Goal: Information Seeking & Learning: Learn about a topic

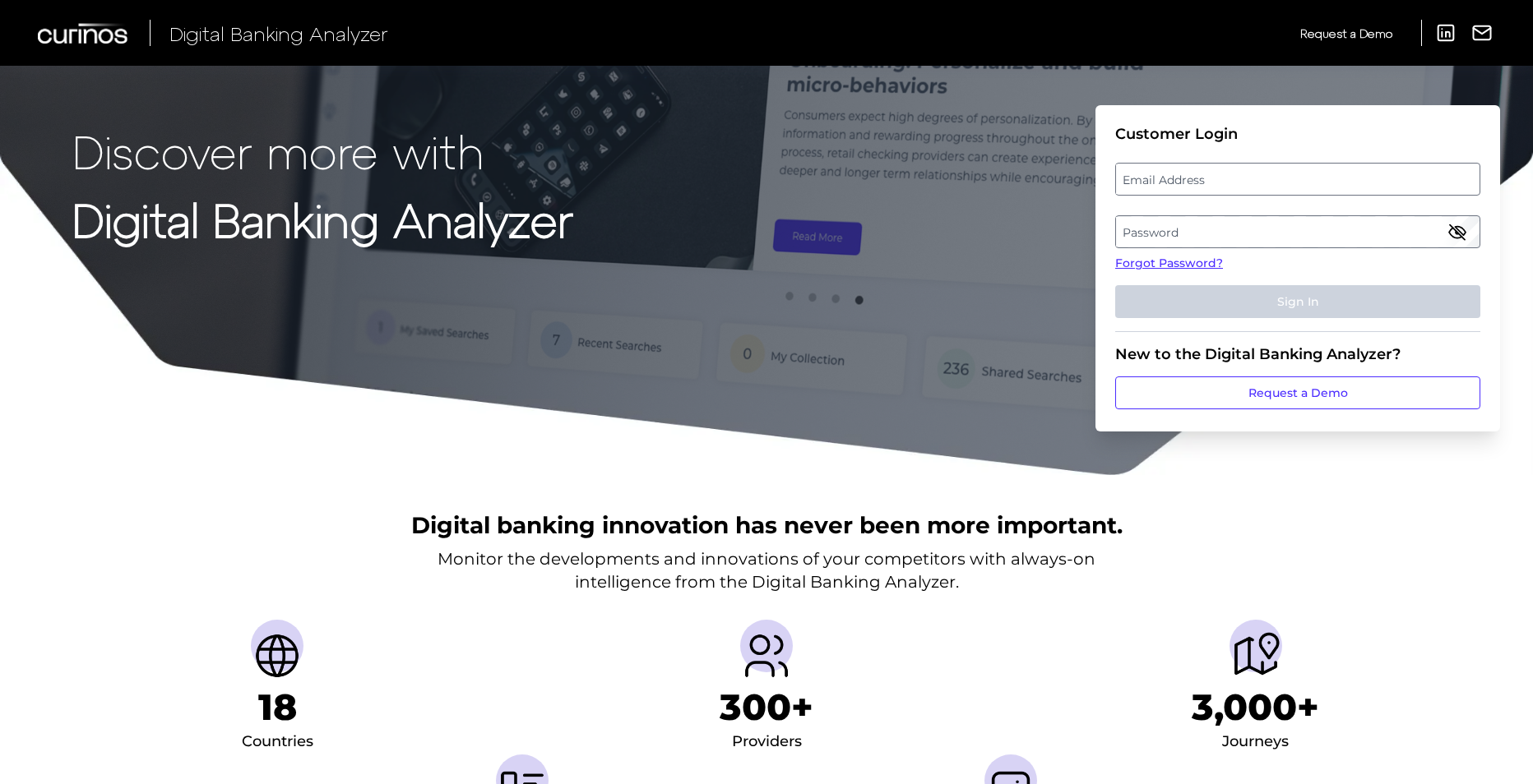
click at [1171, 177] on label "Email Address" at bounding box center [1297, 179] width 362 height 29
click at [1171, 177] on input "email" at bounding box center [1298, 180] width 365 height 33
drag, startPoint x: 1144, startPoint y: 179, endPoint x: 1172, endPoint y: 178, distance: 28.0
click at [1144, 179] on input "Email Address" at bounding box center [1298, 180] width 365 height 33
type input "jeff2.morris@bmo.com"
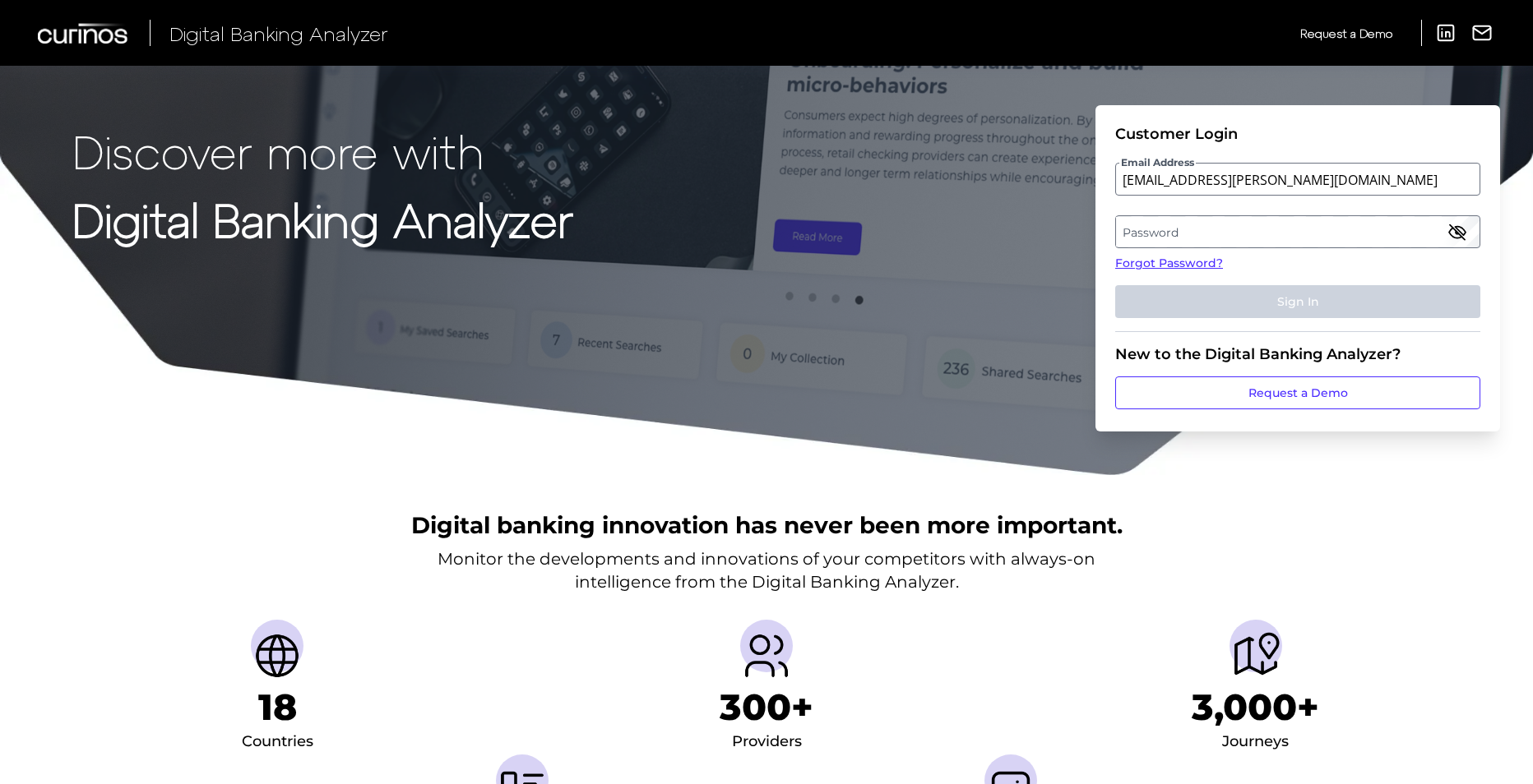
click at [1230, 229] on label "Password" at bounding box center [1297, 232] width 362 height 29
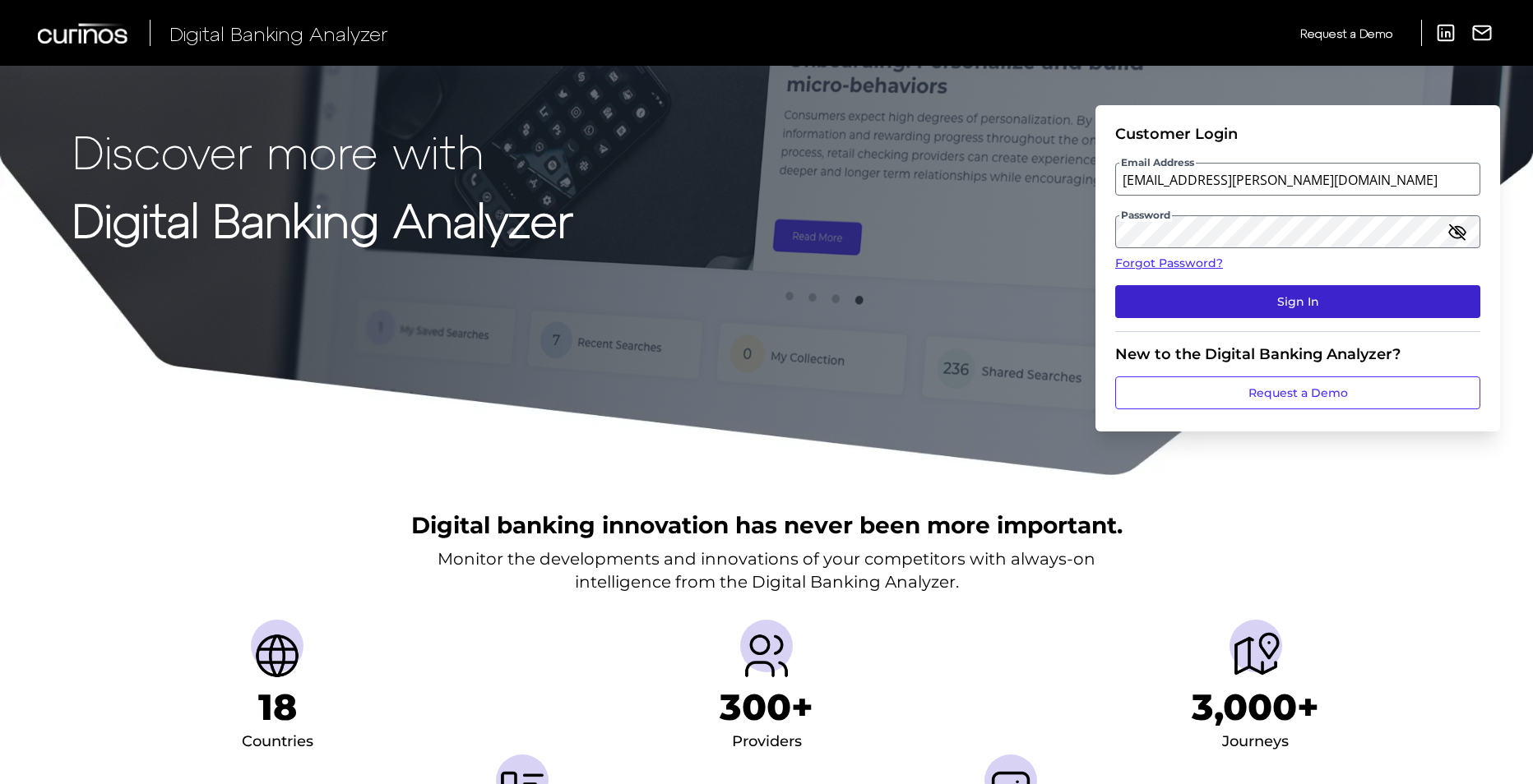
click at [1297, 309] on button "Sign In" at bounding box center [1298, 302] width 365 height 33
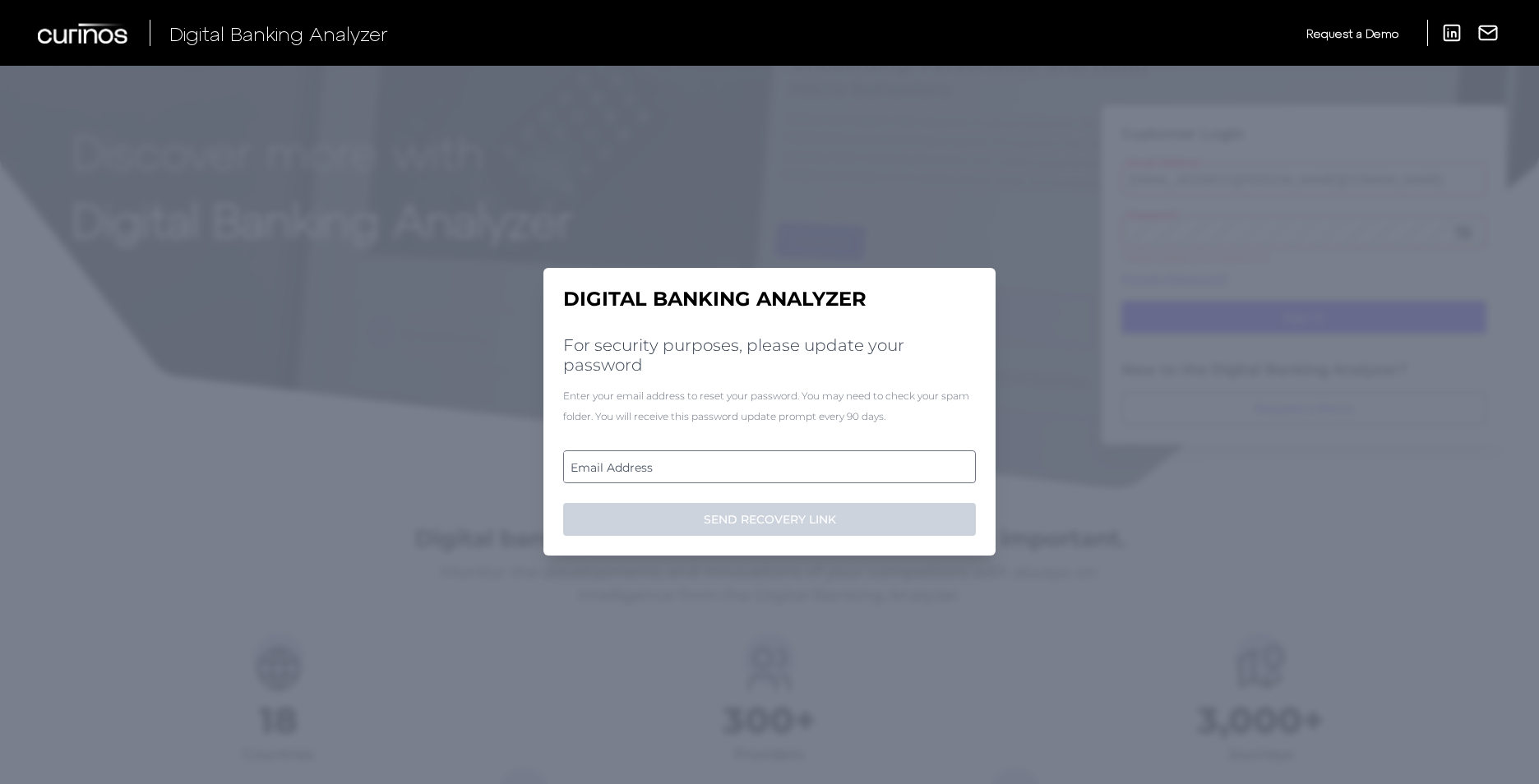
click at [629, 469] on label "Email Address" at bounding box center [769, 467] width 410 height 29
click at [629, 469] on input "email" at bounding box center [770, 467] width 413 height 33
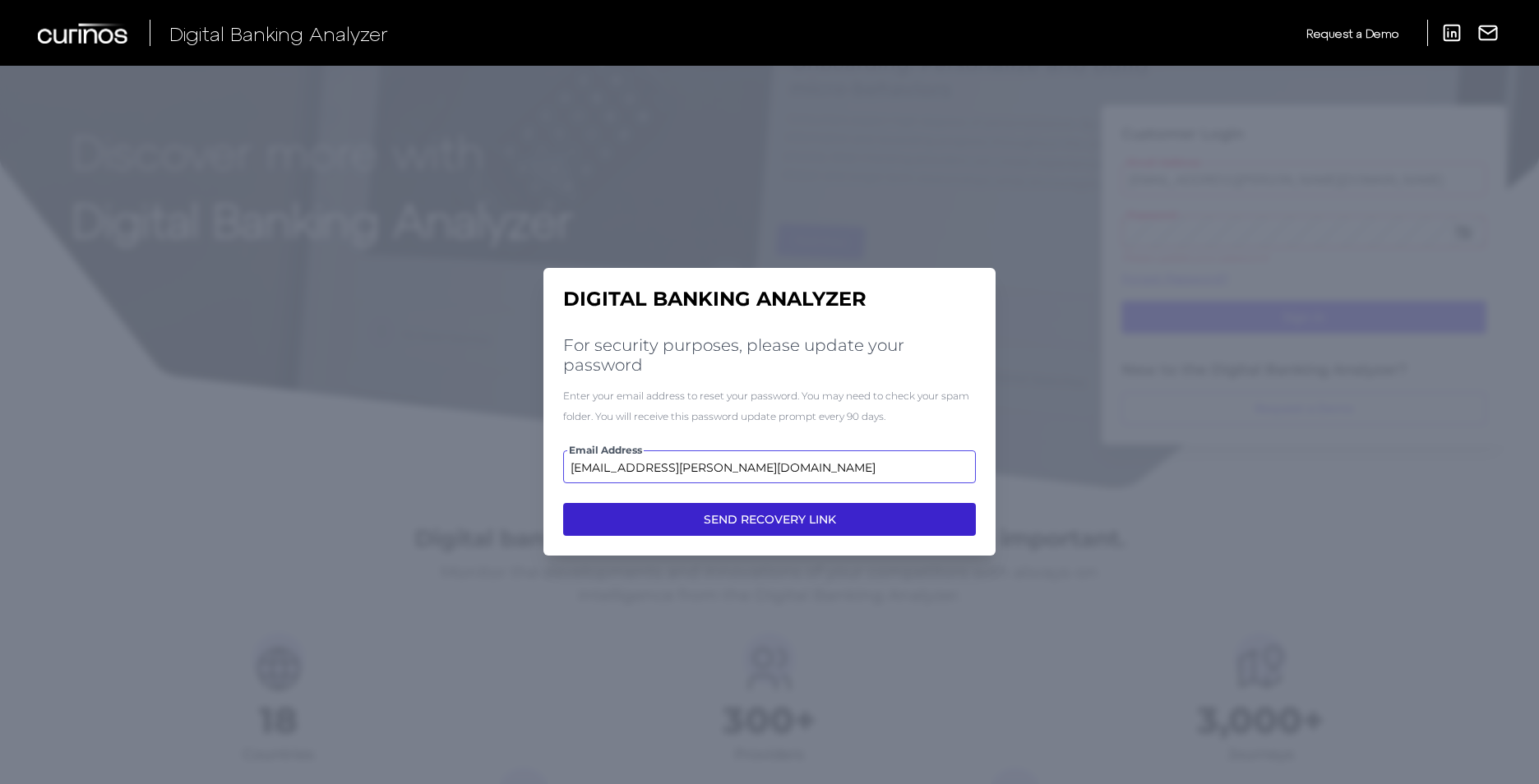
type input "jeff2.morris@bmo.com"
click at [793, 518] on button "SEND RECOVERY LINK" at bounding box center [770, 520] width 413 height 33
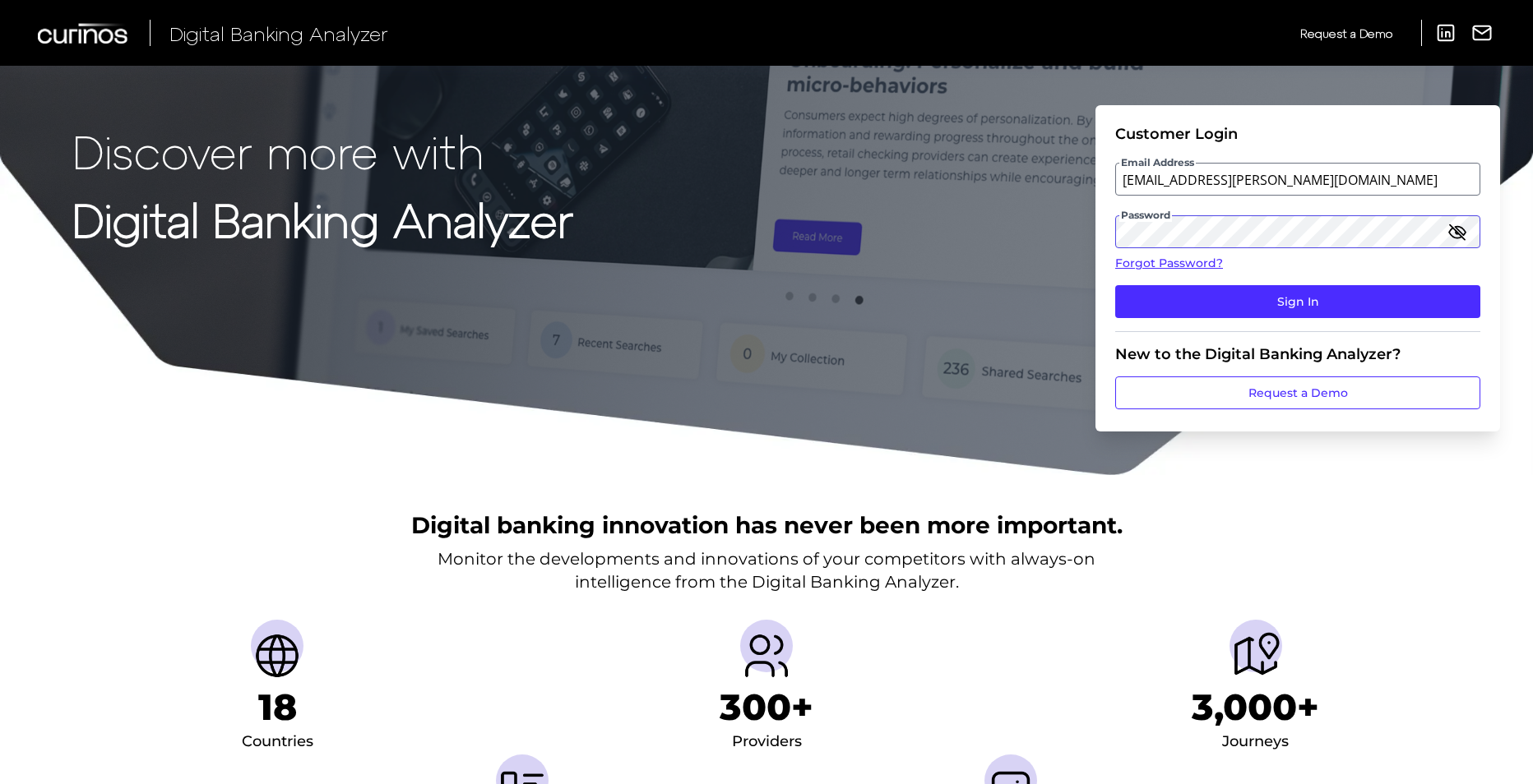
click at [1093, 234] on div "Discover more with Digital Banking Analyzer Customer Login Email Address jeff2.…" at bounding box center [766, 238] width 1533 height 476
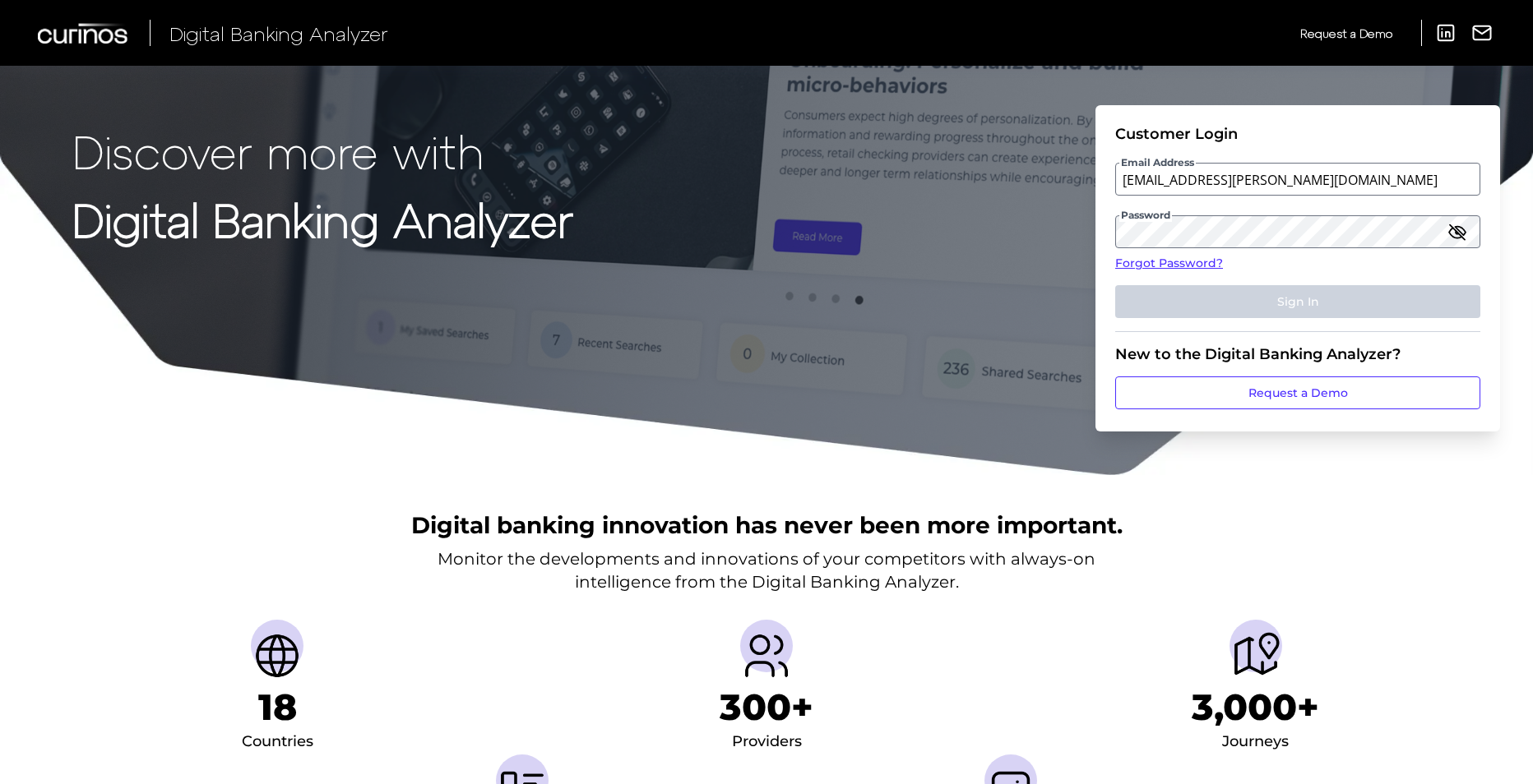
click at [1460, 232] on icon "button" at bounding box center [1456, 231] width 19 height 19
click at [1457, 232] on icon "button" at bounding box center [1456, 231] width 19 height 19
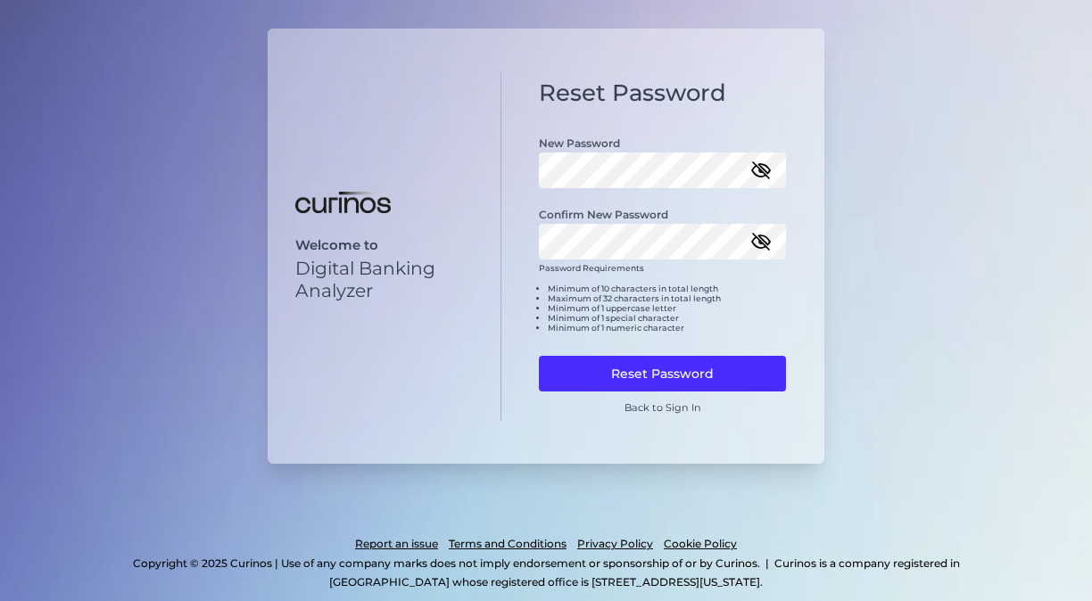
click at [764, 244] on icon "button" at bounding box center [761, 242] width 16 height 16
click at [765, 163] on icon "button" at bounding box center [760, 170] width 21 height 21
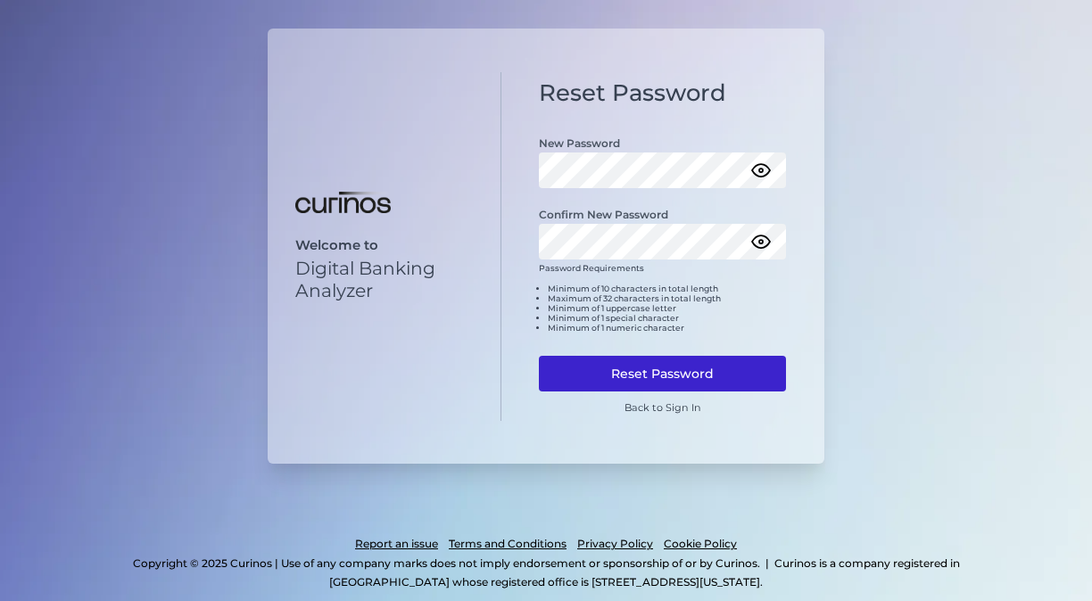
click at [708, 371] on button "Reset Password" at bounding box center [662, 374] width 247 height 36
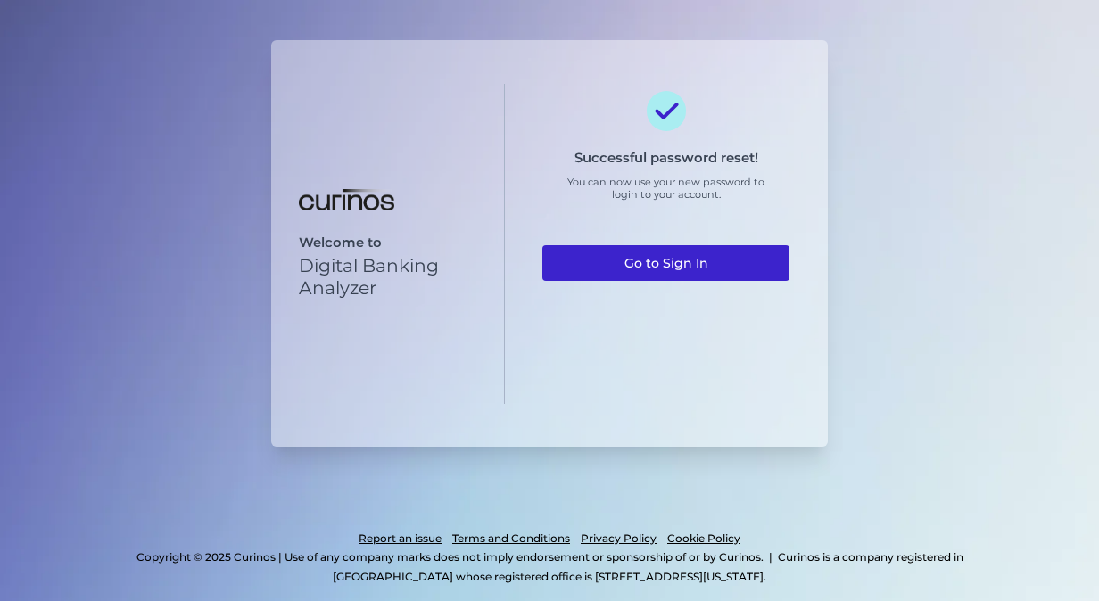
click at [644, 263] on link "Go to Sign In" at bounding box center [665, 263] width 247 height 36
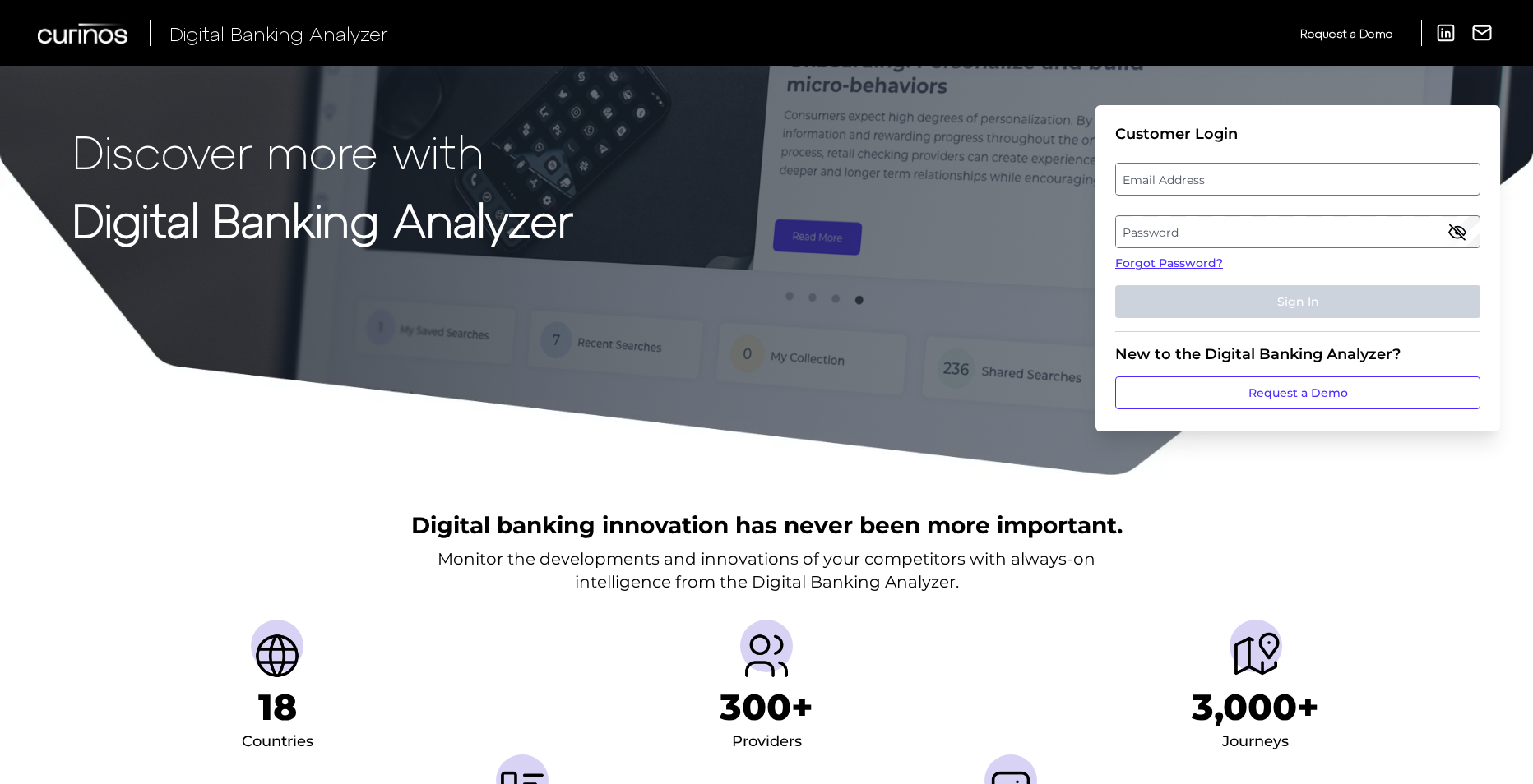
click at [1145, 172] on label "Email Address" at bounding box center [1297, 179] width 362 height 29
click at [1145, 172] on input "email" at bounding box center [1298, 180] width 365 height 33
type input "[EMAIL_ADDRESS][PERSON_NAME][DOMAIN_NAME]"
click at [1173, 222] on label "Password" at bounding box center [1297, 232] width 362 height 29
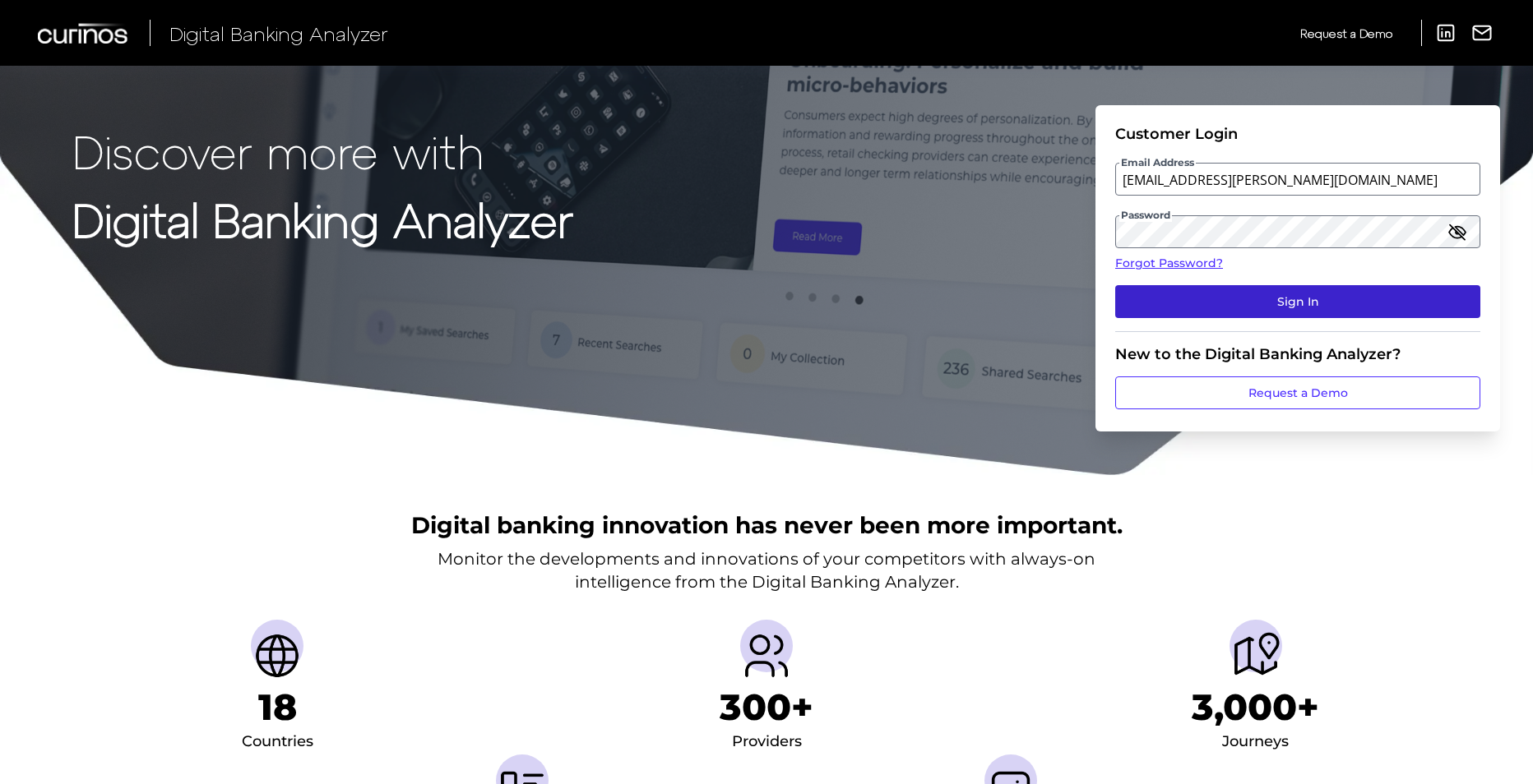
click at [1308, 298] on button "Sign In" at bounding box center [1298, 302] width 365 height 33
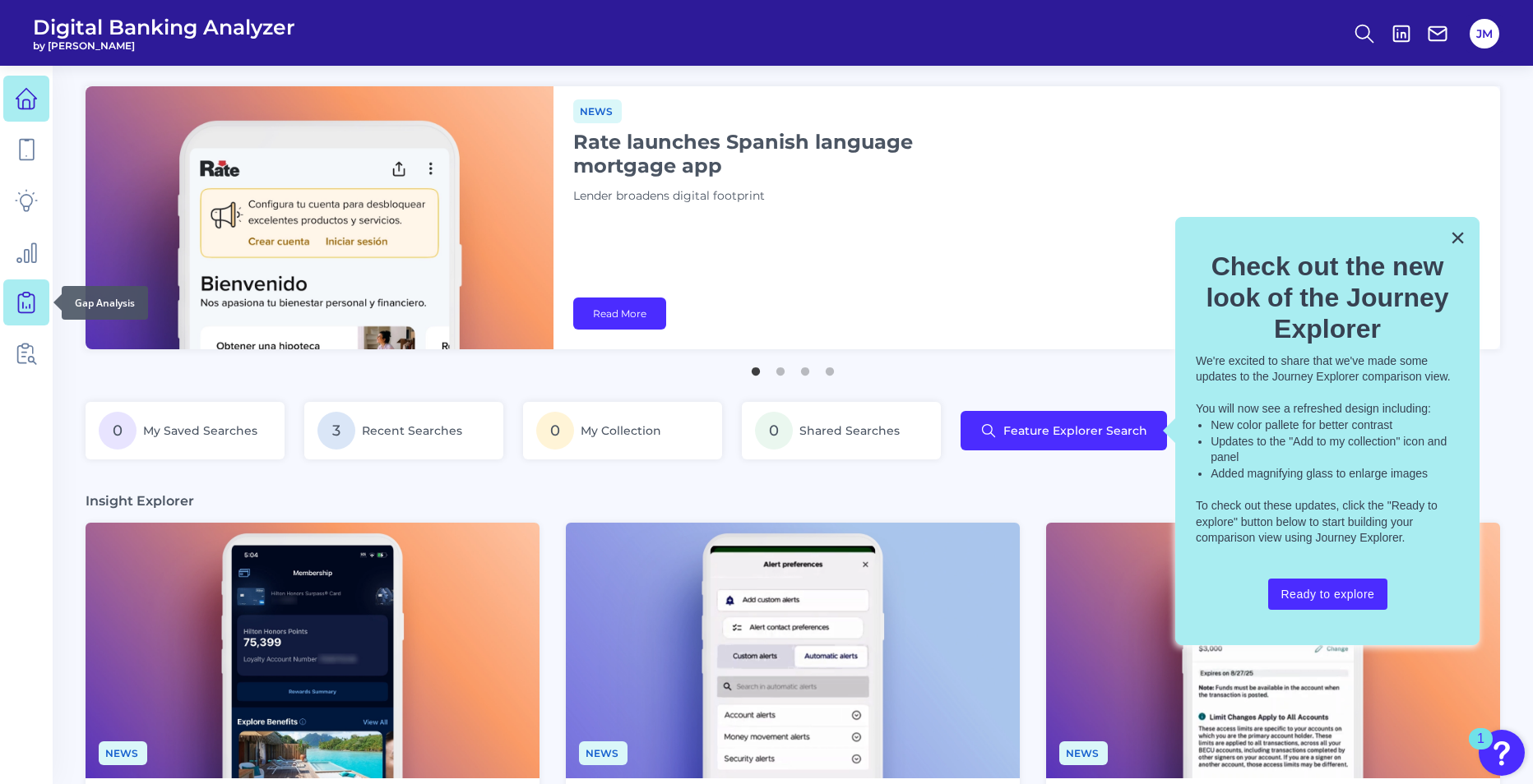
click at [29, 309] on icon at bounding box center [26, 302] width 23 height 23
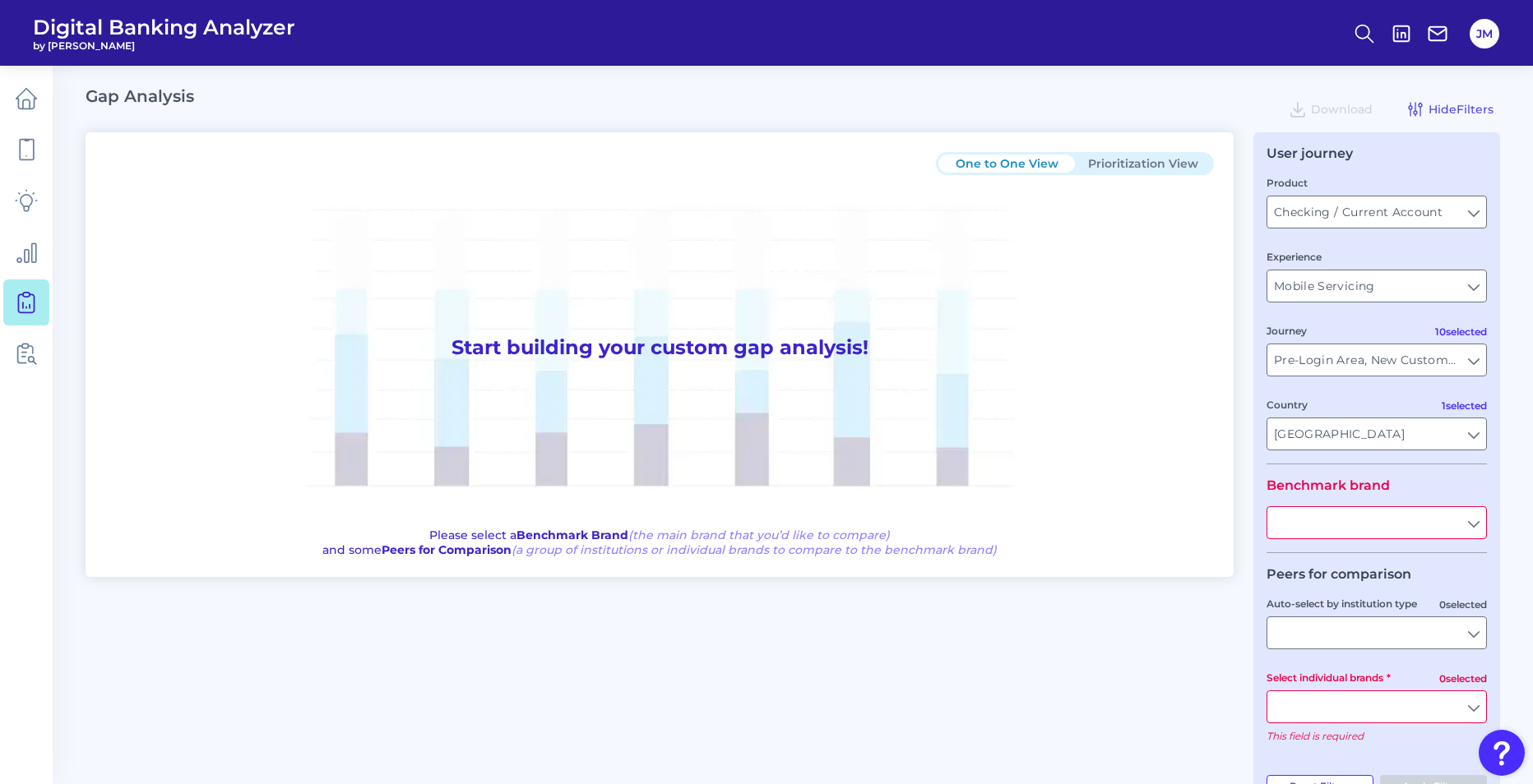
type input "All Countries"
type input "All Journeys"
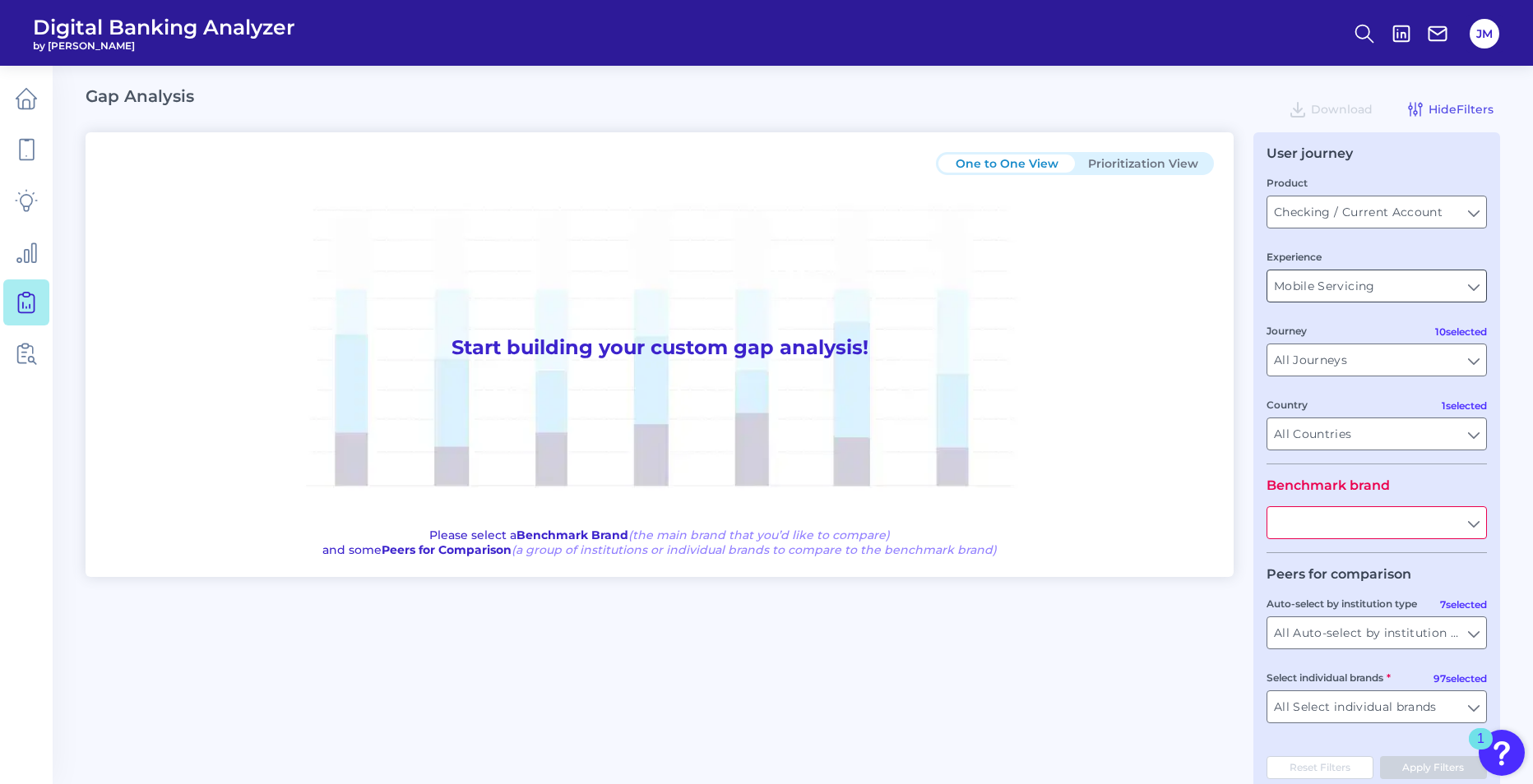
click at [1323, 291] on input "Mobile Servicing" at bounding box center [1376, 287] width 218 height 31
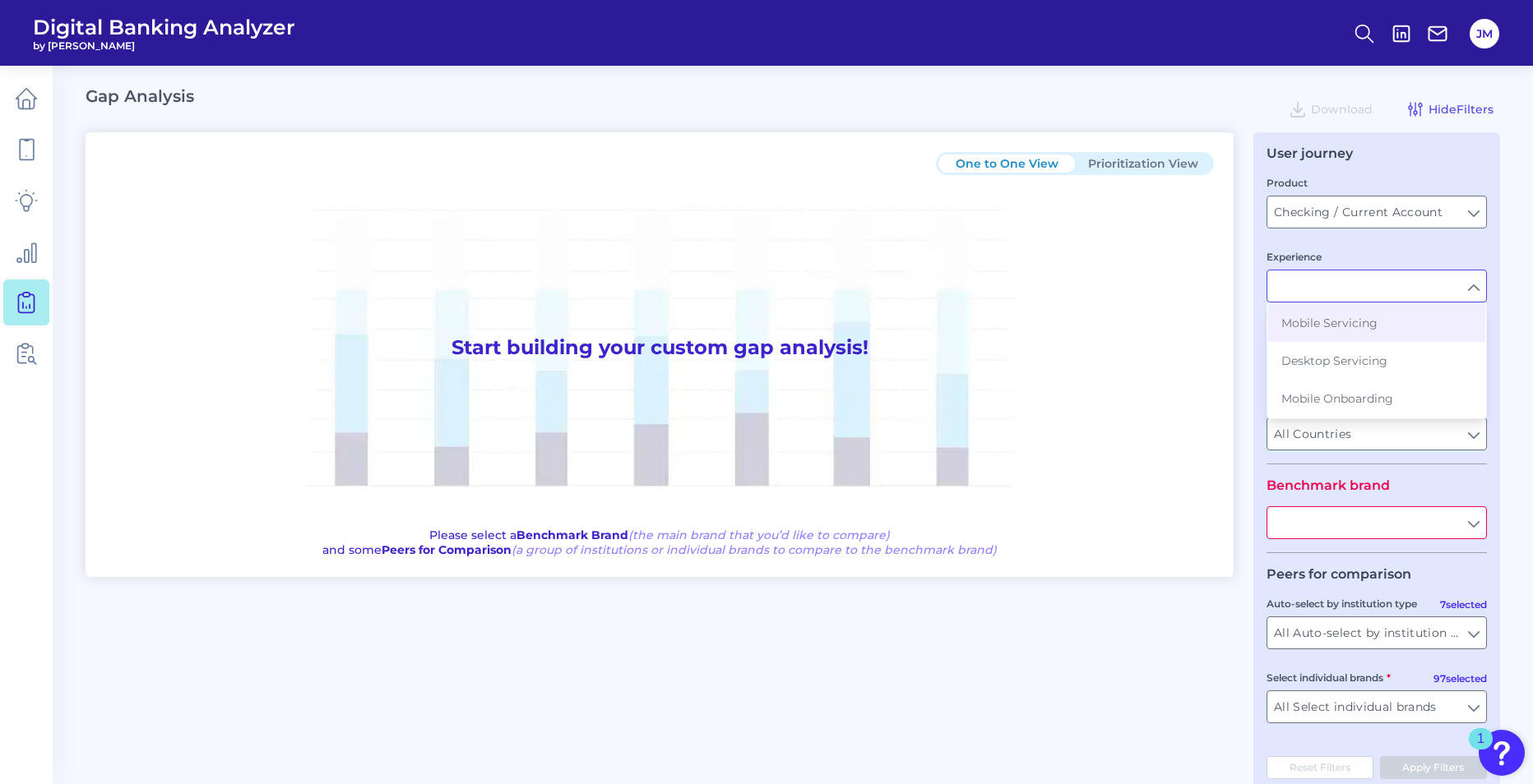
click at [1323, 291] on input "Experience" at bounding box center [1376, 287] width 218 height 31
type input "Mobile Servicing"
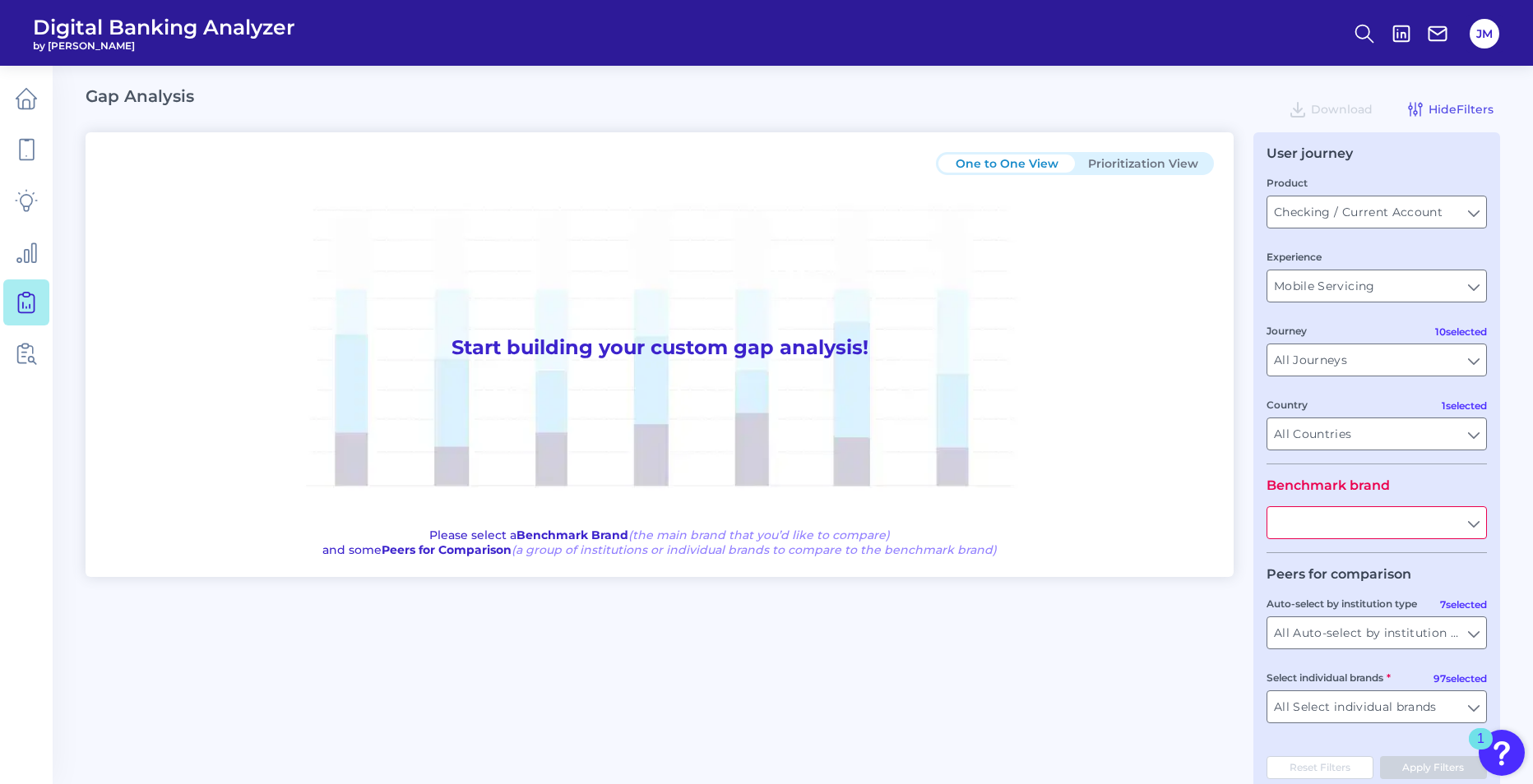
click at [1477, 526] on input "text" at bounding box center [1376, 522] width 218 height 31
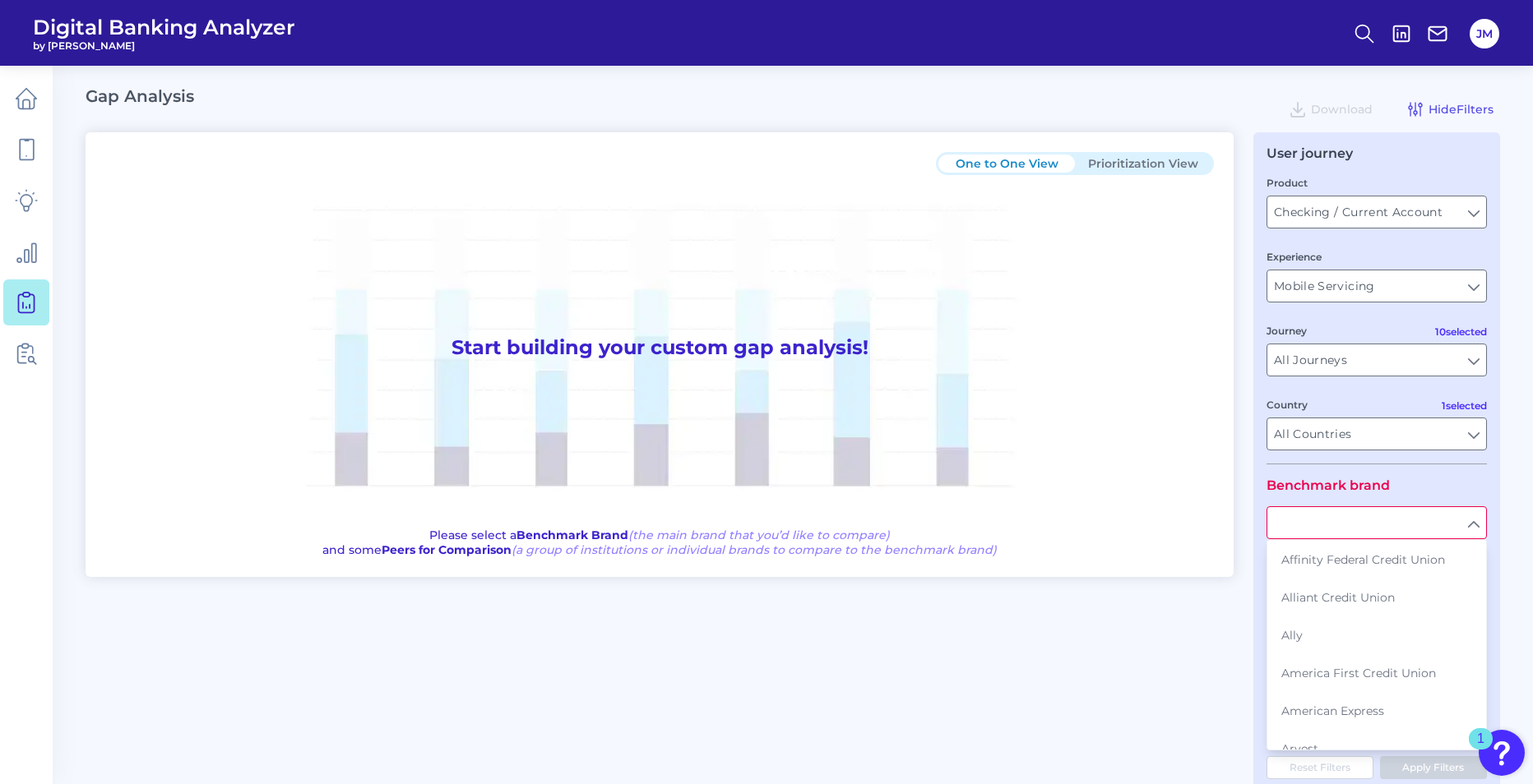
click at [1493, 481] on div "User journey Product Checking / Current Account Checking / Current Account Expe…" at bounding box center [1377, 462] width 247 height 660
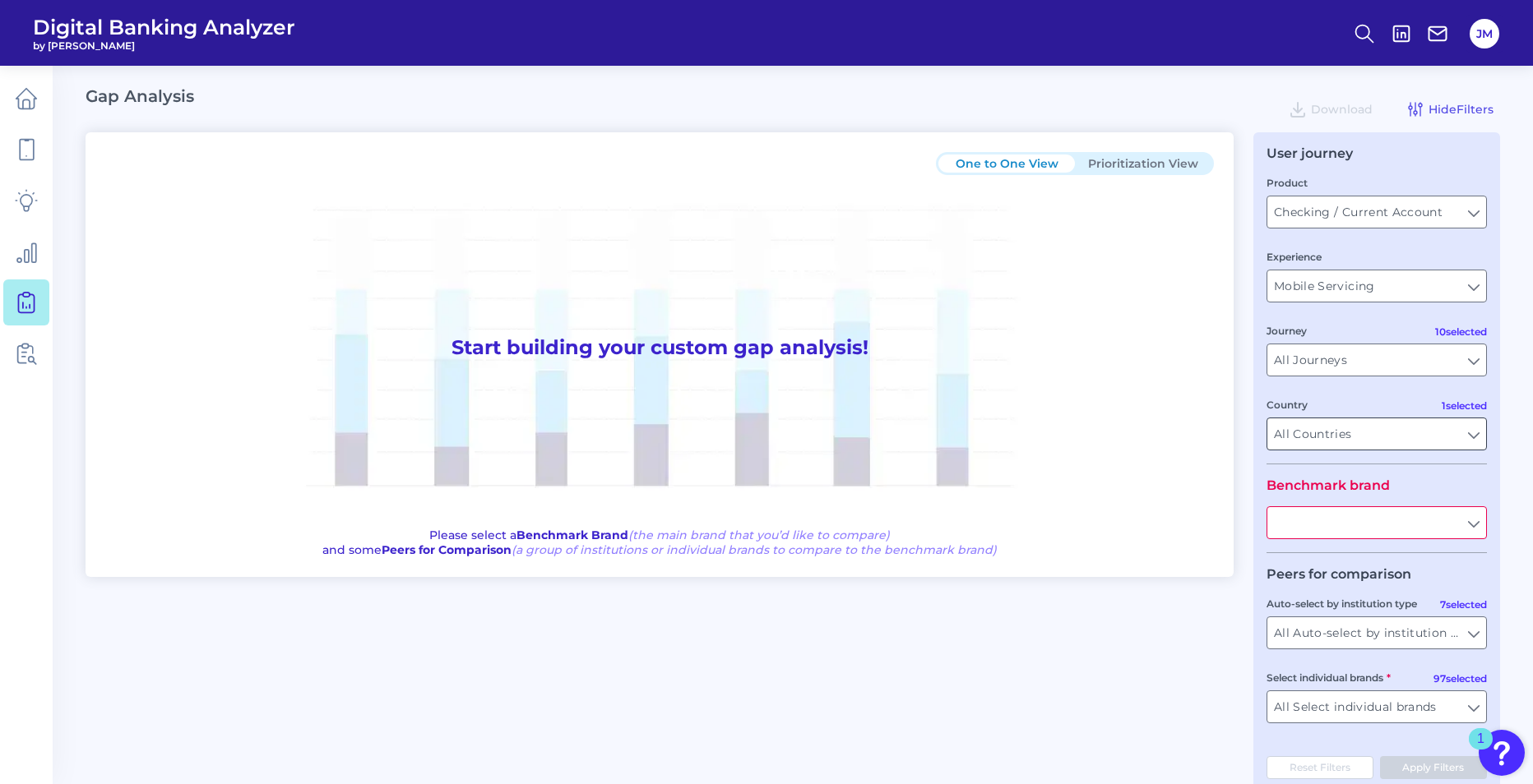
click at [1474, 430] on input "All Countries" at bounding box center [1376, 434] width 218 height 31
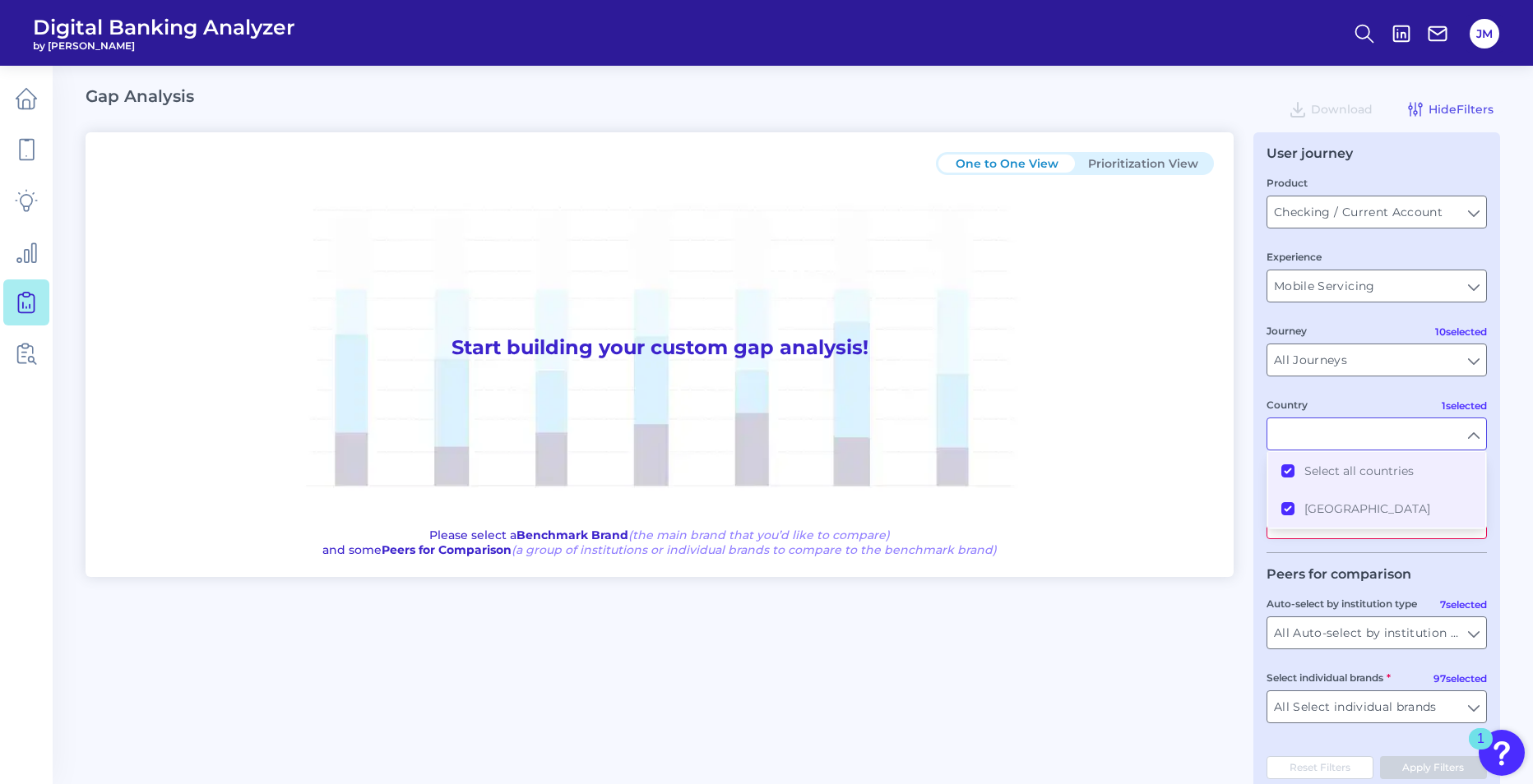
click at [1474, 430] on input "Country" at bounding box center [1376, 434] width 218 height 31
type input "All Countries"
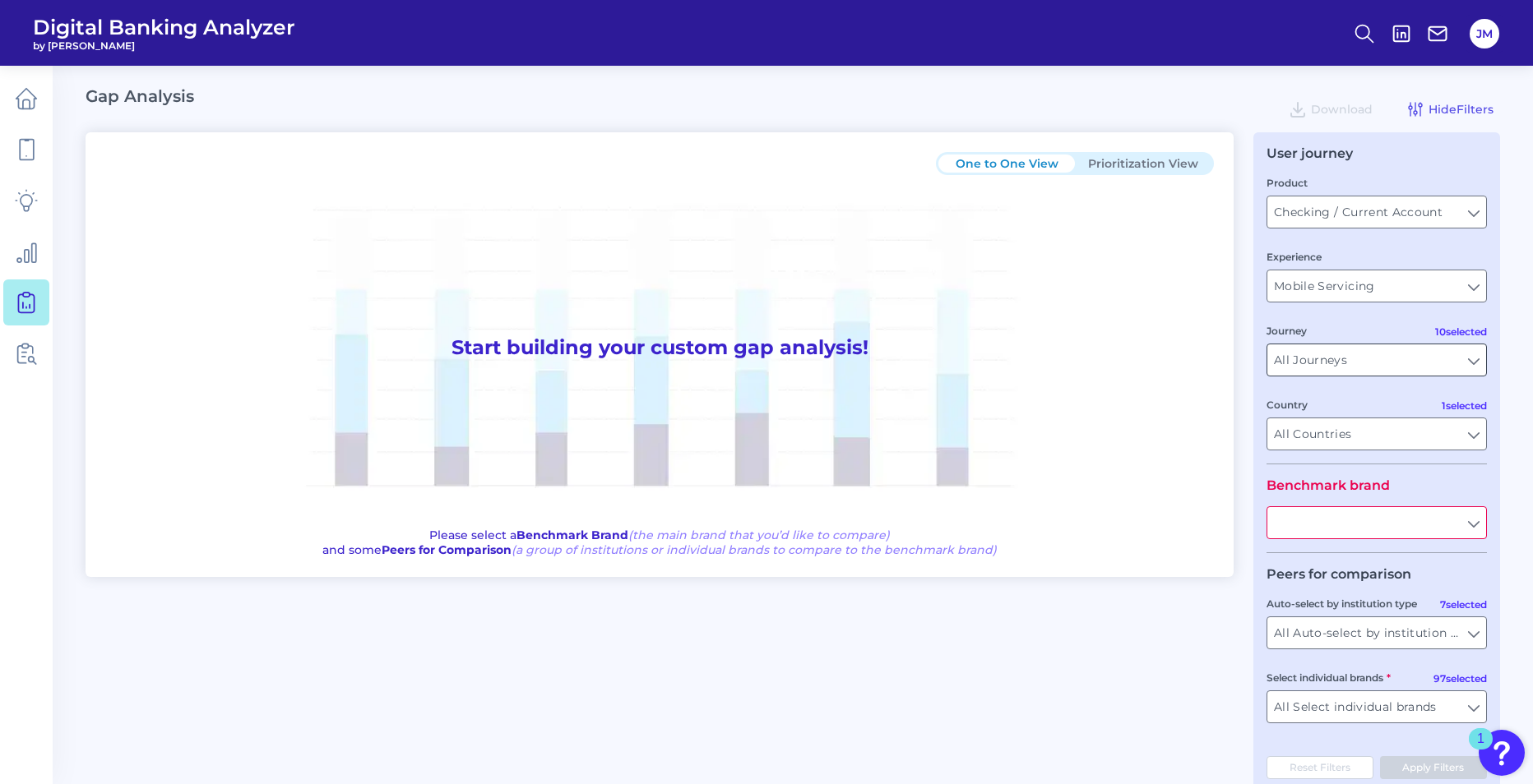
click at [1469, 366] on input "All Journeys" at bounding box center [1376, 360] width 218 height 31
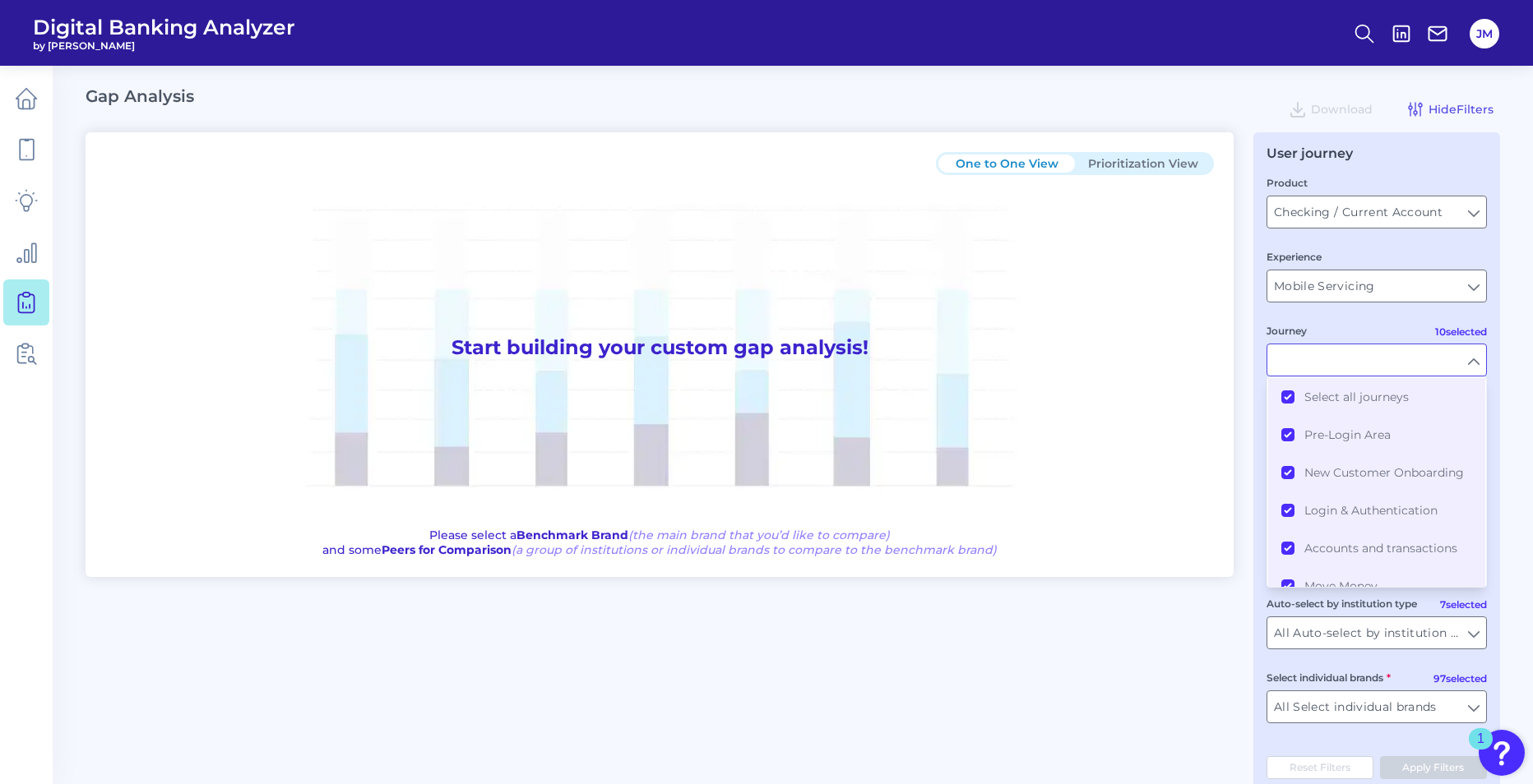
click at [1515, 308] on main "Gap Analysis Download Hide Filters One to One View Prioritization View Start bu…" at bounding box center [766, 408] width 1533 height 817
type input "All Journeys"
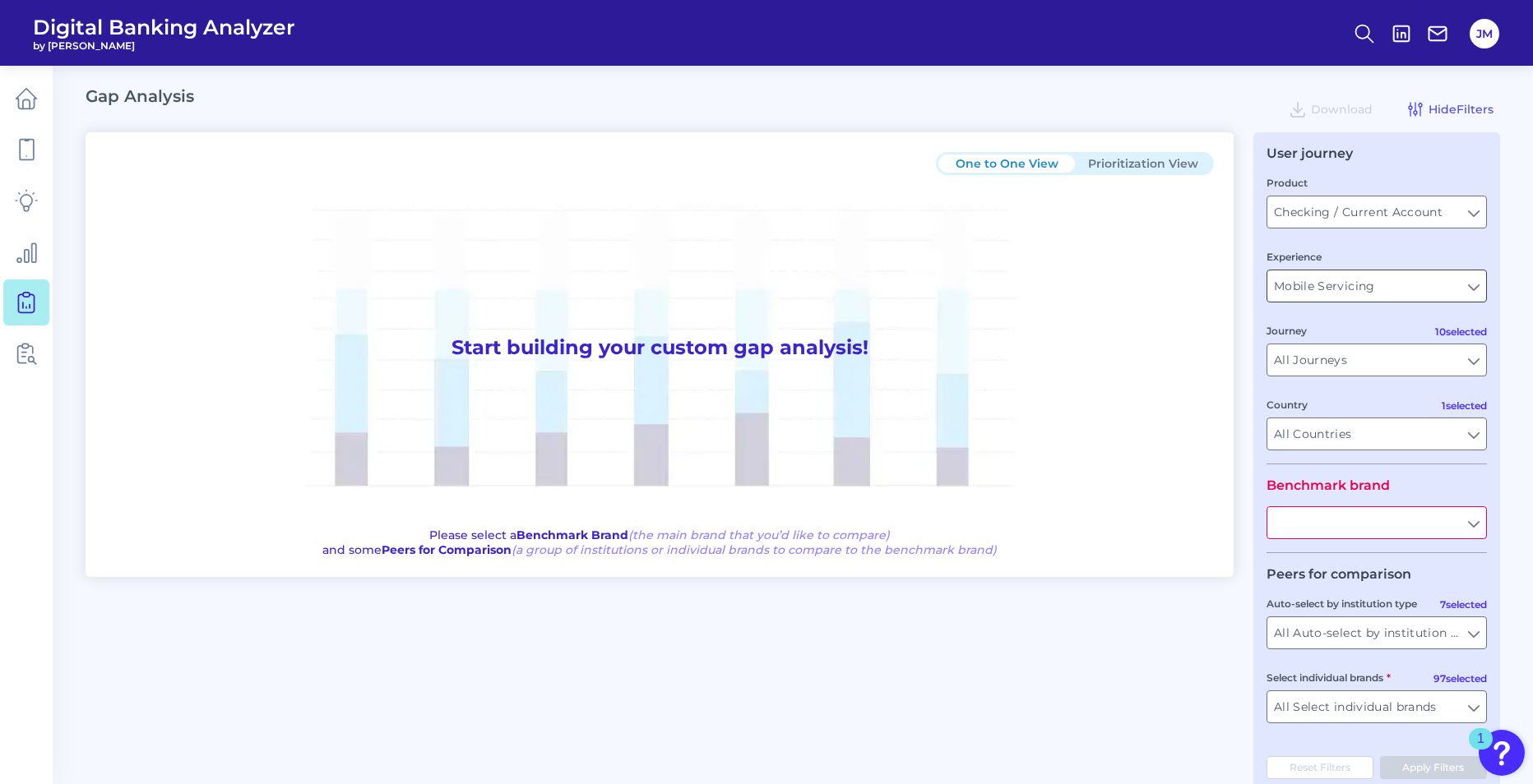
click at [1474, 282] on input "Mobile Servicing" at bounding box center [1376, 287] width 218 height 31
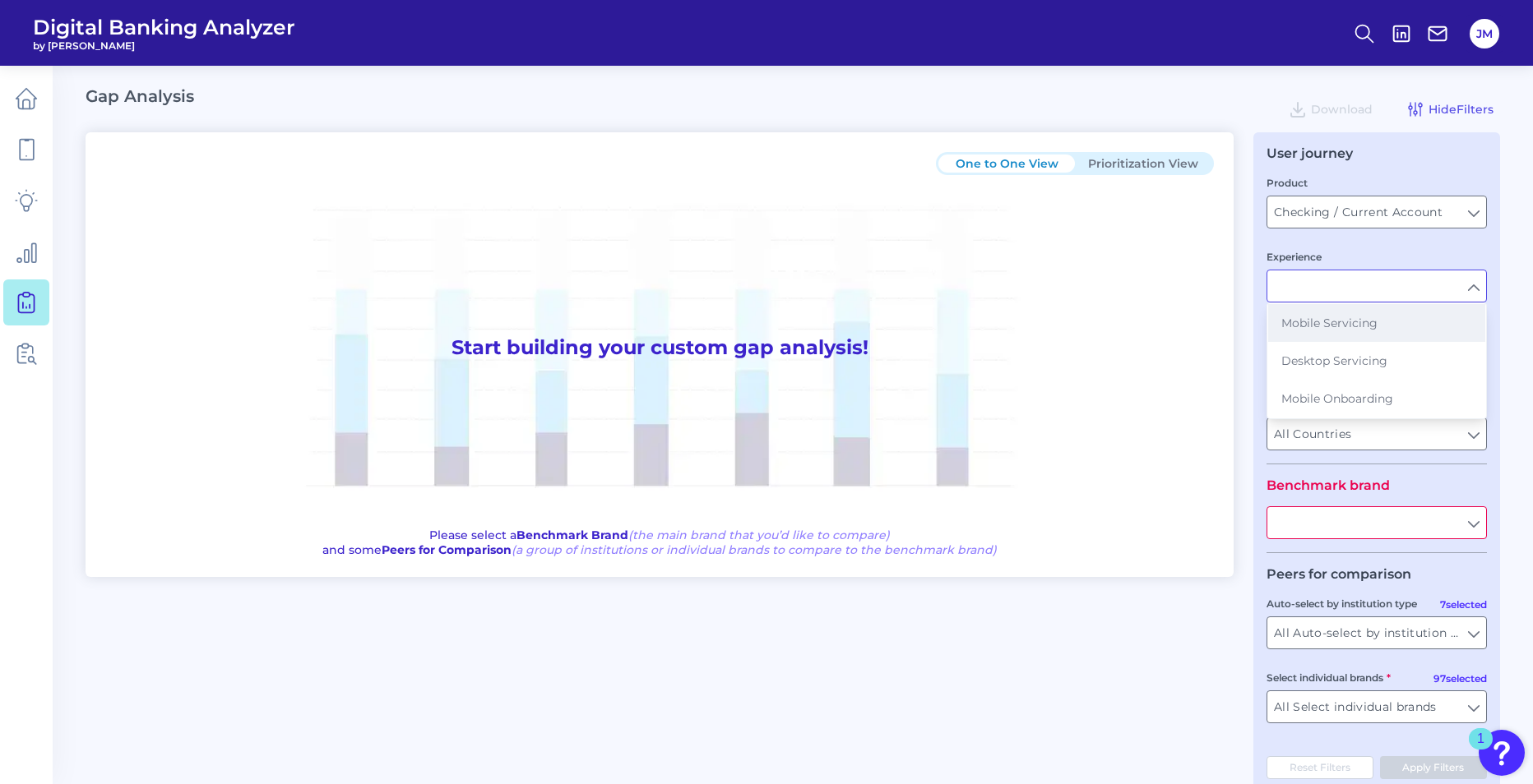
click at [1354, 322] on span "Mobile Servicing" at bounding box center [1329, 323] width 96 height 15
type input "Mobile Servicing"
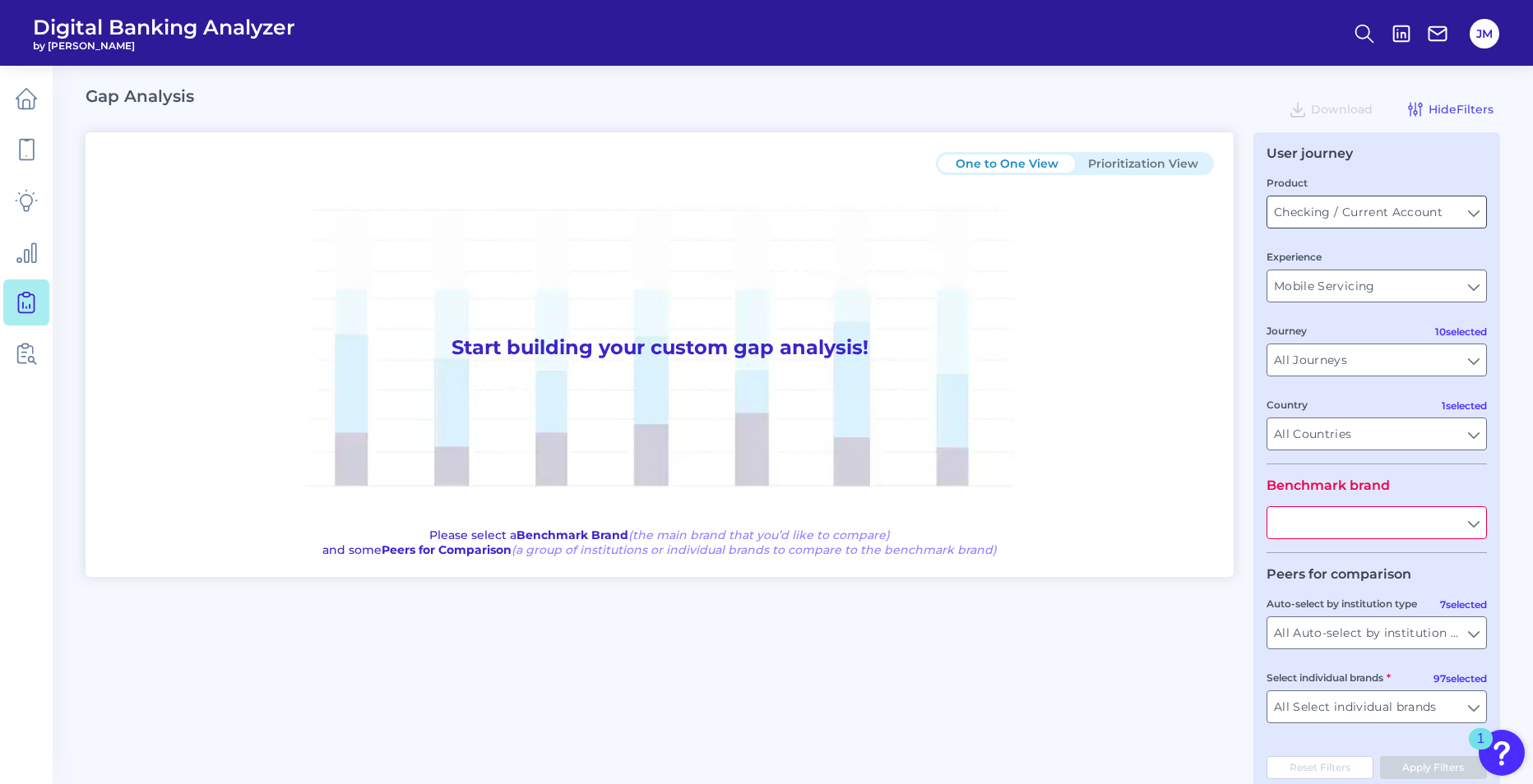
click at [1474, 216] on input "Checking / Current Account" at bounding box center [1376, 212] width 218 height 31
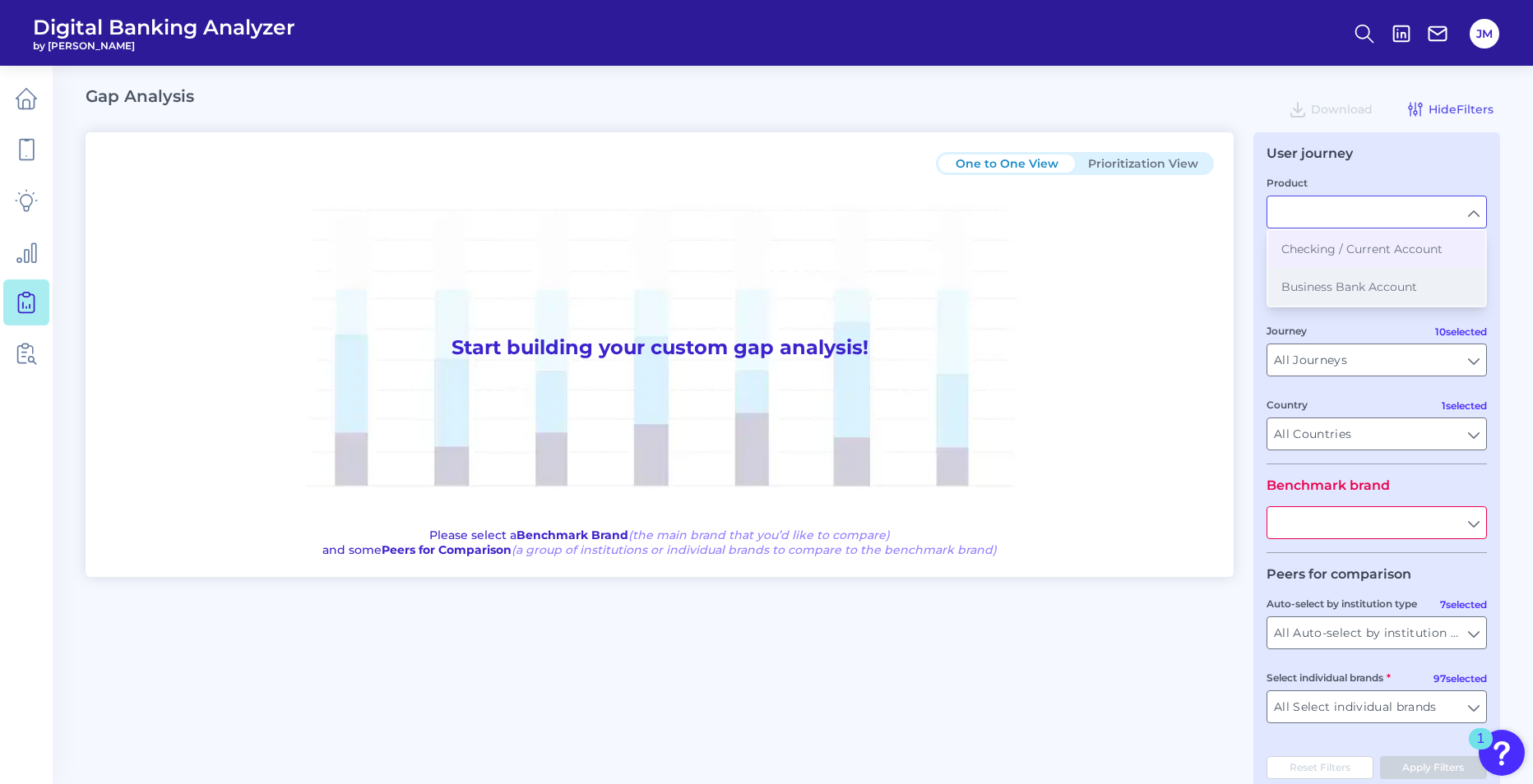
click at [1376, 296] on button "Business Bank Account" at bounding box center [1377, 287] width 218 height 38
type input "Business Bank Account"
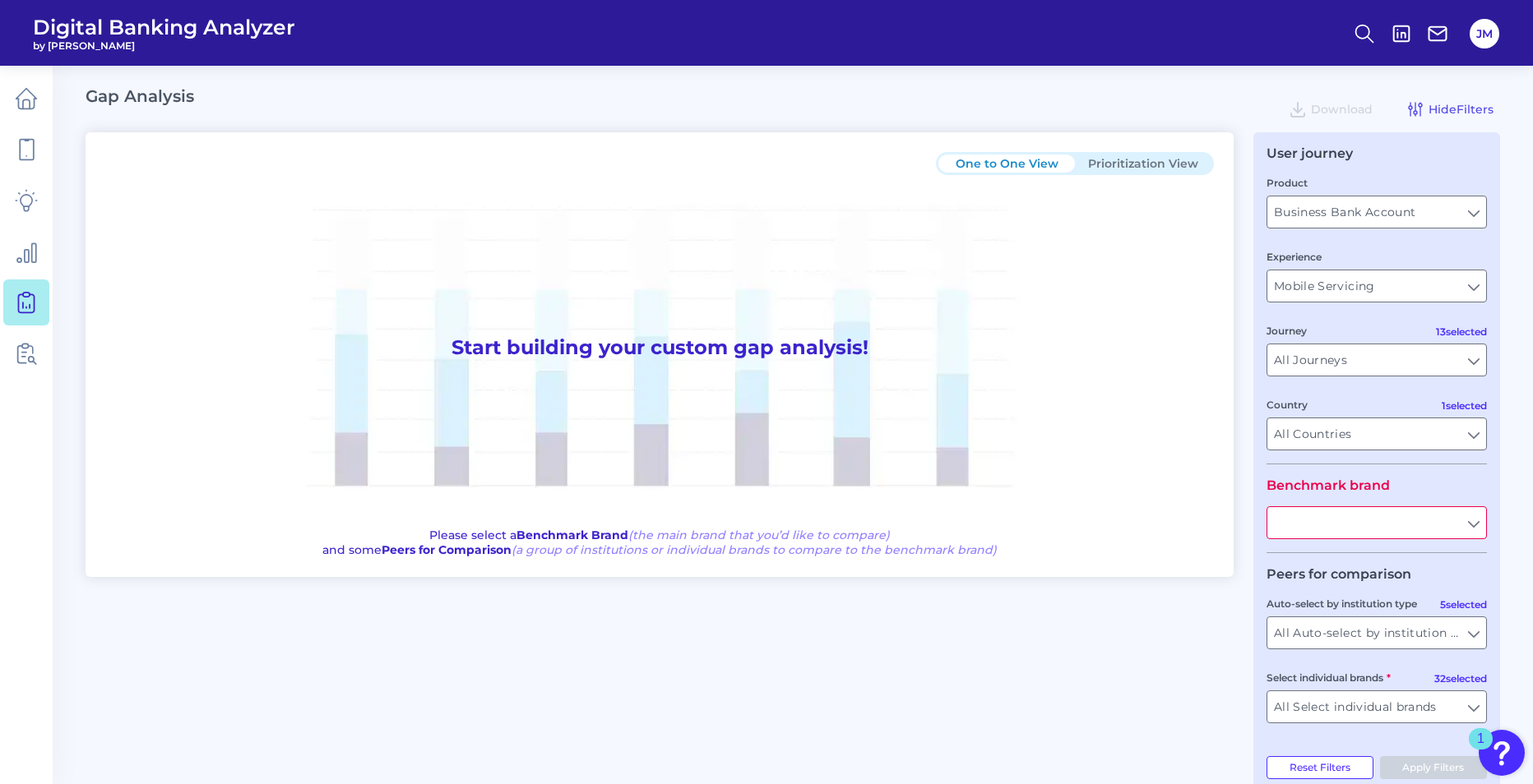
scroll to position [33, 0]
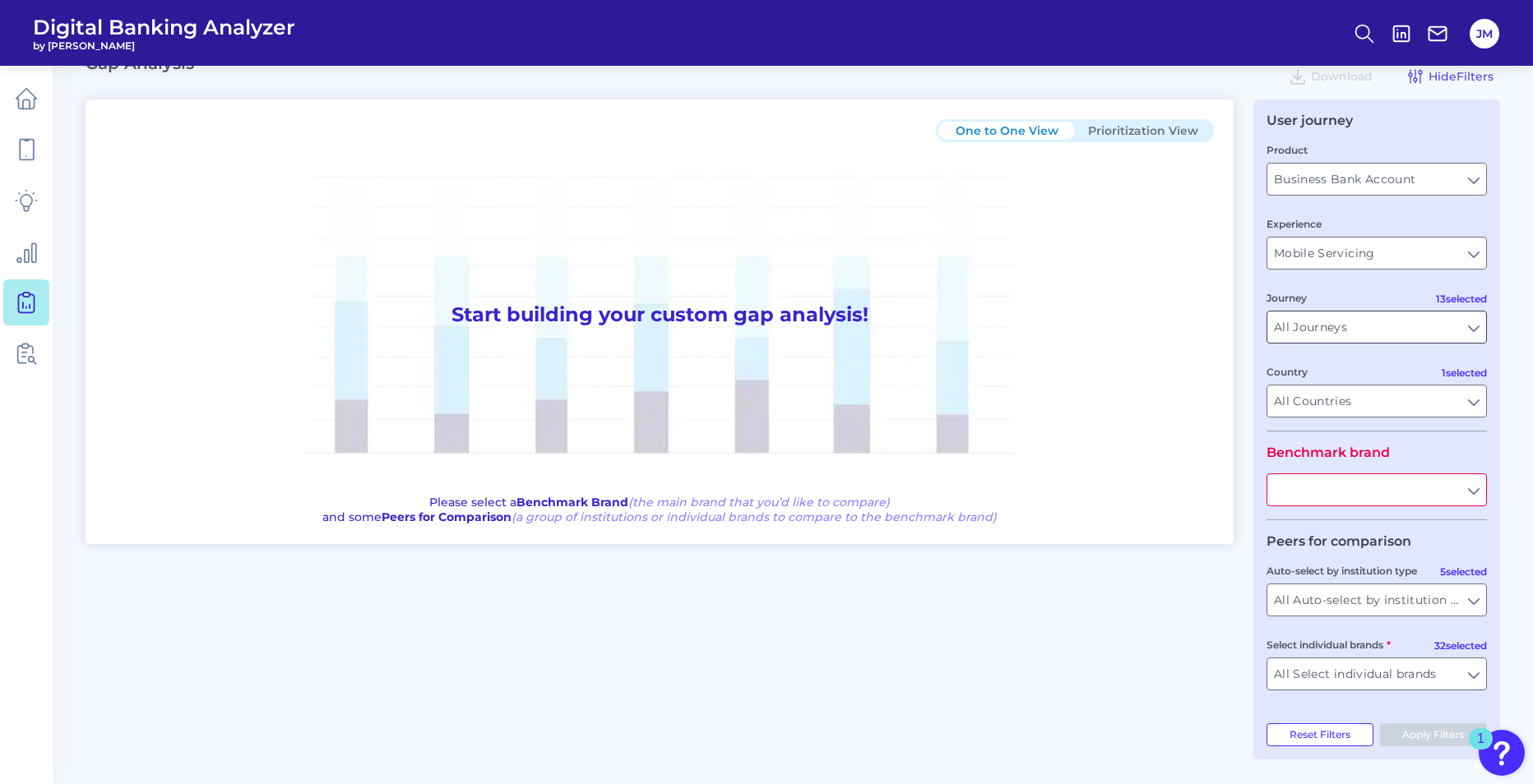
click at [1472, 333] on input "All Journeys" at bounding box center [1376, 327] width 218 height 31
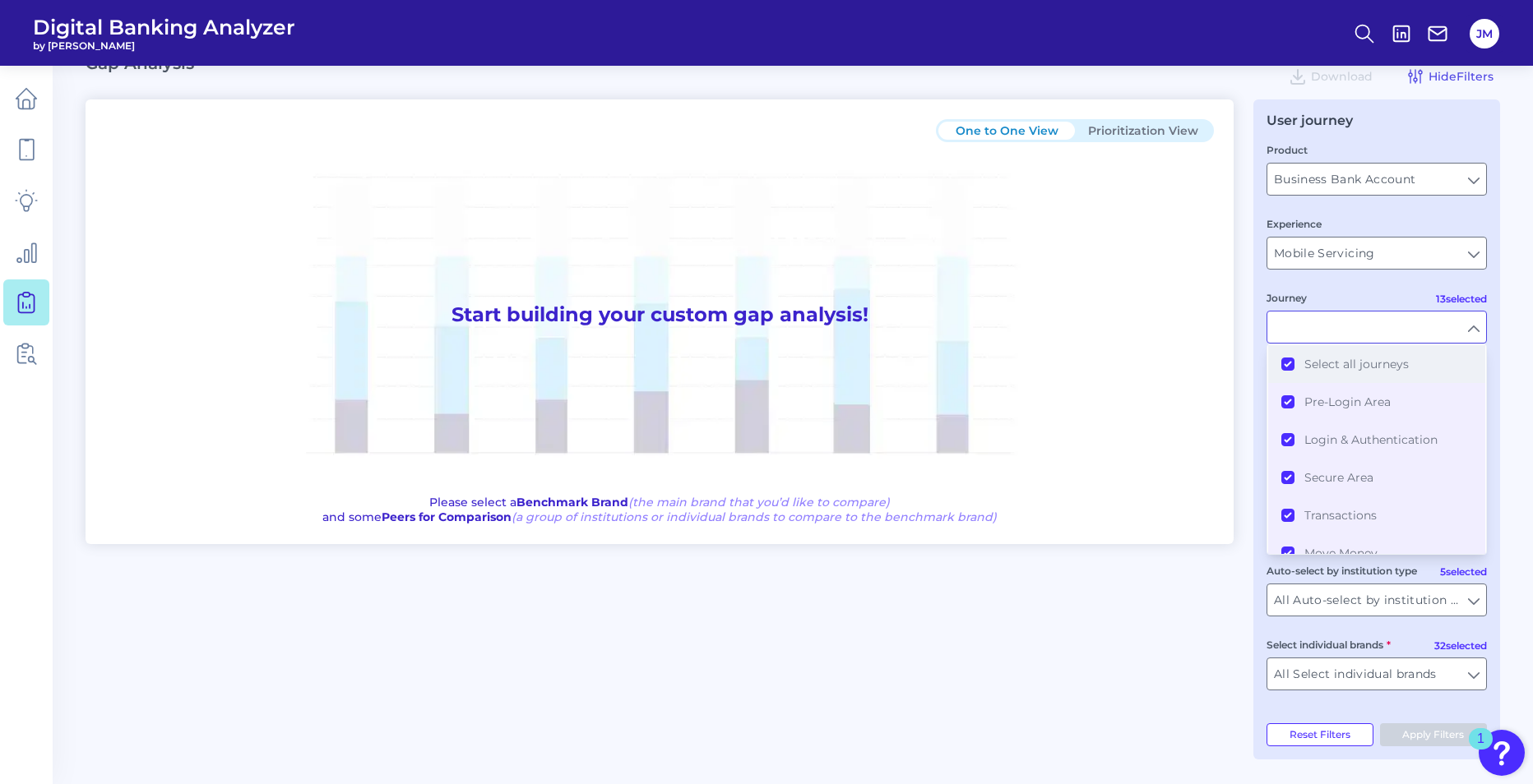
click at [1289, 362] on button "Select all journeys" at bounding box center [1377, 364] width 218 height 38
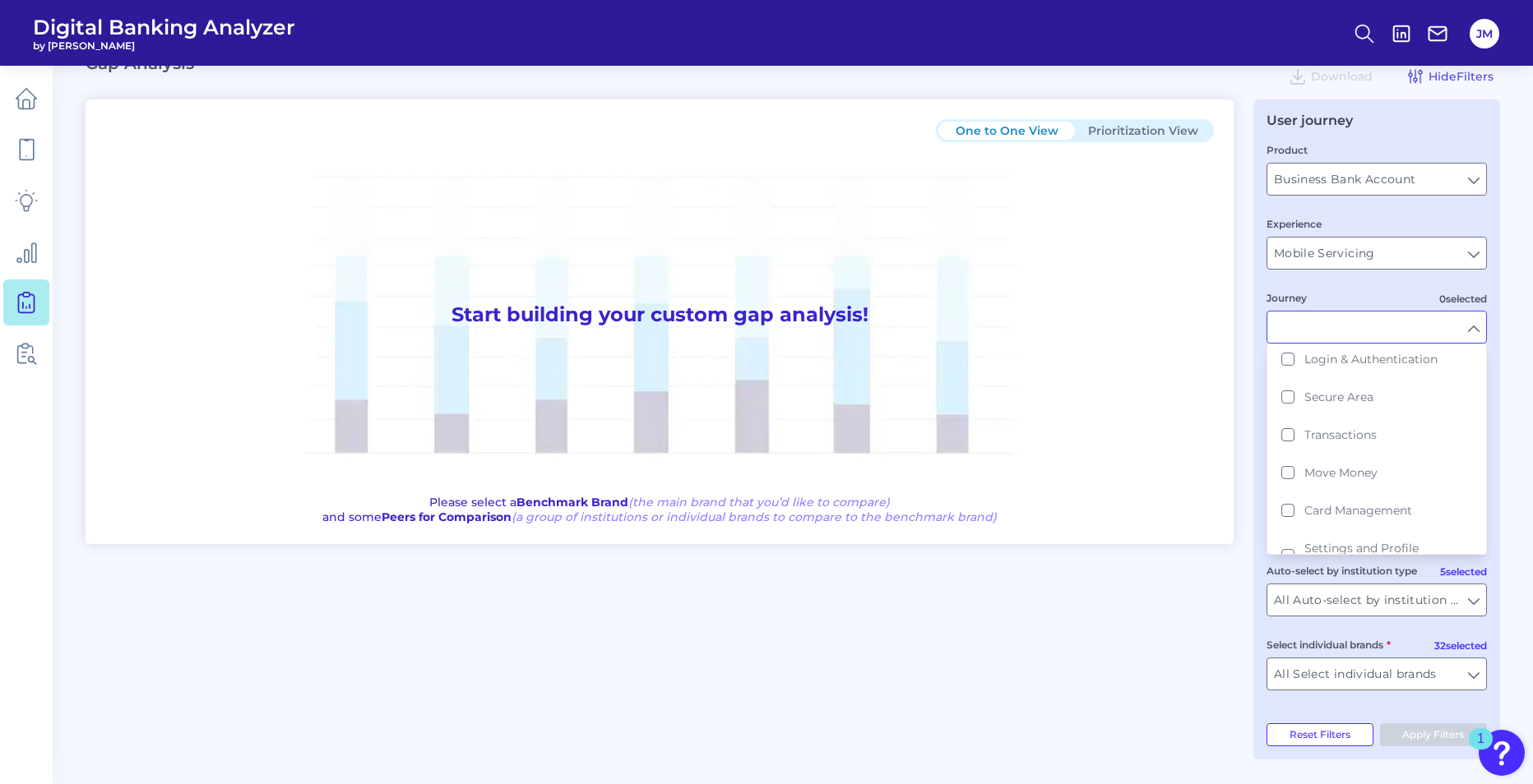
scroll to position [84, 0]
click at [1296, 394] on button "Secure Area" at bounding box center [1377, 393] width 218 height 38
click at [1287, 472] on button "Settings and Profile Management" at bounding box center [1377, 470] width 218 height 53
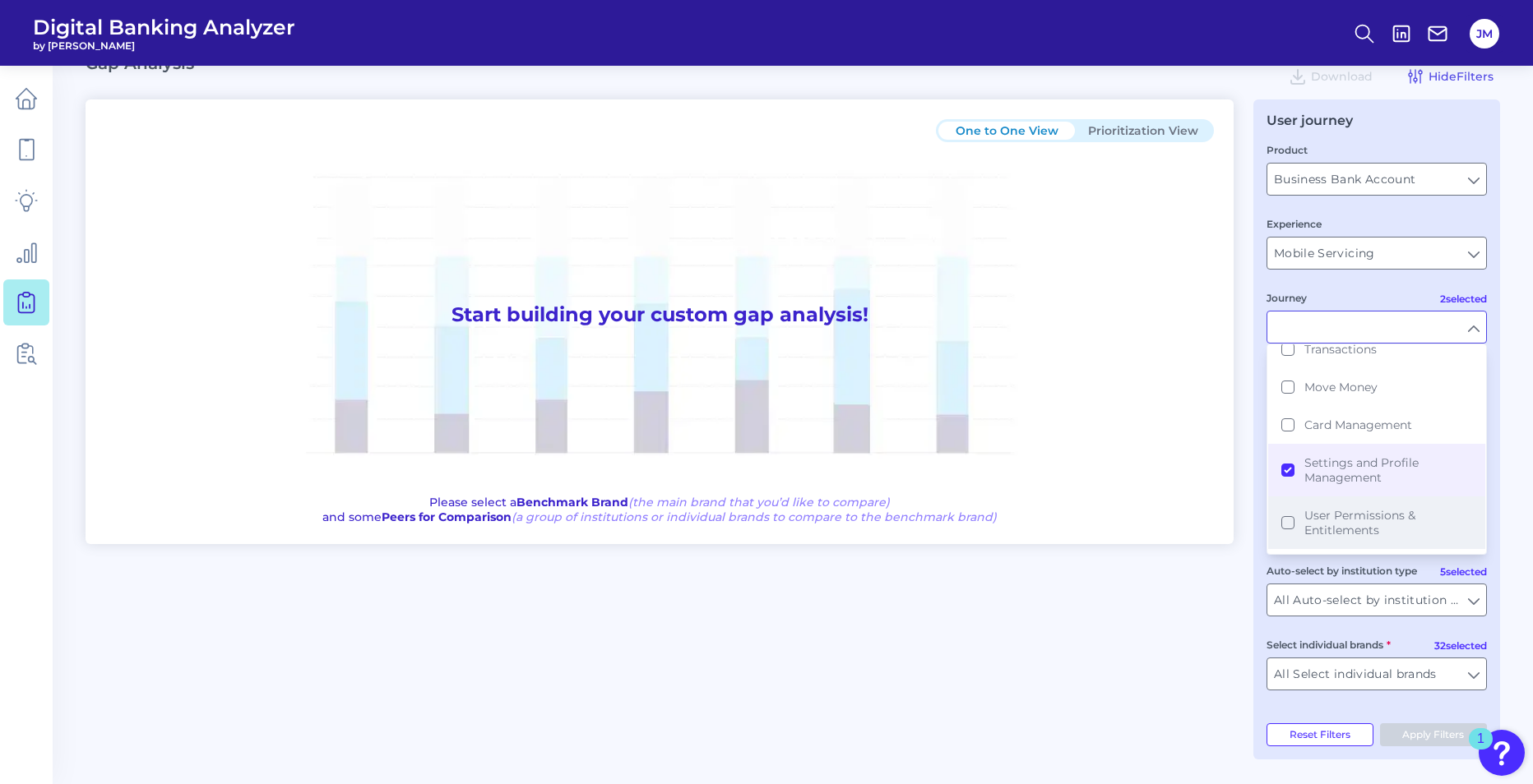
click at [1291, 521] on button "User Permissions & Entitlements" at bounding box center [1377, 522] width 218 height 53
click at [1519, 482] on main "Gap Analysis Download Hide Filters One to One View Prioritization View Start bu…" at bounding box center [766, 375] width 1533 height 817
type input "Secure Area, Settings and Profile Management, User Permissions & Entitlements"
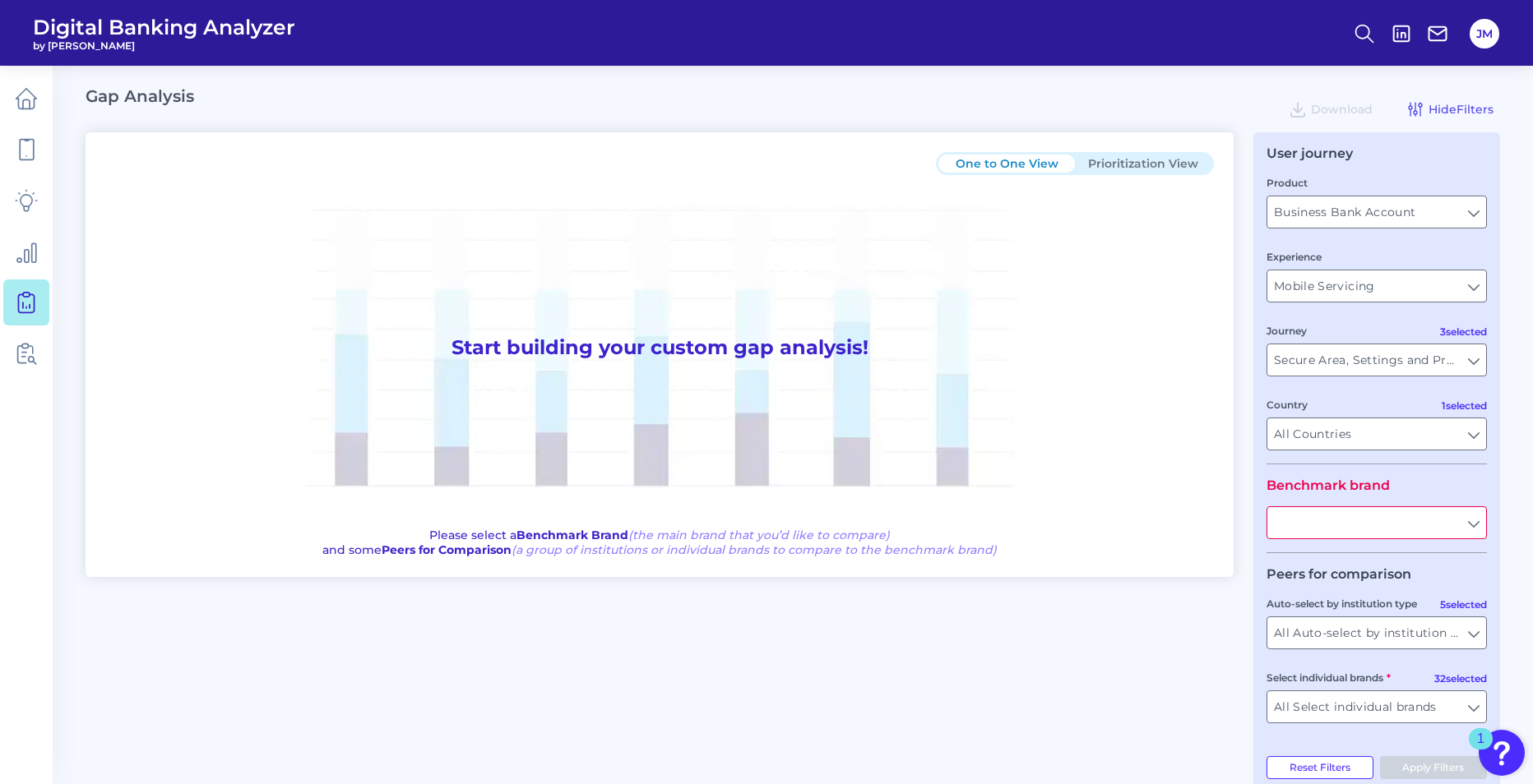
scroll to position [33, 0]
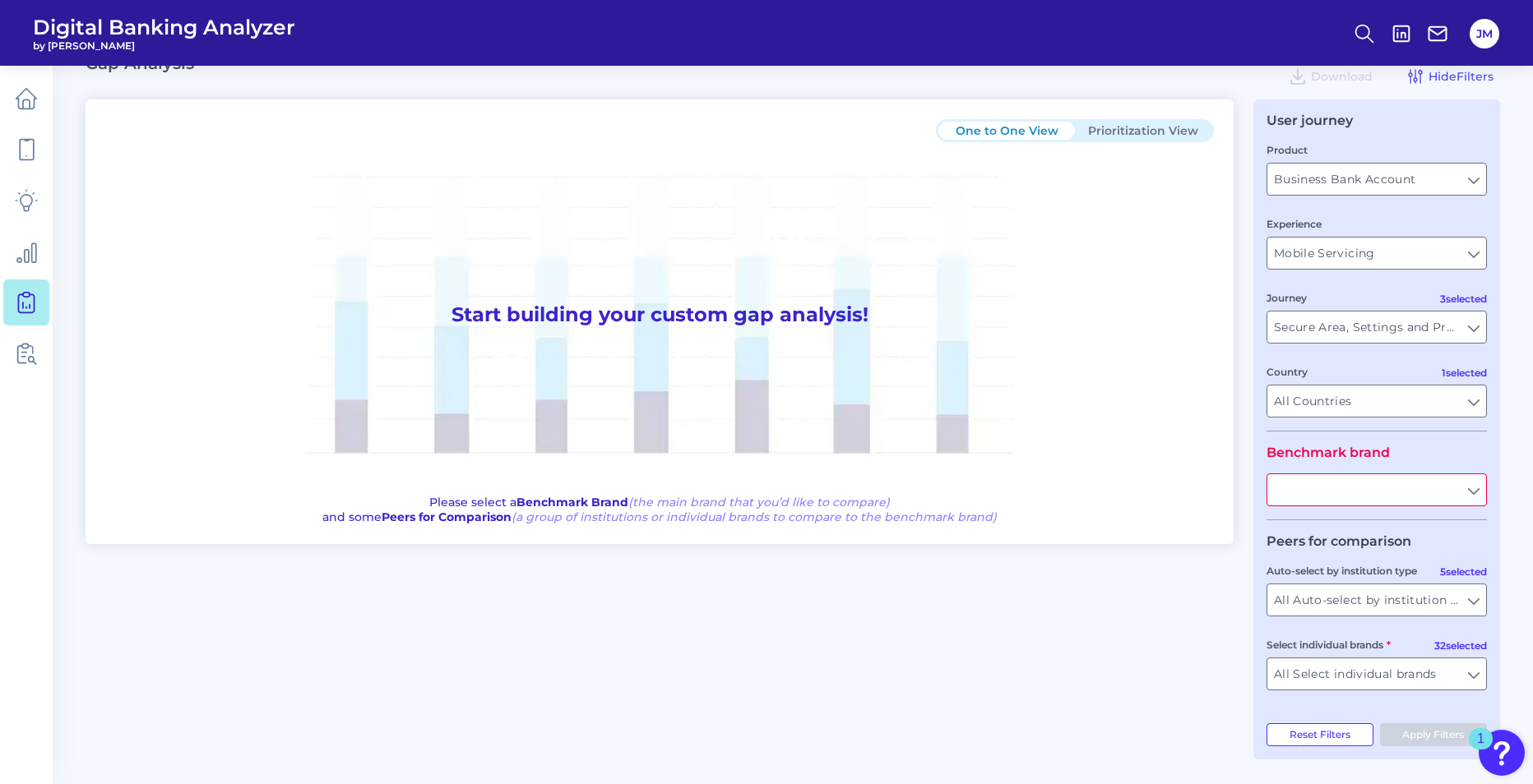
click at [1471, 492] on input "text" at bounding box center [1376, 490] width 218 height 31
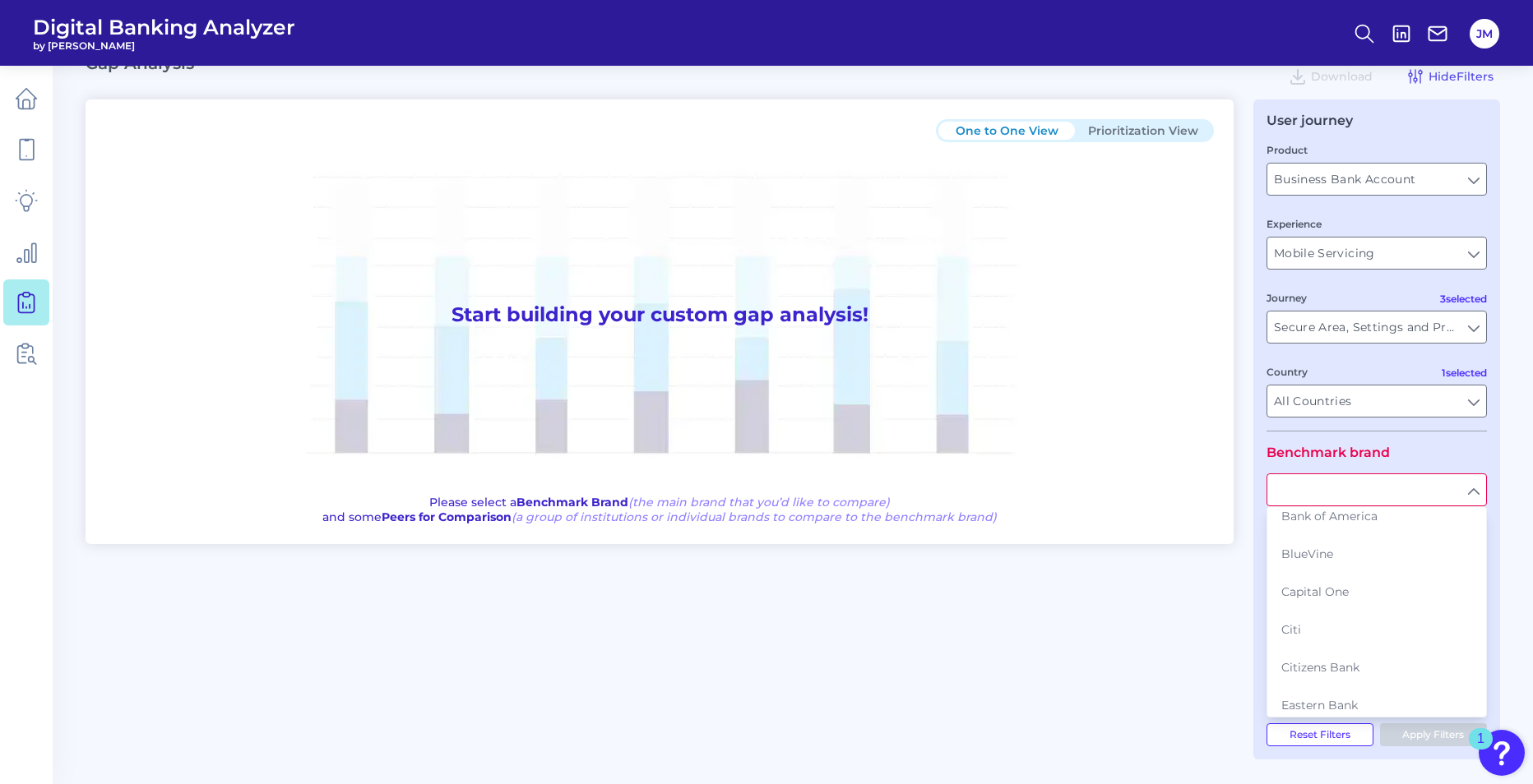
scroll to position [0, 0]
click at [1369, 641] on span "Bank of America" at bounding box center [1329, 640] width 96 height 15
type input "Bank of America"
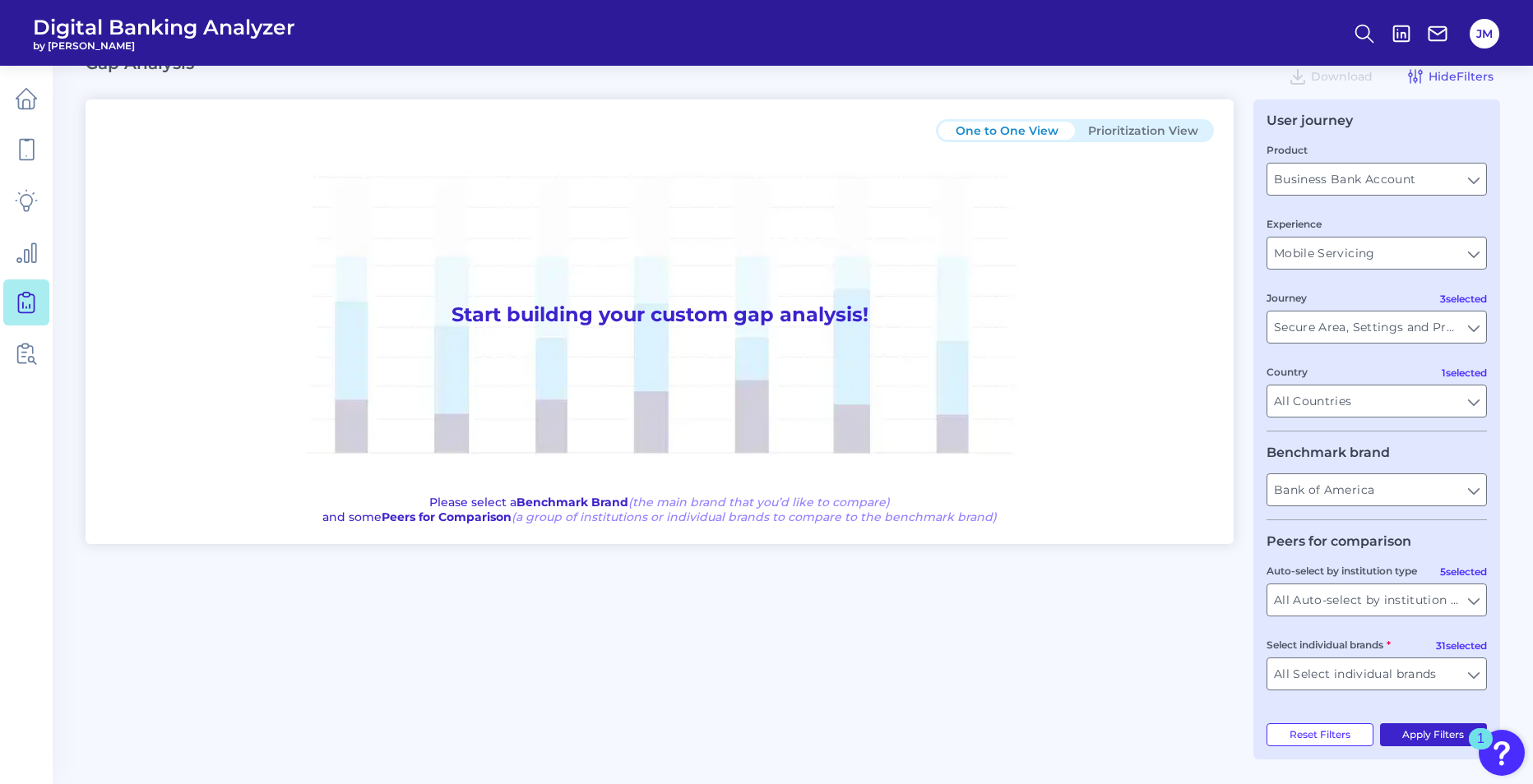
click at [1430, 738] on button "Apply Filters" at bounding box center [1433, 734] width 108 height 23
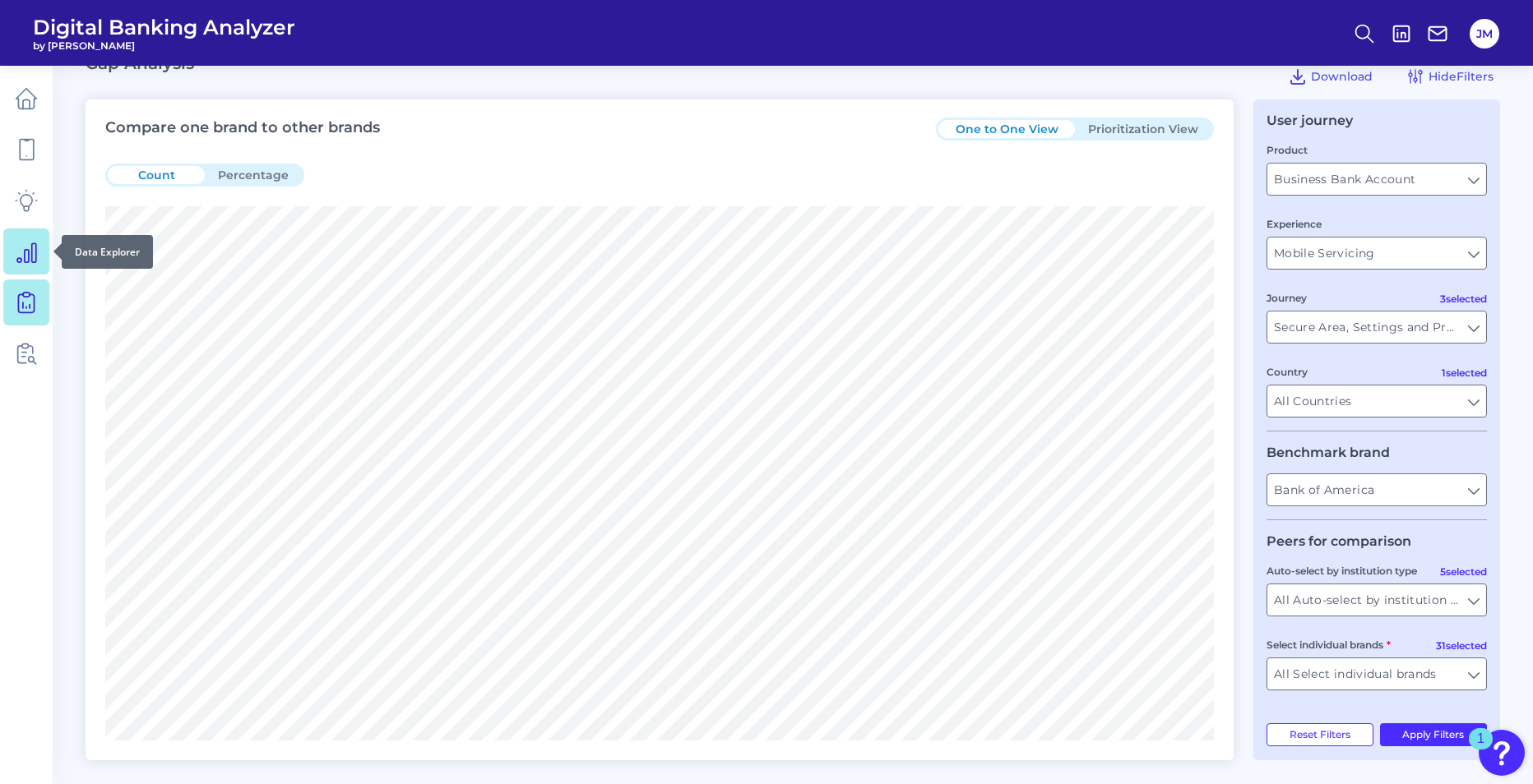
click at [35, 255] on icon at bounding box center [27, 252] width 19 height 19
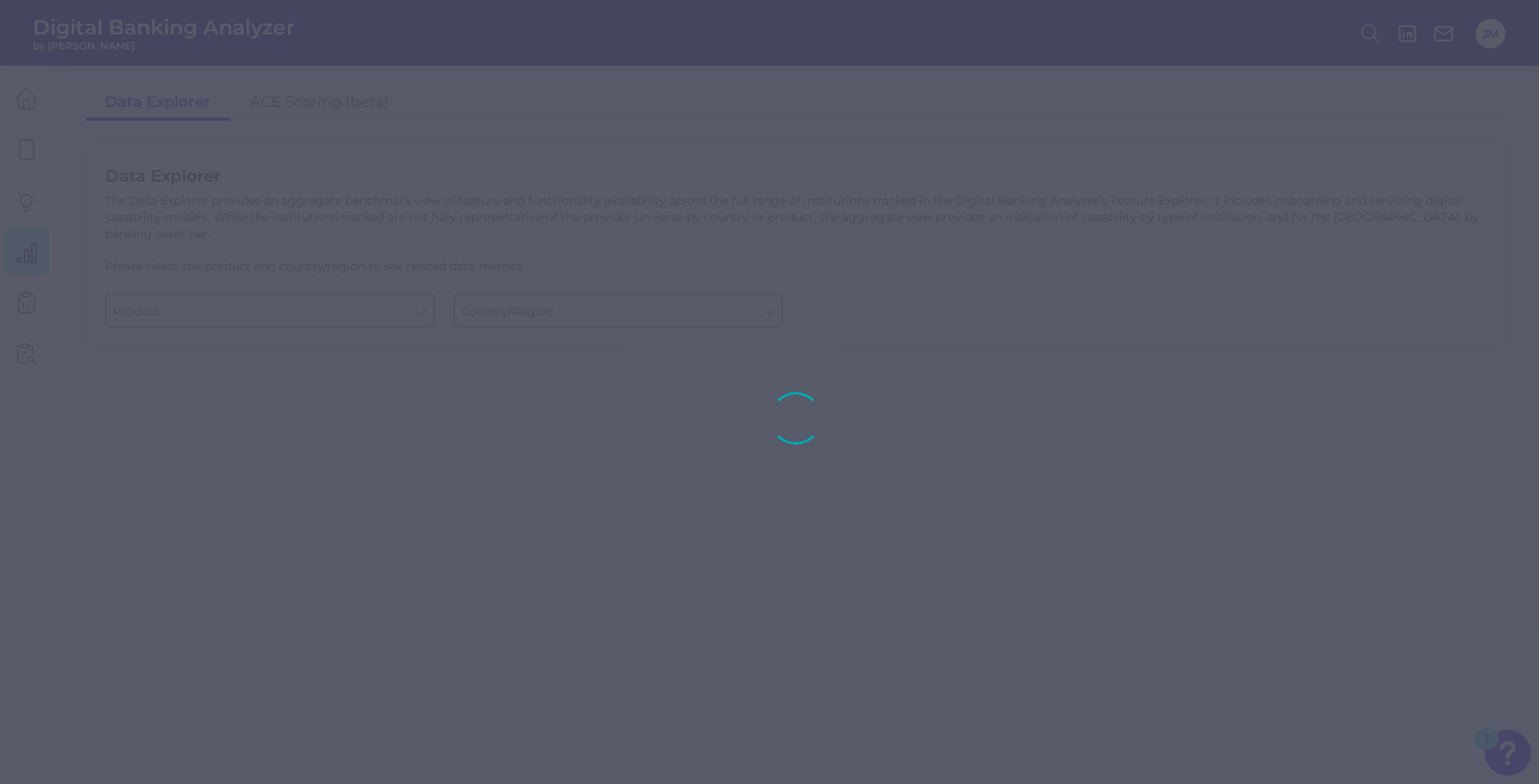
type input "Business Bank Account"
type input "United States"
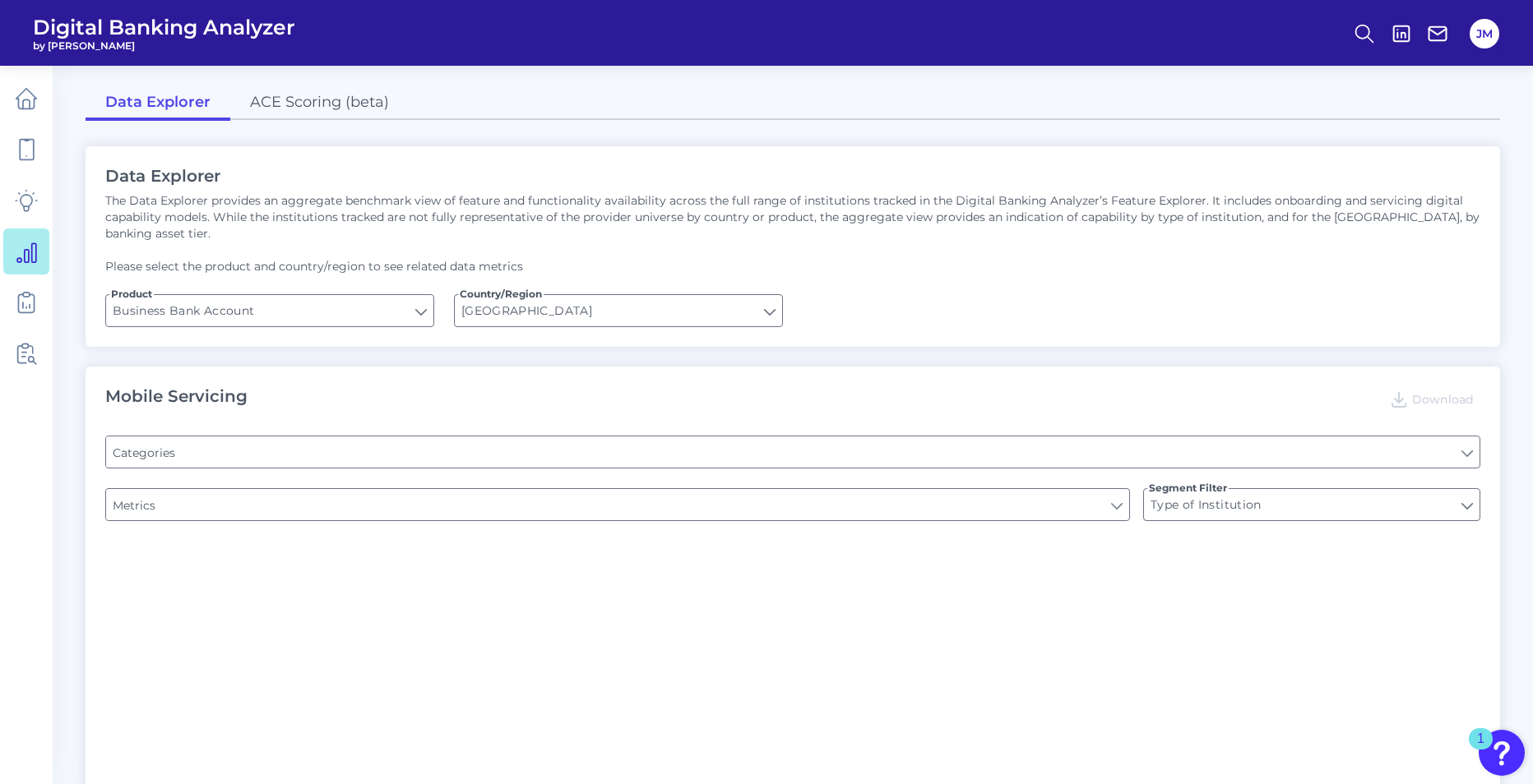
type input "Pre-login Features"
type input "Channel"
type input "Does it offer third-party single sign on?"
type input "Can you apply for the PRODUCT as a new to brand customer on ANY digital channel?"
type input "Upon opening the app are users immediately prompted to use Touch/Face ID to log…"
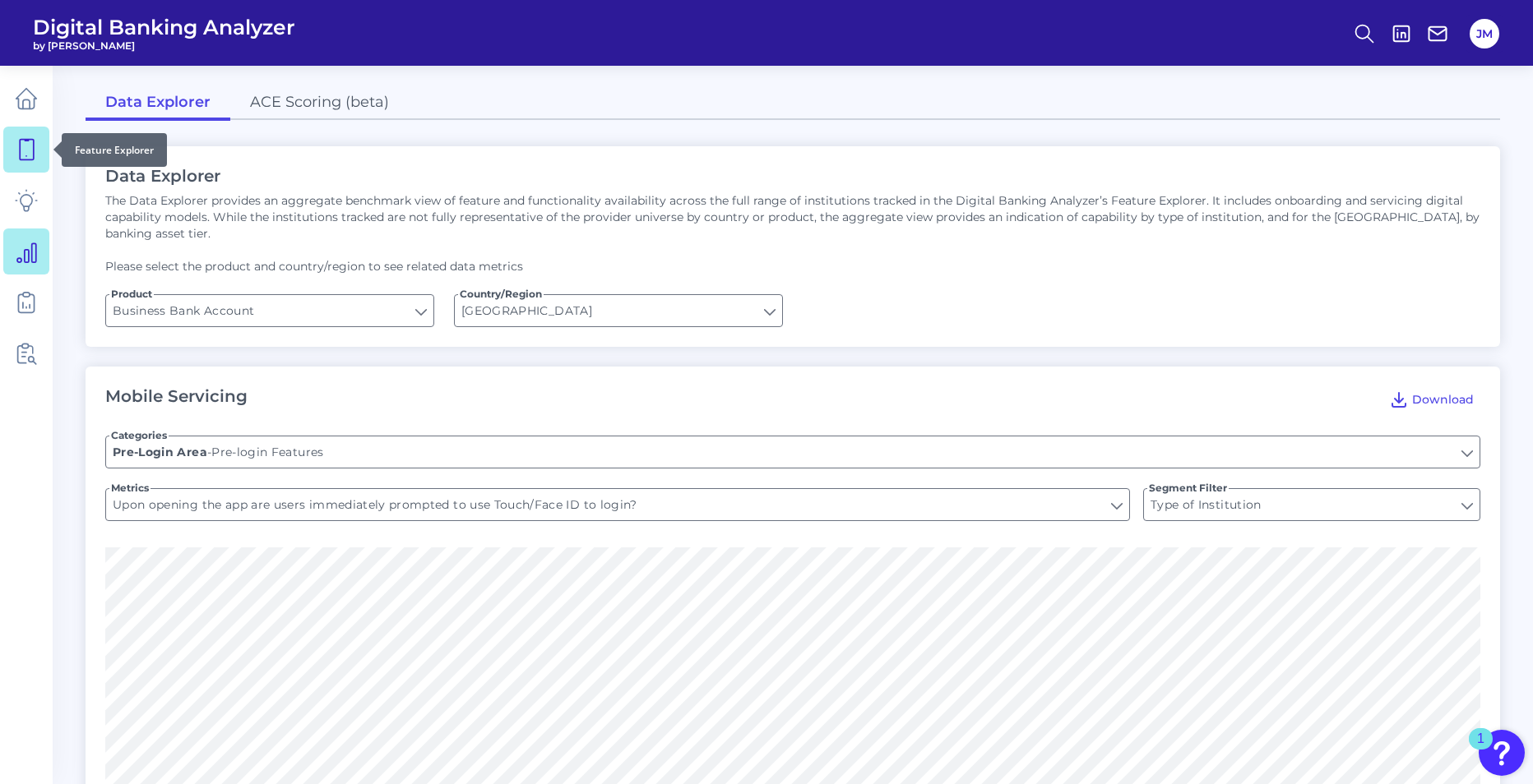
click at [33, 153] on icon at bounding box center [26, 150] width 14 height 20
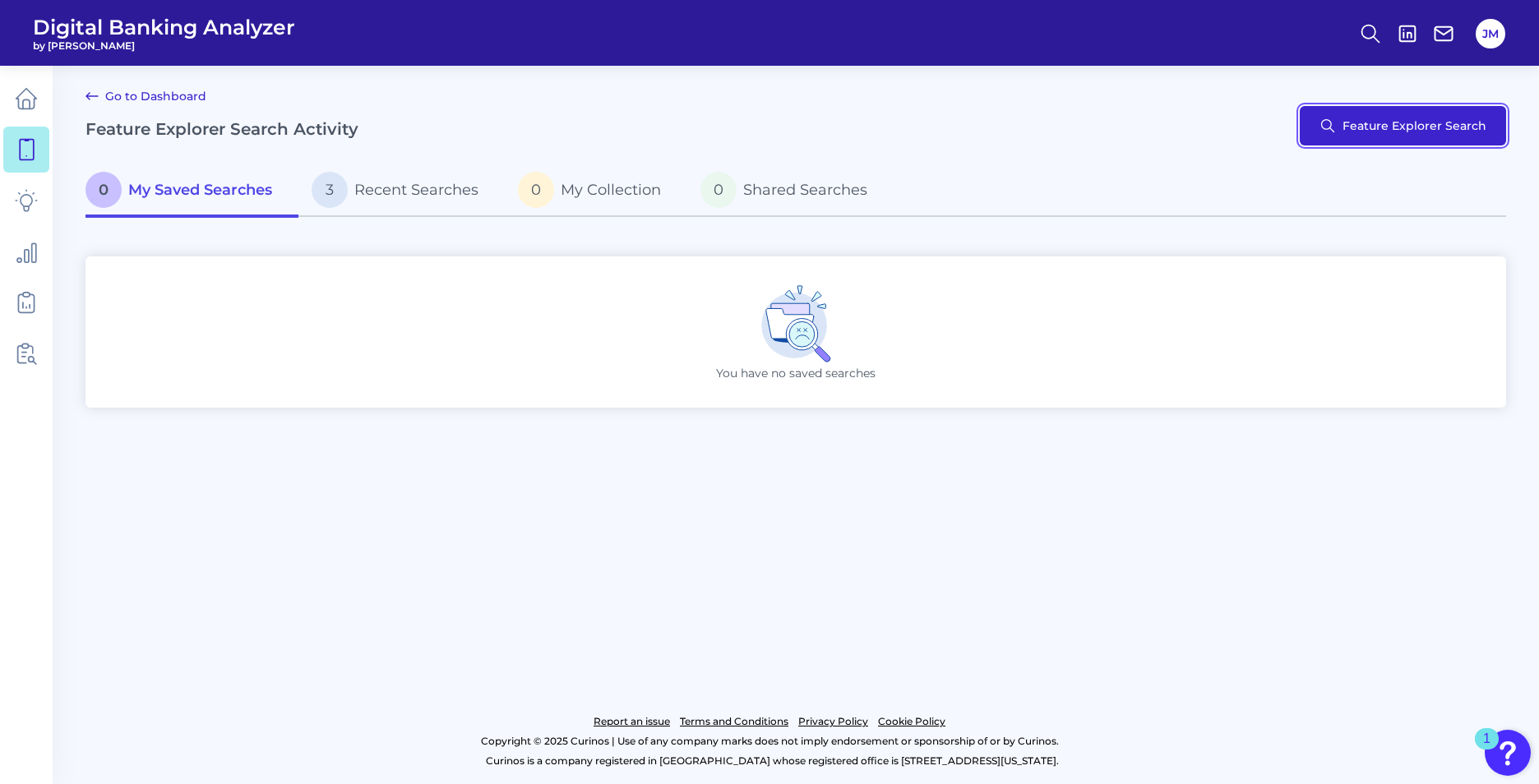
click at [1385, 132] on button "Feature Explorer Search" at bounding box center [1404, 125] width 206 height 40
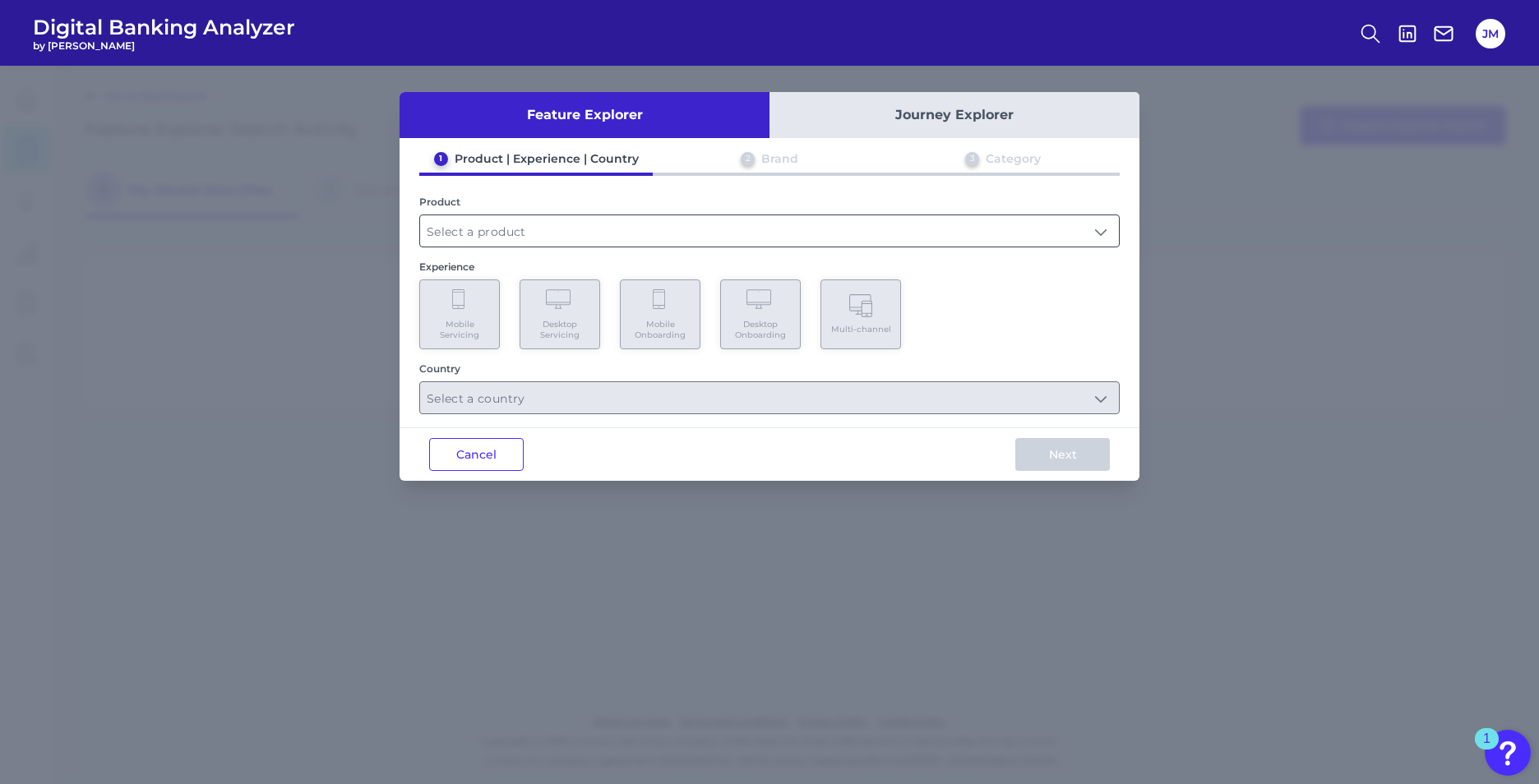
click at [508, 234] on input "text" at bounding box center [770, 231] width 699 height 31
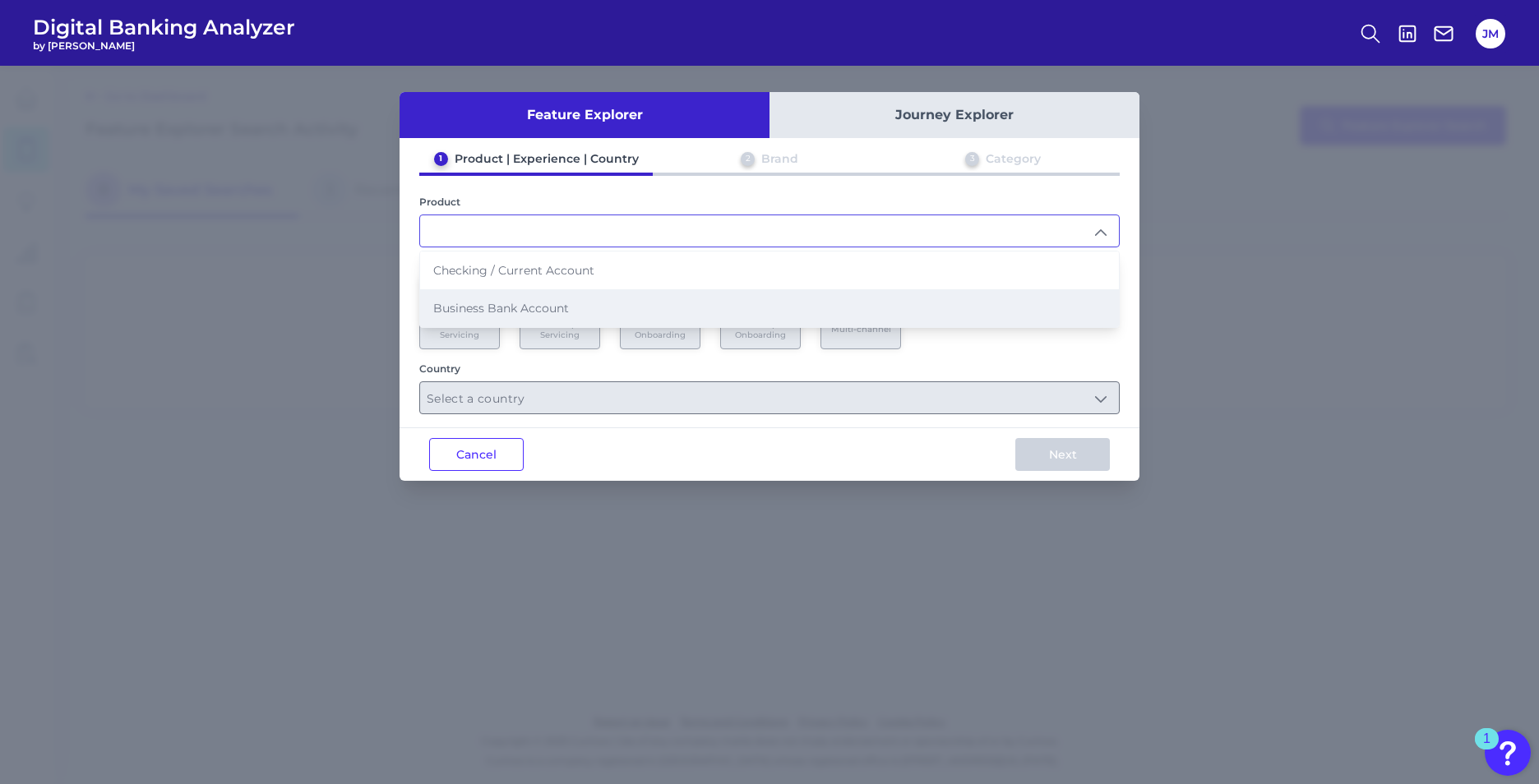
click at [523, 310] on span "Business Bank Account" at bounding box center [500, 309] width 135 height 15
type input "Business Bank Account"
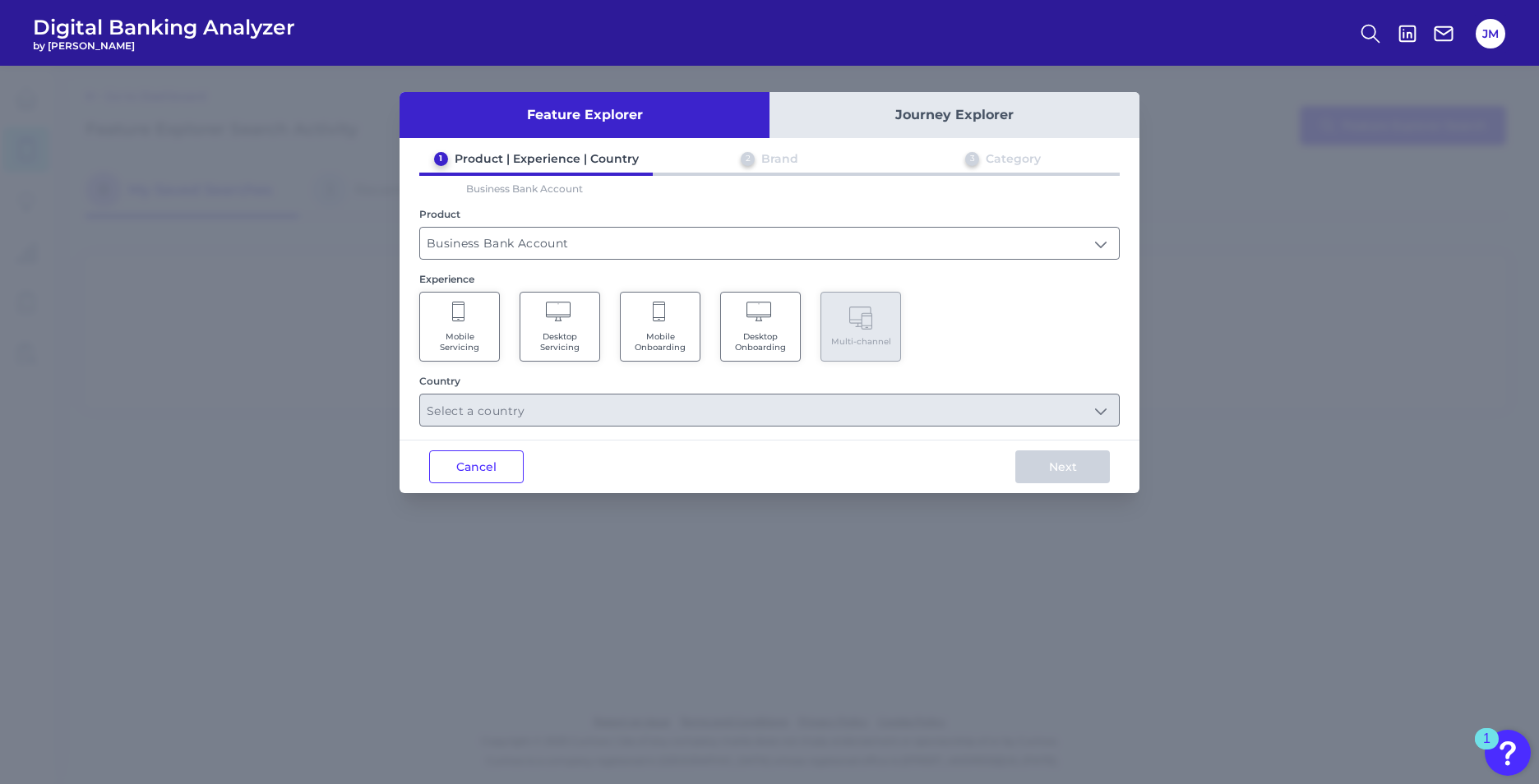
click at [463, 347] on span "Mobile Servicing" at bounding box center [460, 342] width 63 height 21
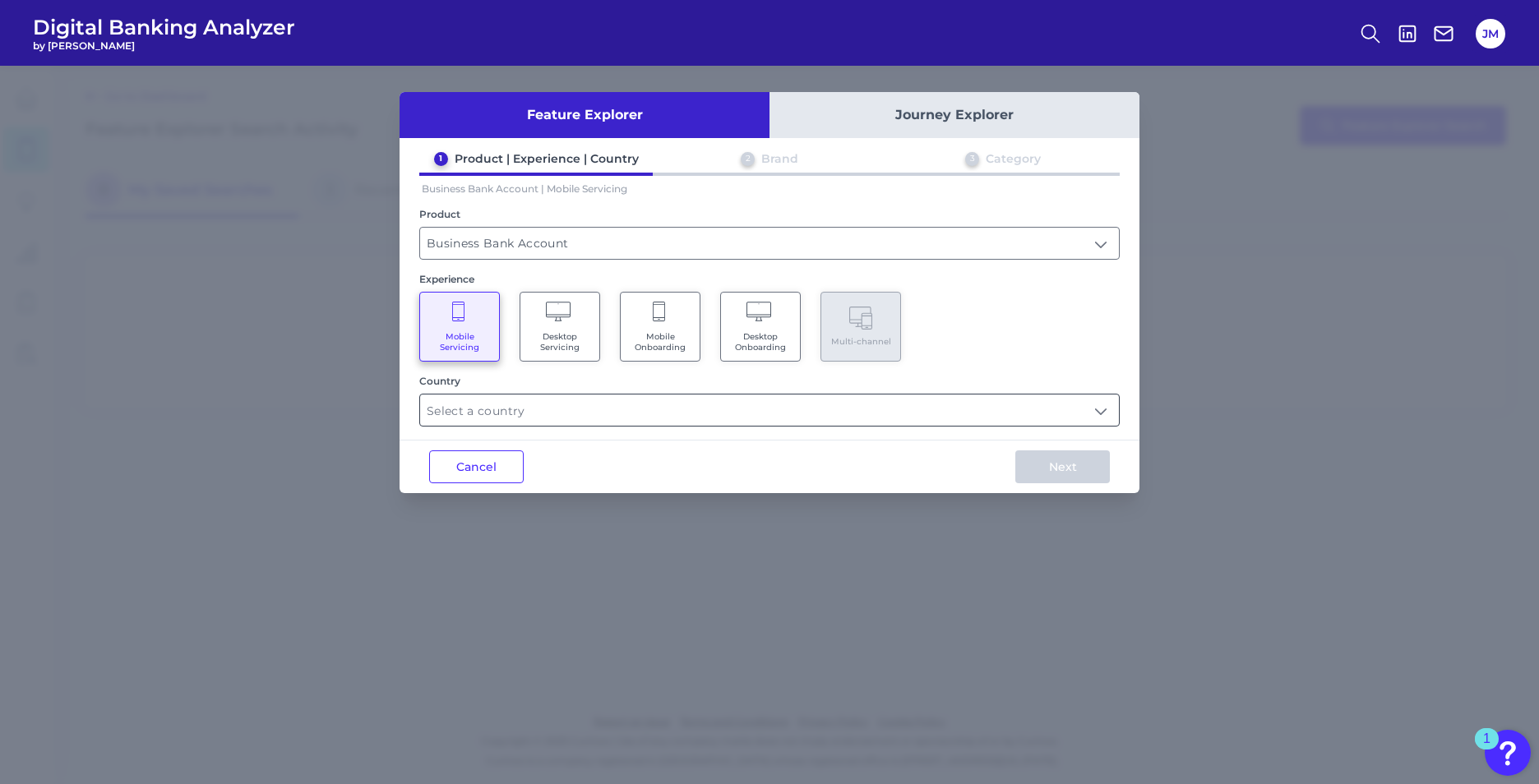
click at [501, 413] on input "text" at bounding box center [770, 410] width 699 height 31
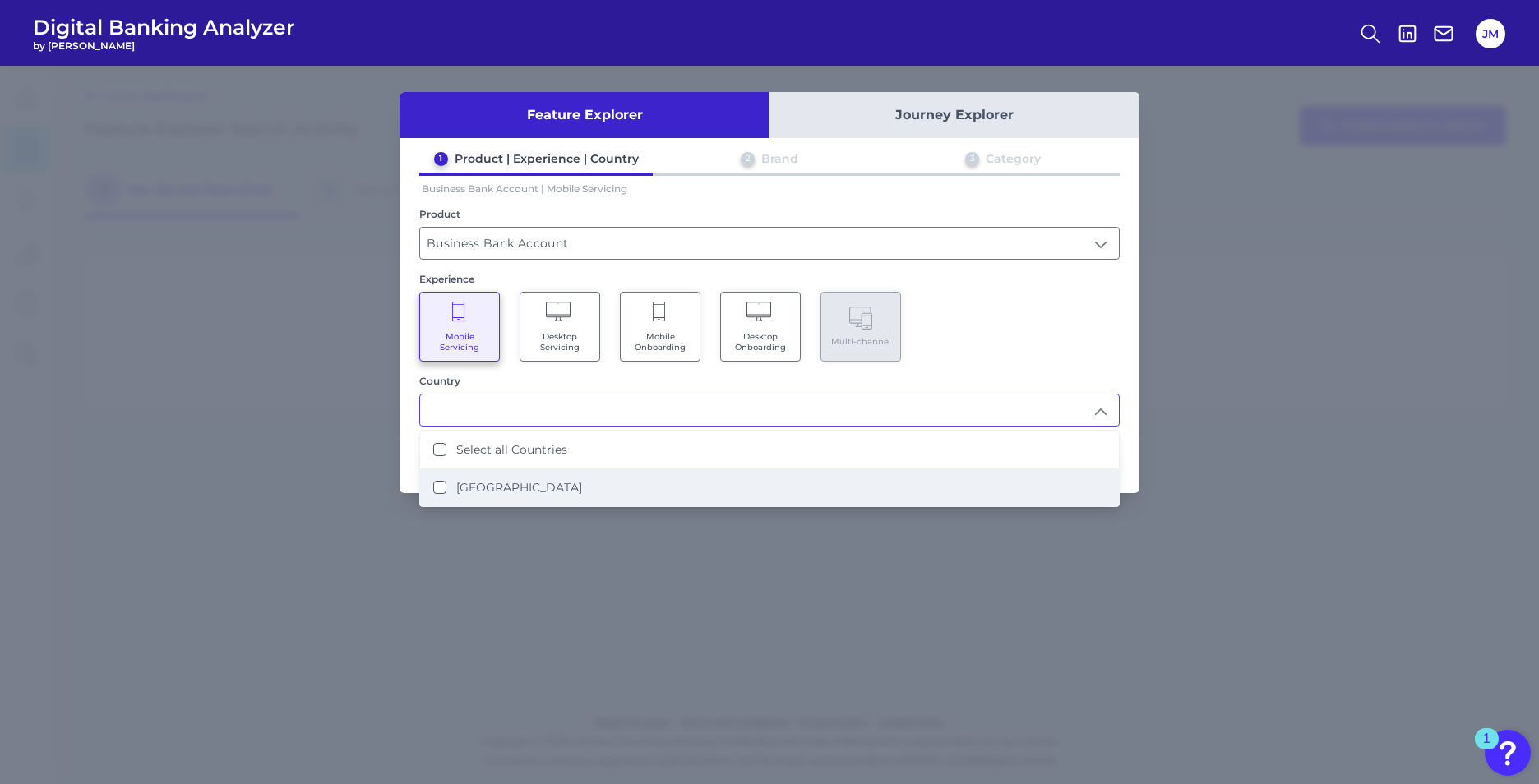
click at [505, 486] on label "United States" at bounding box center [519, 487] width 126 height 15
type input "Select all Countries"
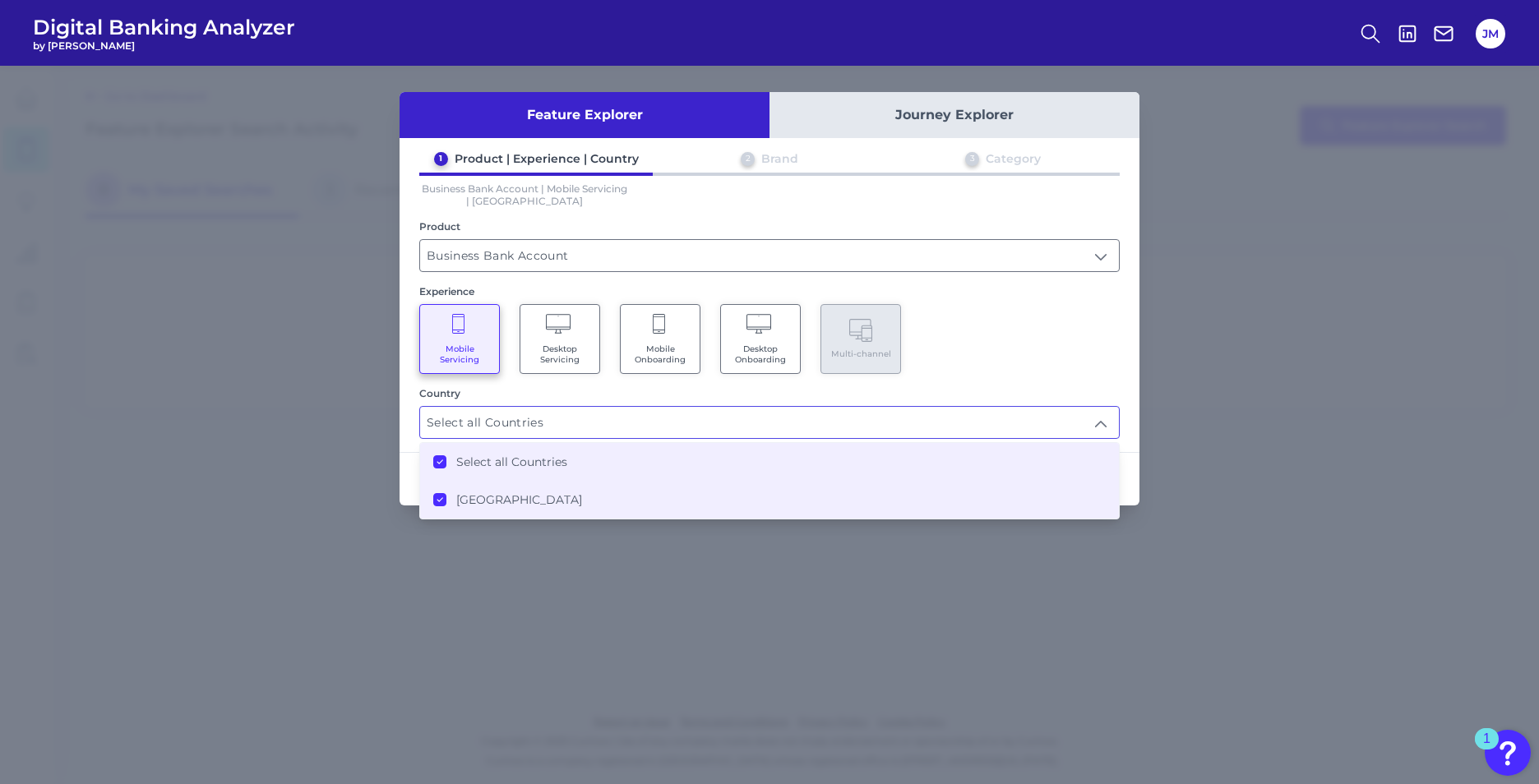
click at [987, 363] on div "Mobile Servicing Desktop Servicing Mobile Onboarding Desktop Onboarding Multi-c…" at bounding box center [770, 339] width 700 height 70
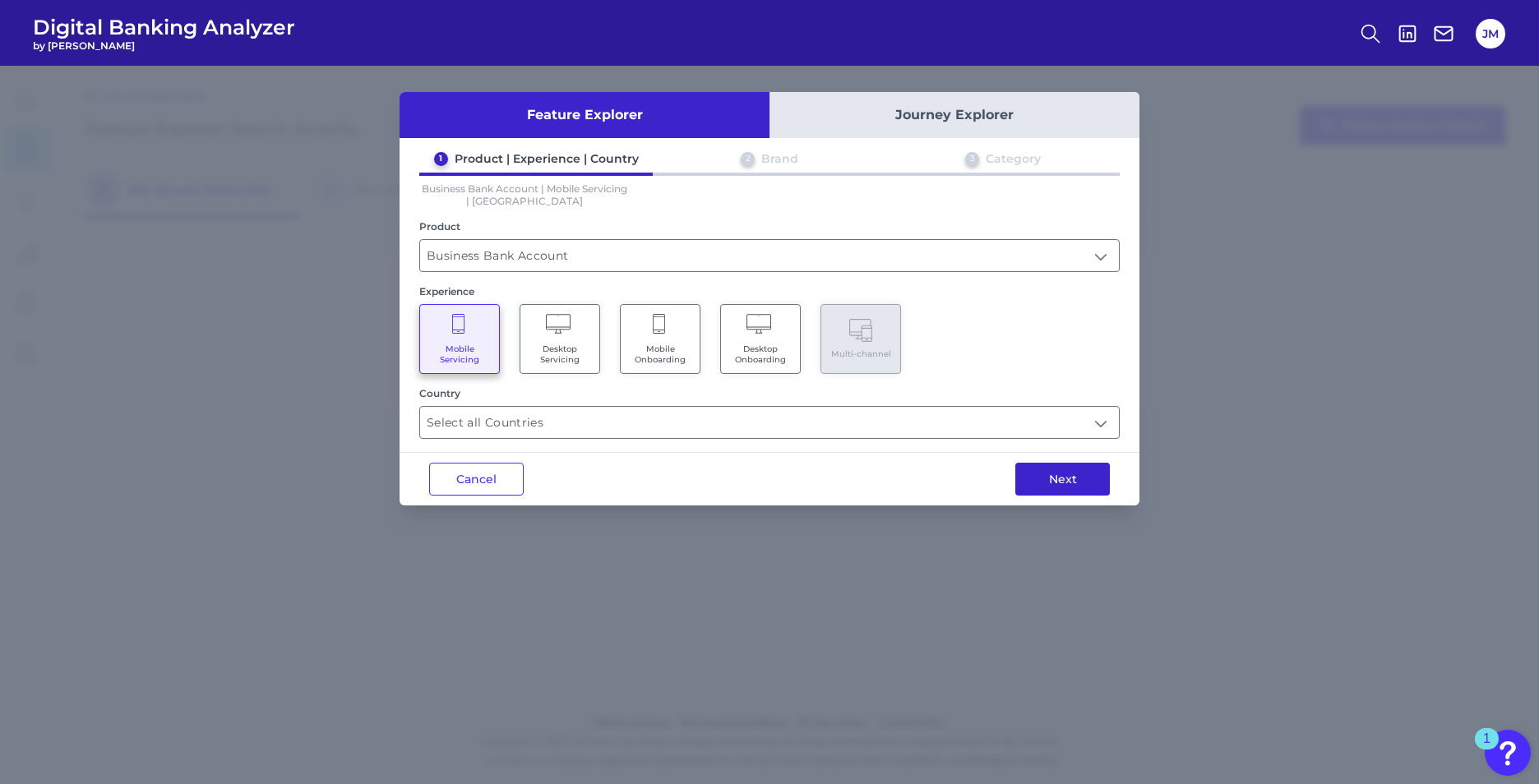
click at [1038, 478] on button "Next" at bounding box center [1063, 479] width 95 height 33
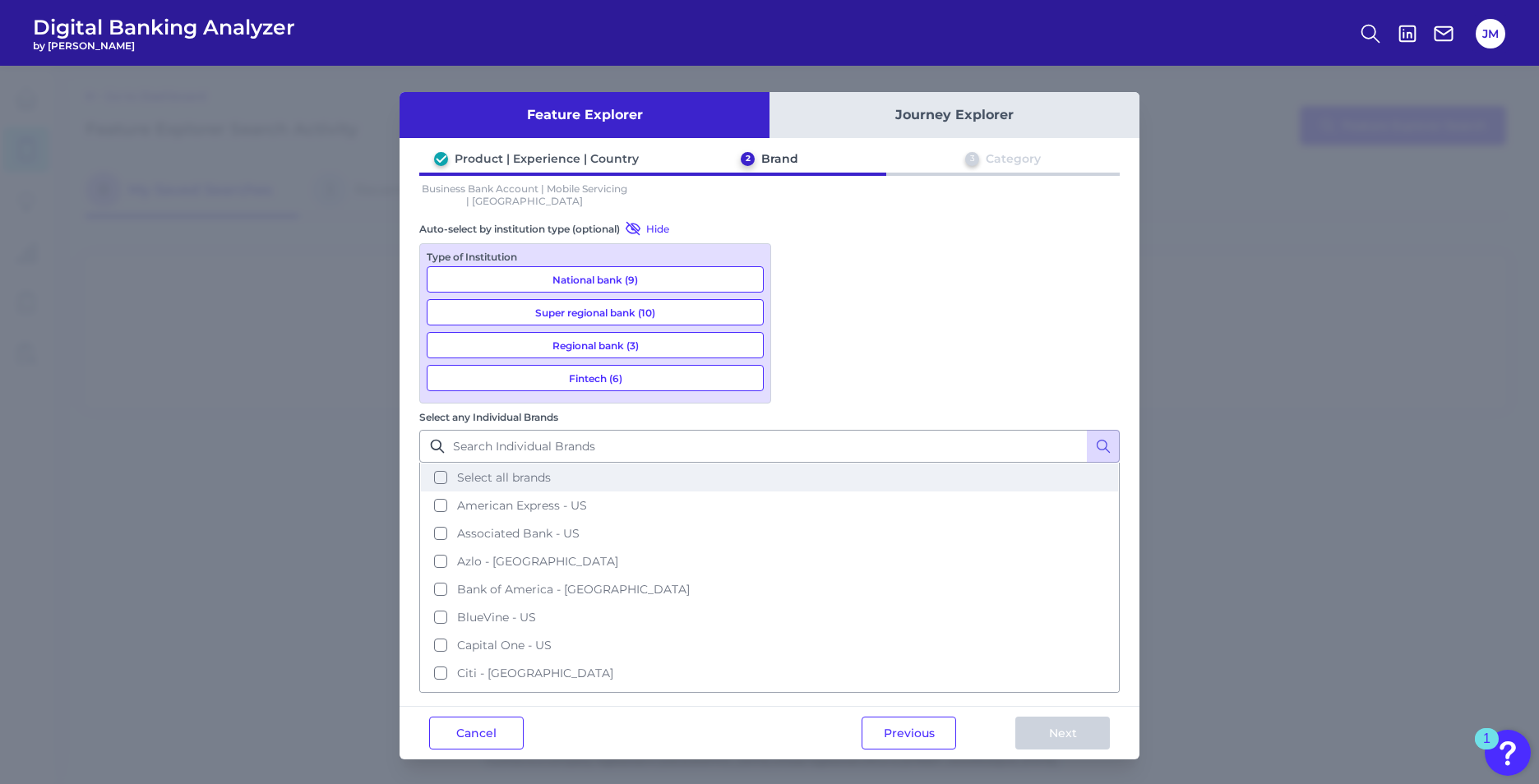
click at [800, 463] on button "Select all brands" at bounding box center [770, 477] width 698 height 28
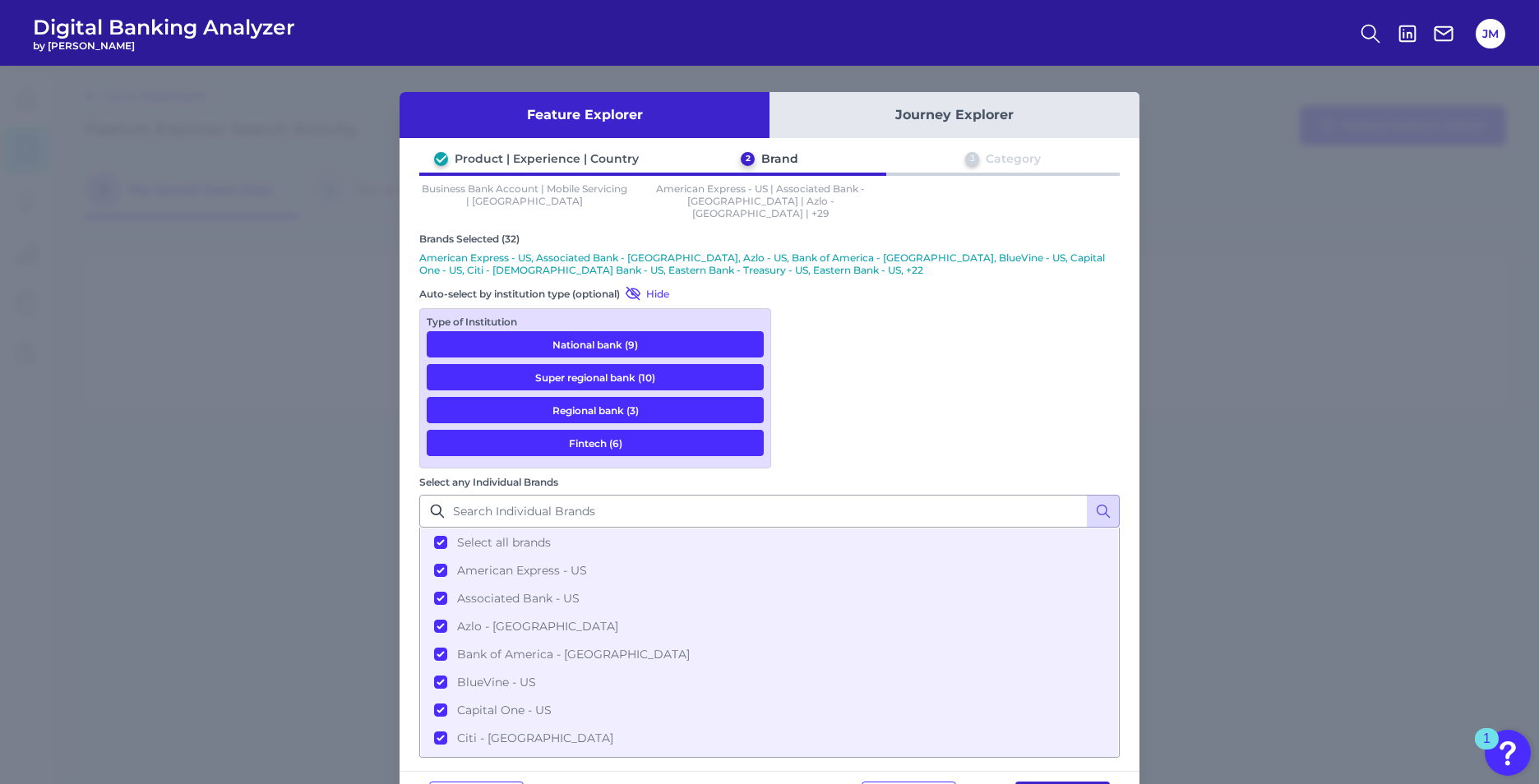
click at [1074, 781] on button "Next" at bounding box center [1063, 798] width 95 height 33
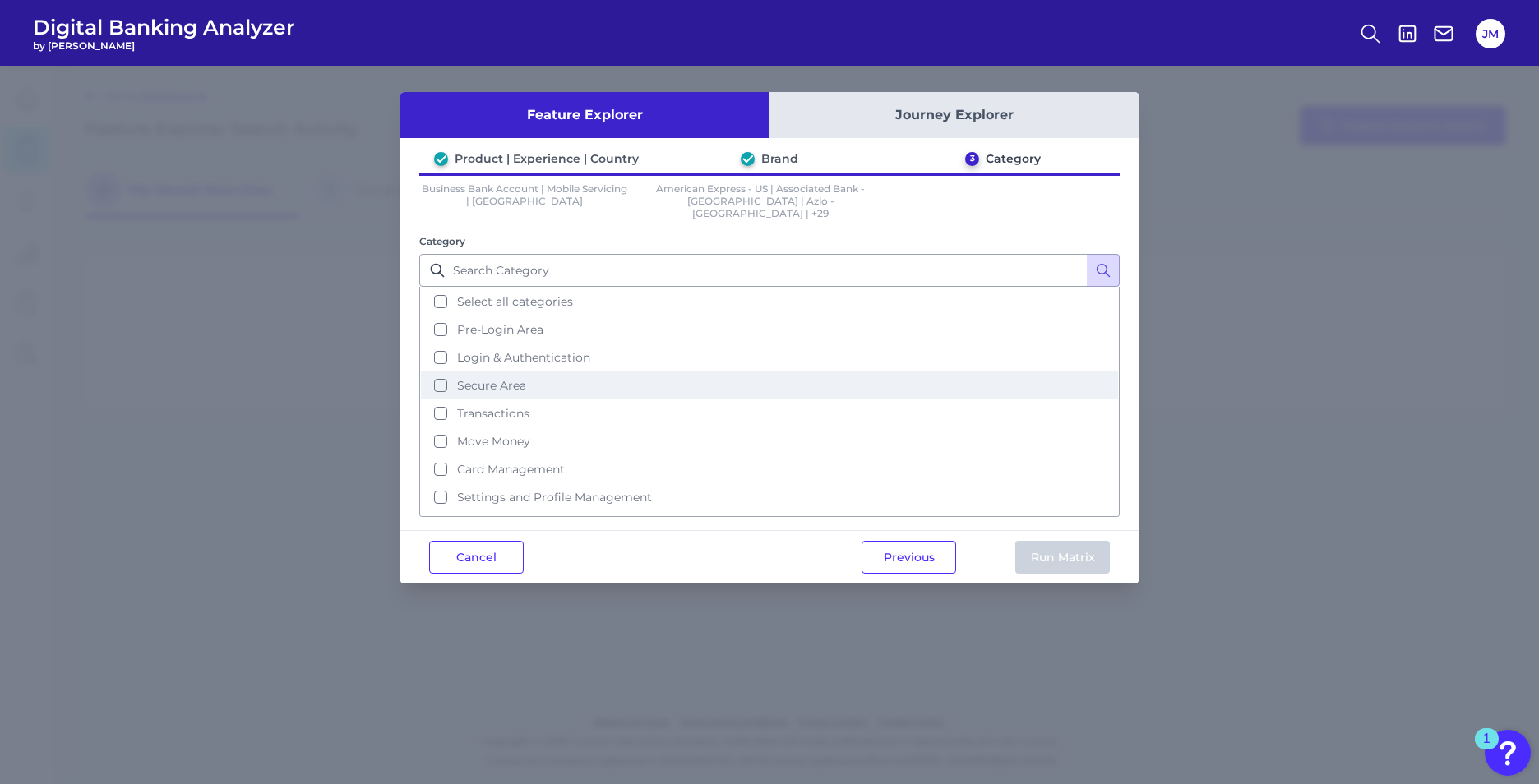
click at [441, 373] on button "Secure Area" at bounding box center [770, 385] width 698 height 28
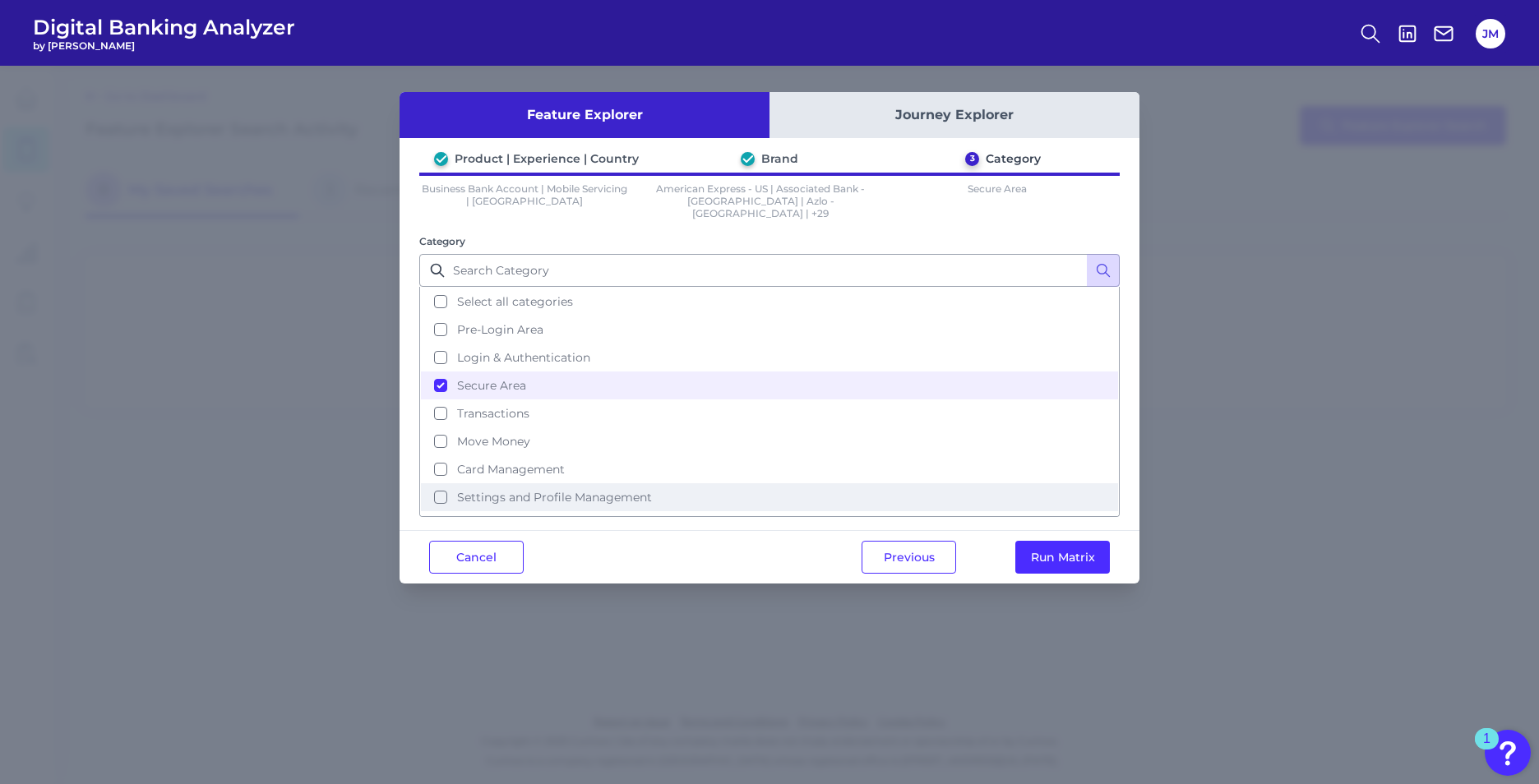
click at [447, 484] on button "Settings and Profile Management" at bounding box center [770, 497] width 698 height 28
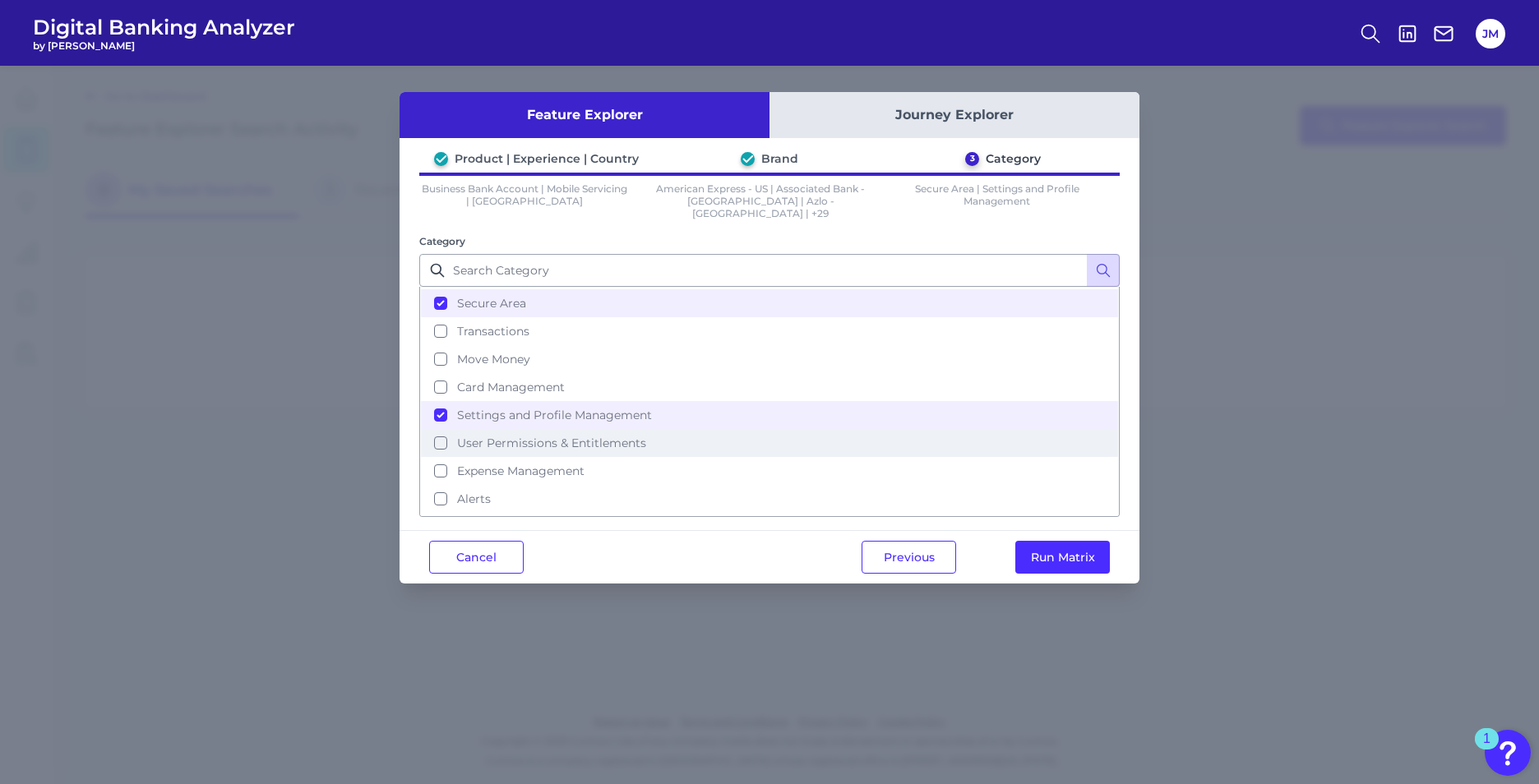
click at [435, 433] on button "User Permissions & Entitlements" at bounding box center [770, 443] width 698 height 28
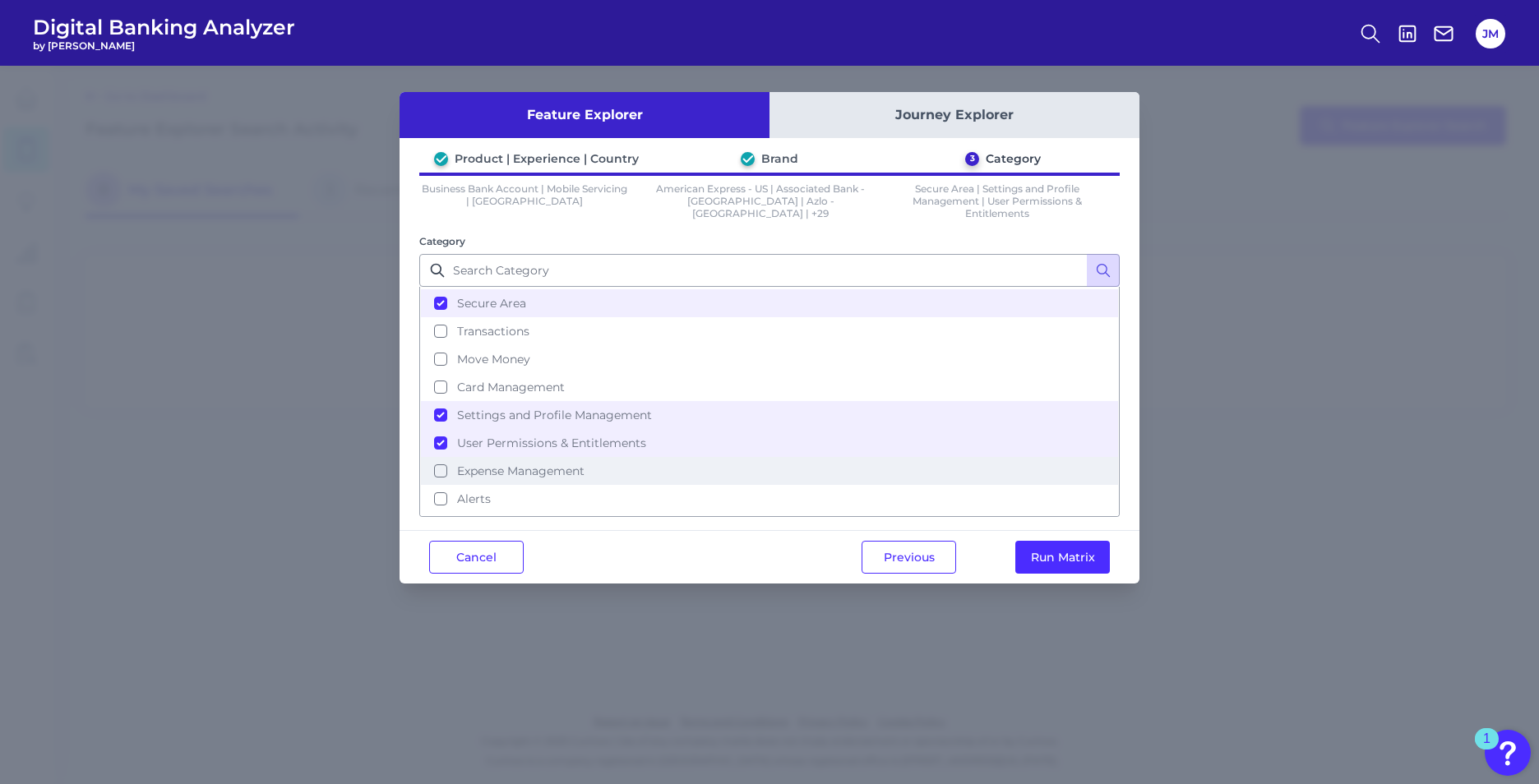
click at [439, 468] on button "Expense Management" at bounding box center [770, 471] width 698 height 28
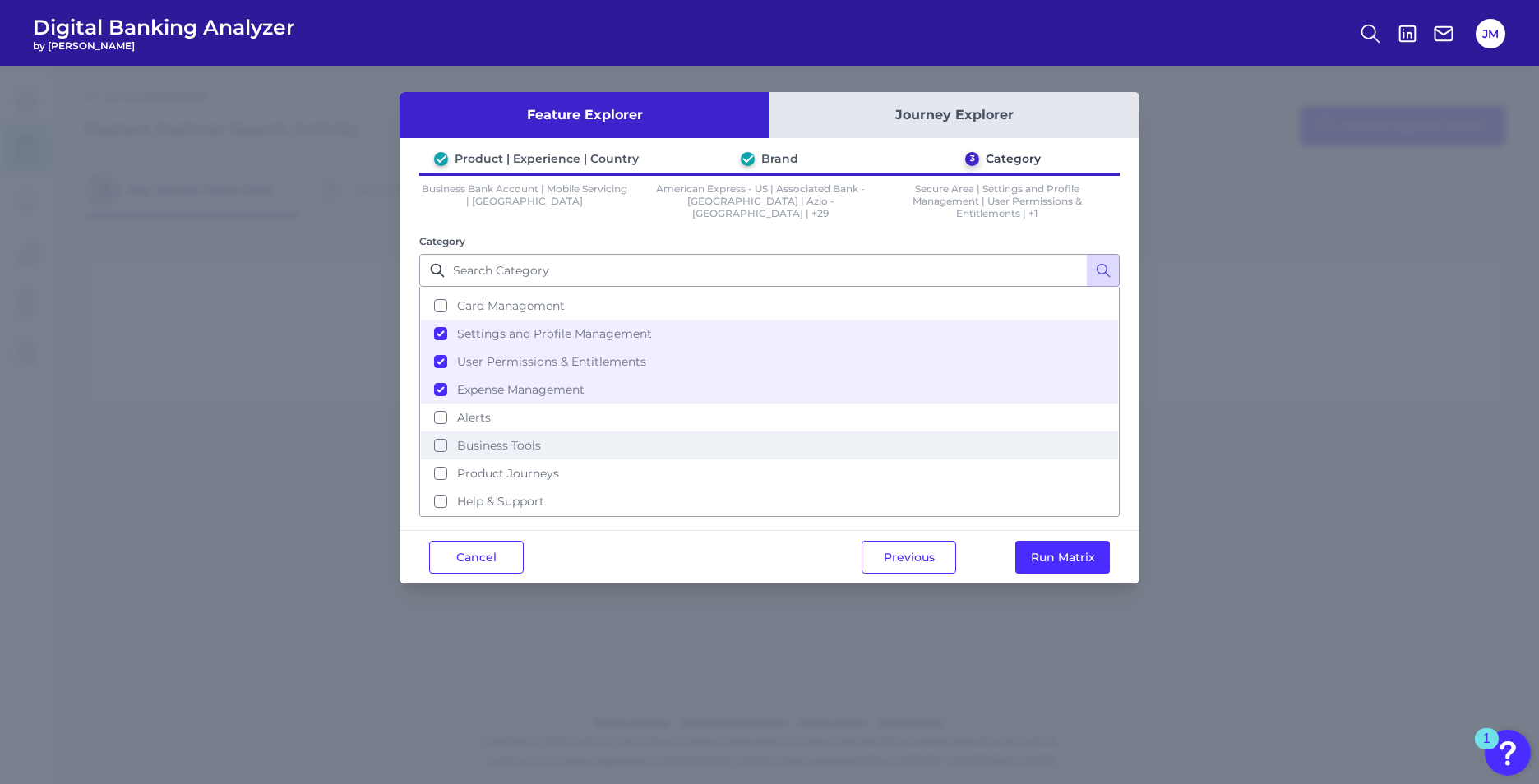
click at [437, 447] on button "Business Tools" at bounding box center [770, 445] width 698 height 28
click at [1040, 551] on button "Run Matrix" at bounding box center [1063, 557] width 95 height 33
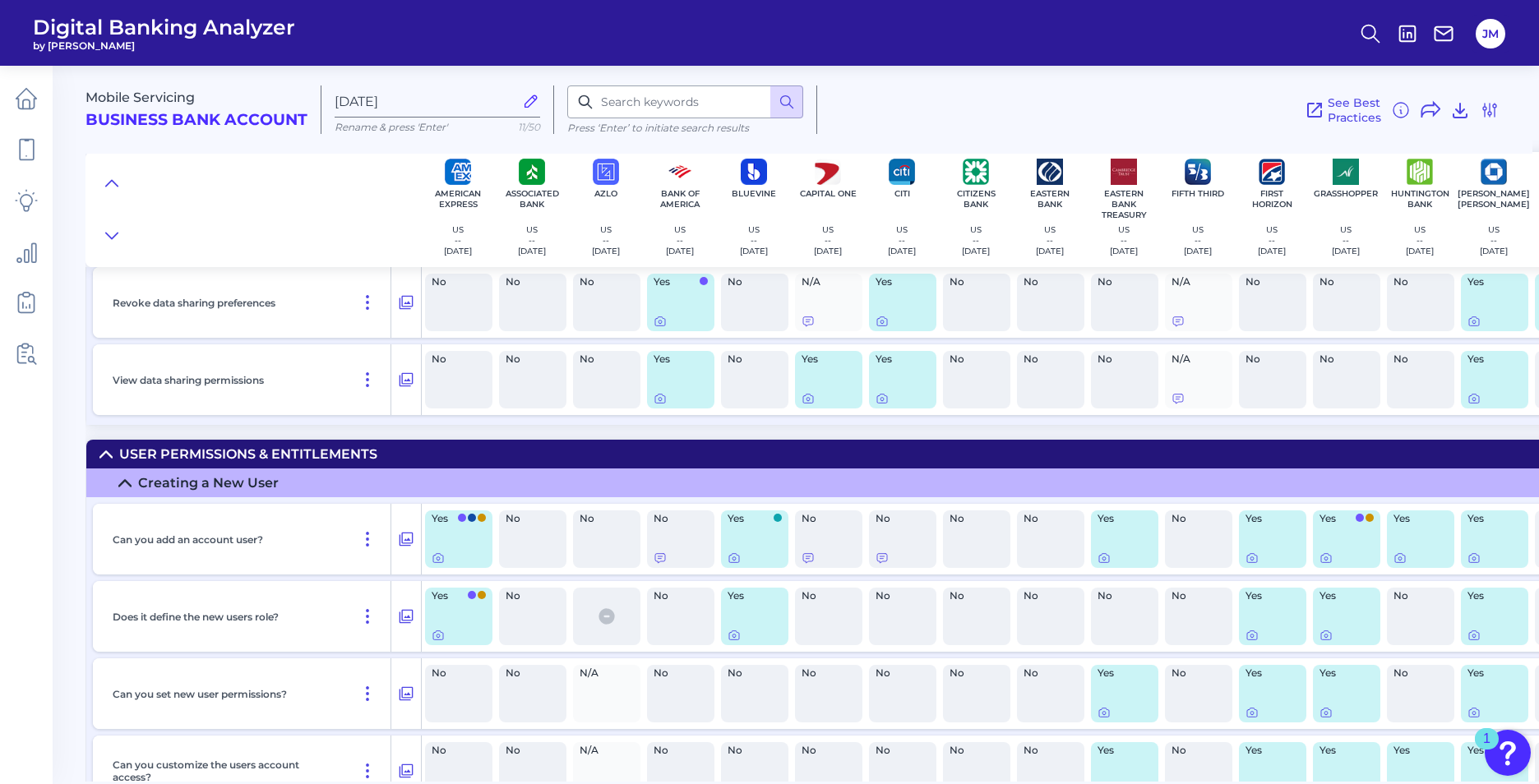
scroll to position [4685, 0]
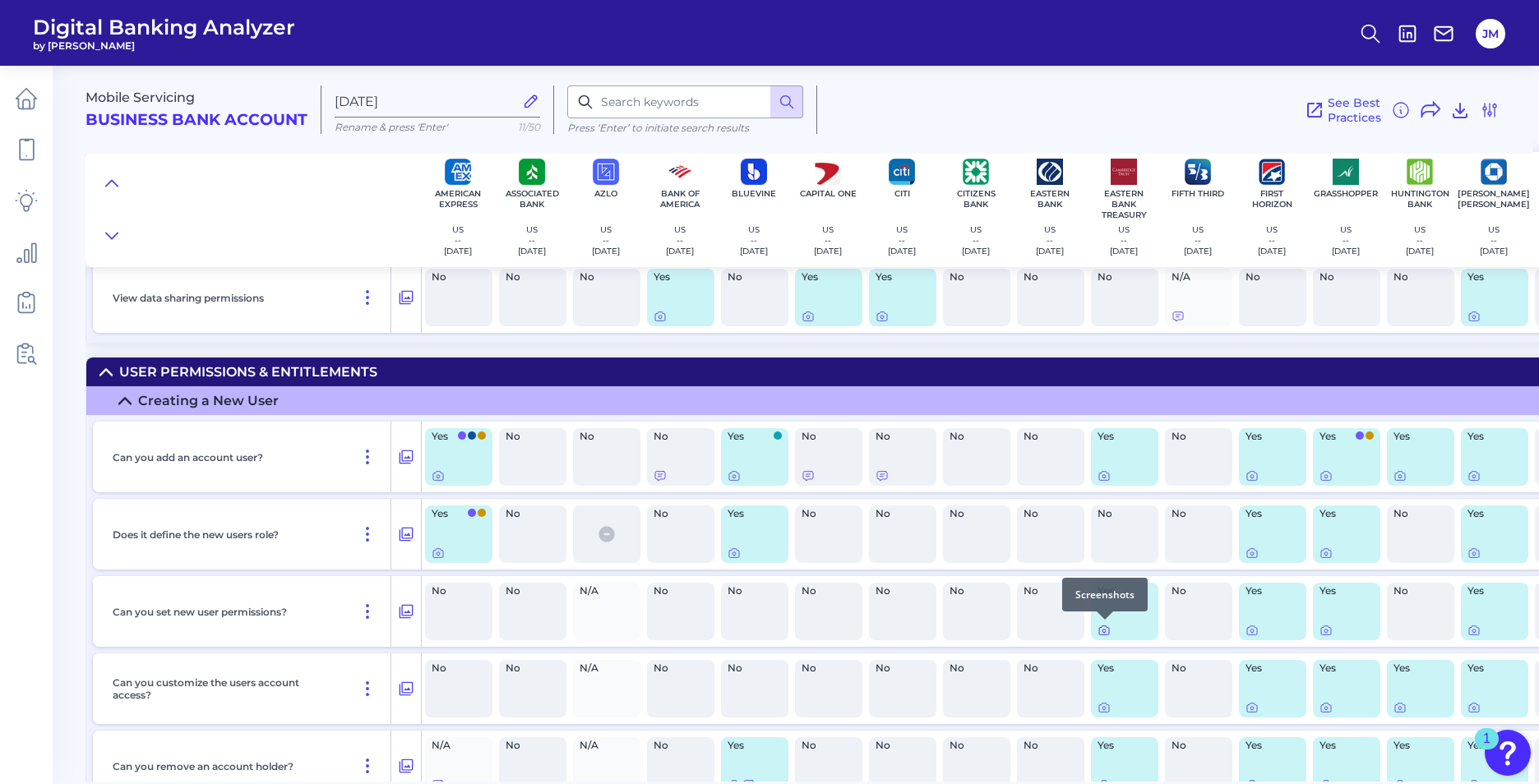
click at [1105, 631] on icon at bounding box center [1104, 630] width 13 height 13
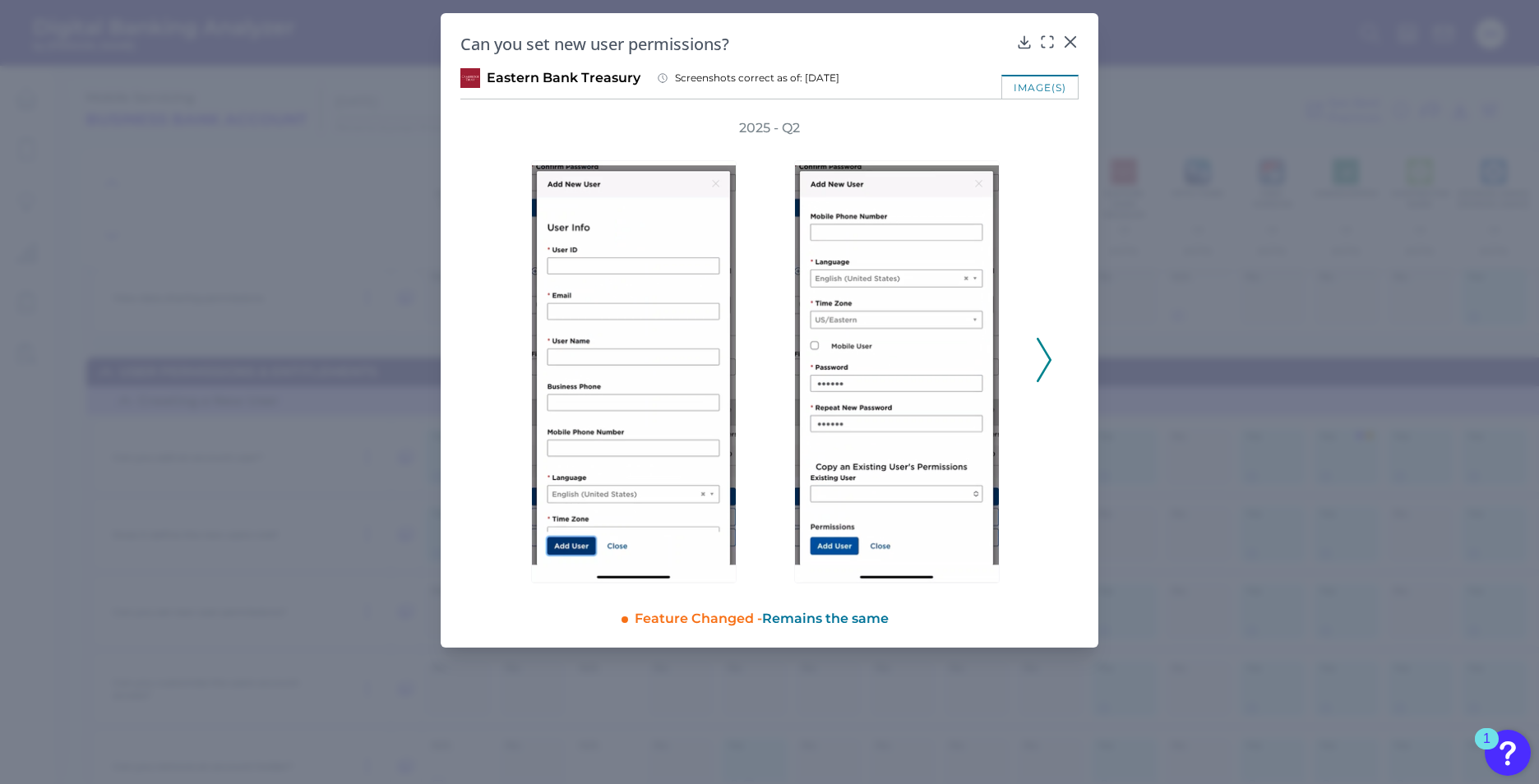
click at [1043, 362] on icon at bounding box center [1044, 360] width 15 height 44
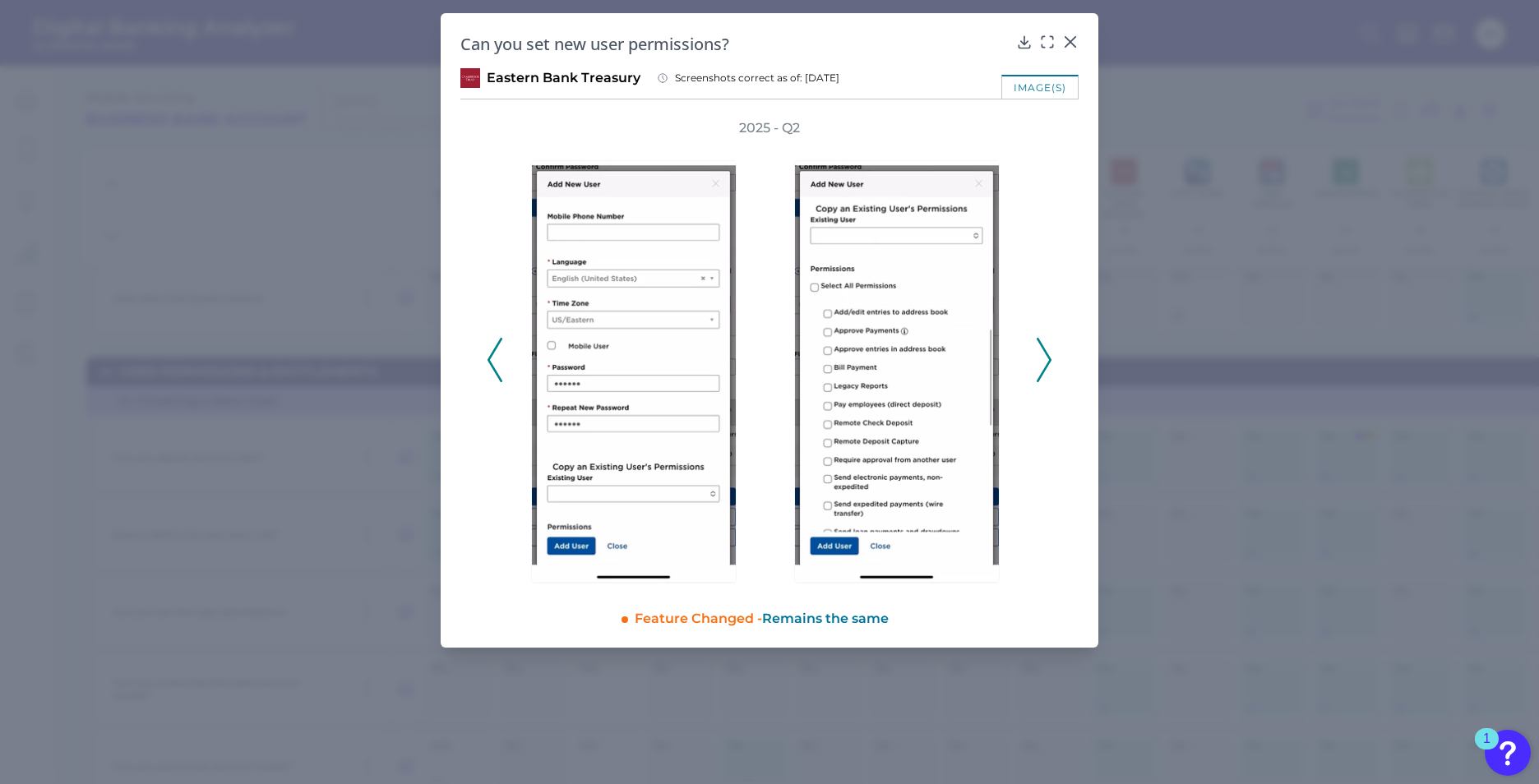
click at [1050, 358] on polyline at bounding box center [1043, 360] width 12 height 42
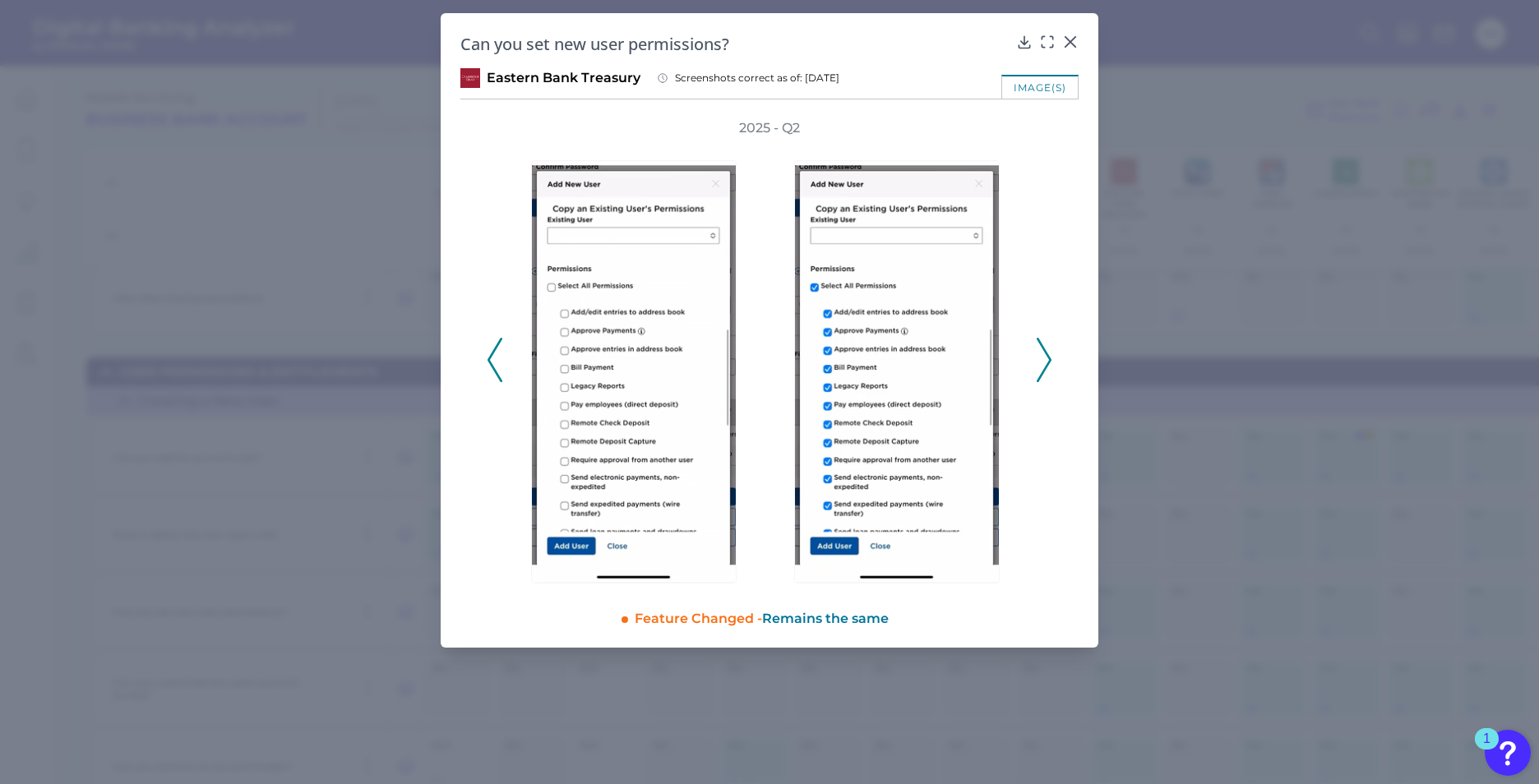
click at [1050, 358] on polyline at bounding box center [1043, 360] width 12 height 42
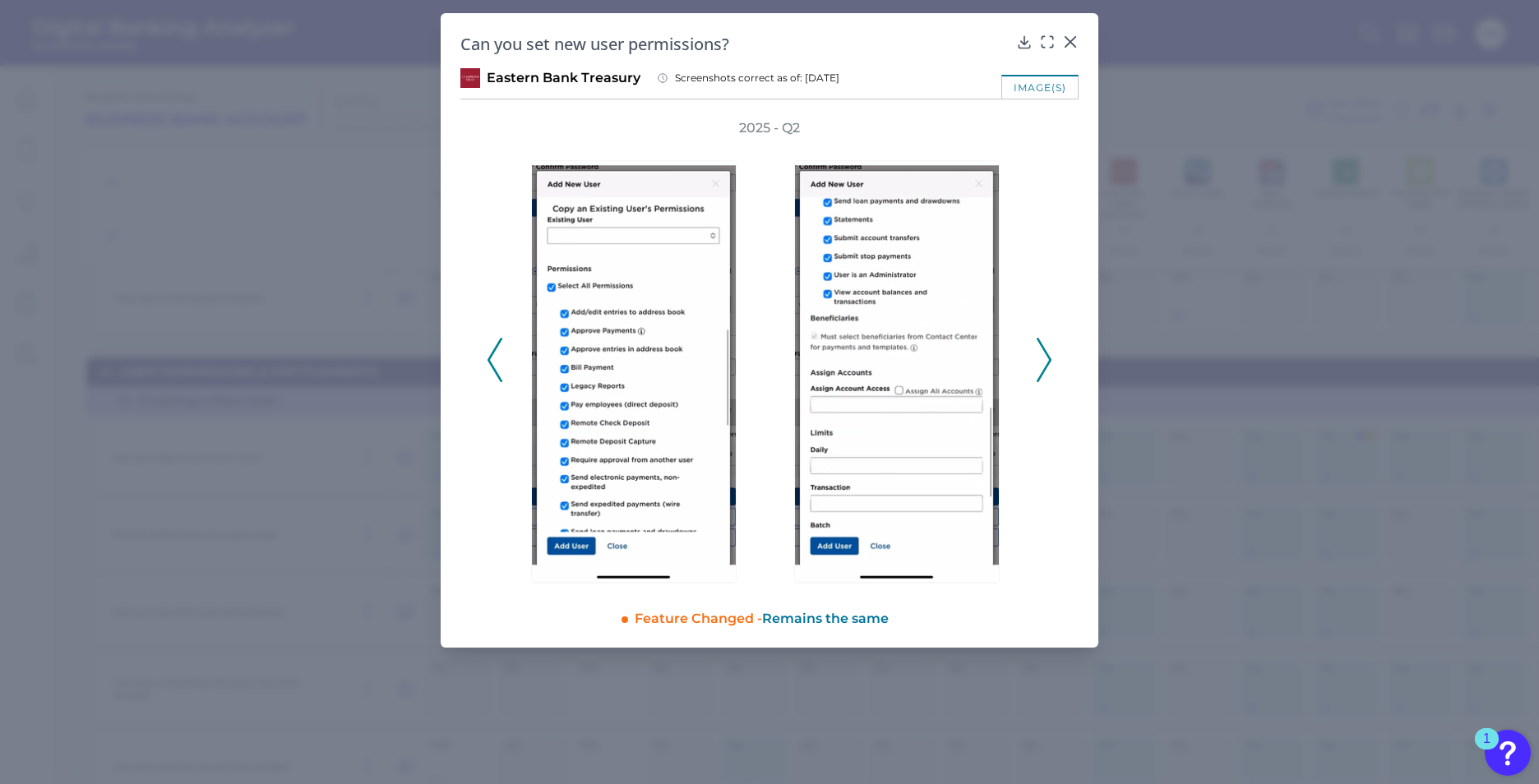
click at [493, 369] on polyline at bounding box center [494, 360] width 12 height 42
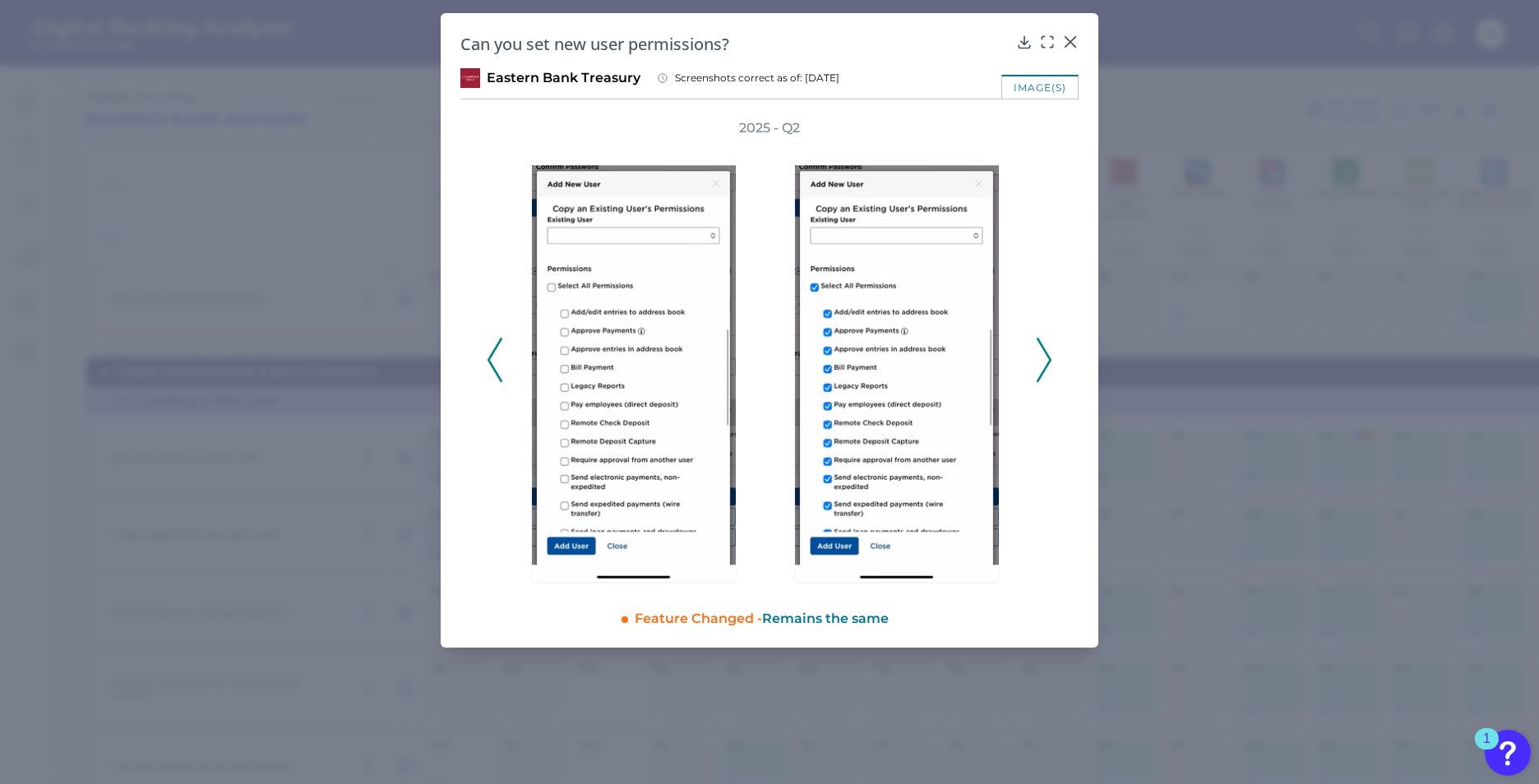
click at [1047, 357] on icon at bounding box center [1044, 360] width 15 height 44
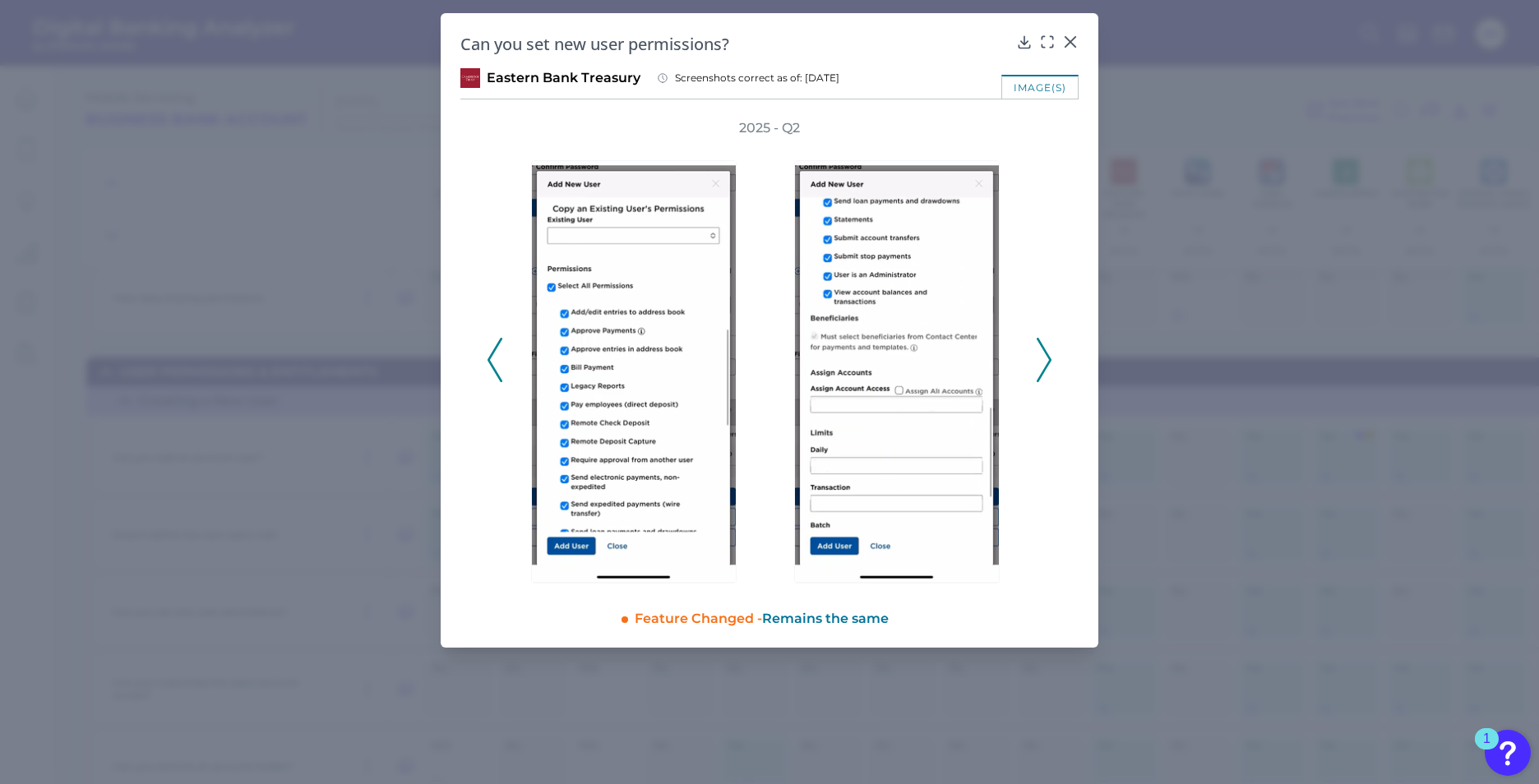
click at [1040, 369] on icon at bounding box center [1044, 360] width 15 height 44
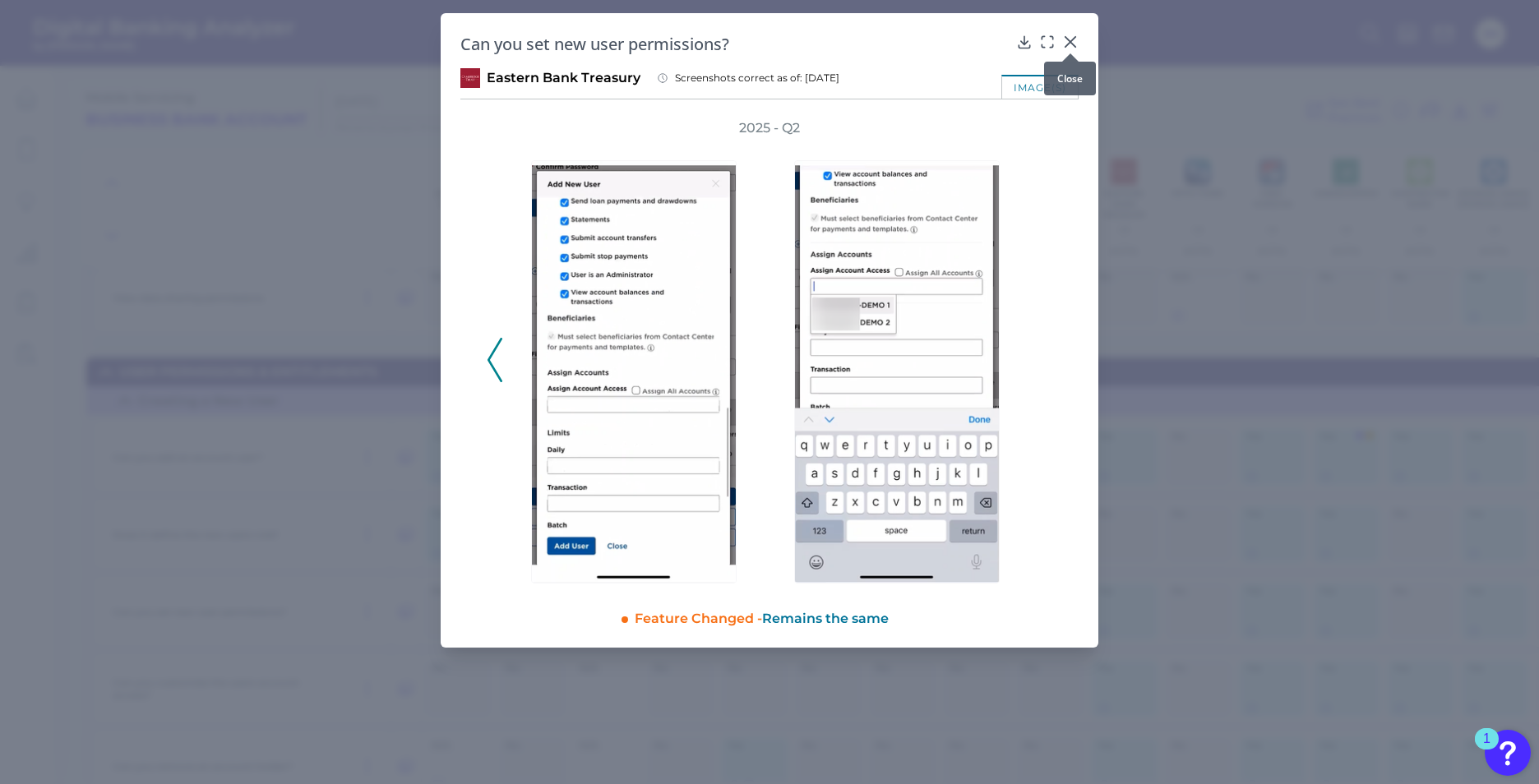
click at [1075, 38] on icon at bounding box center [1070, 41] width 10 height 10
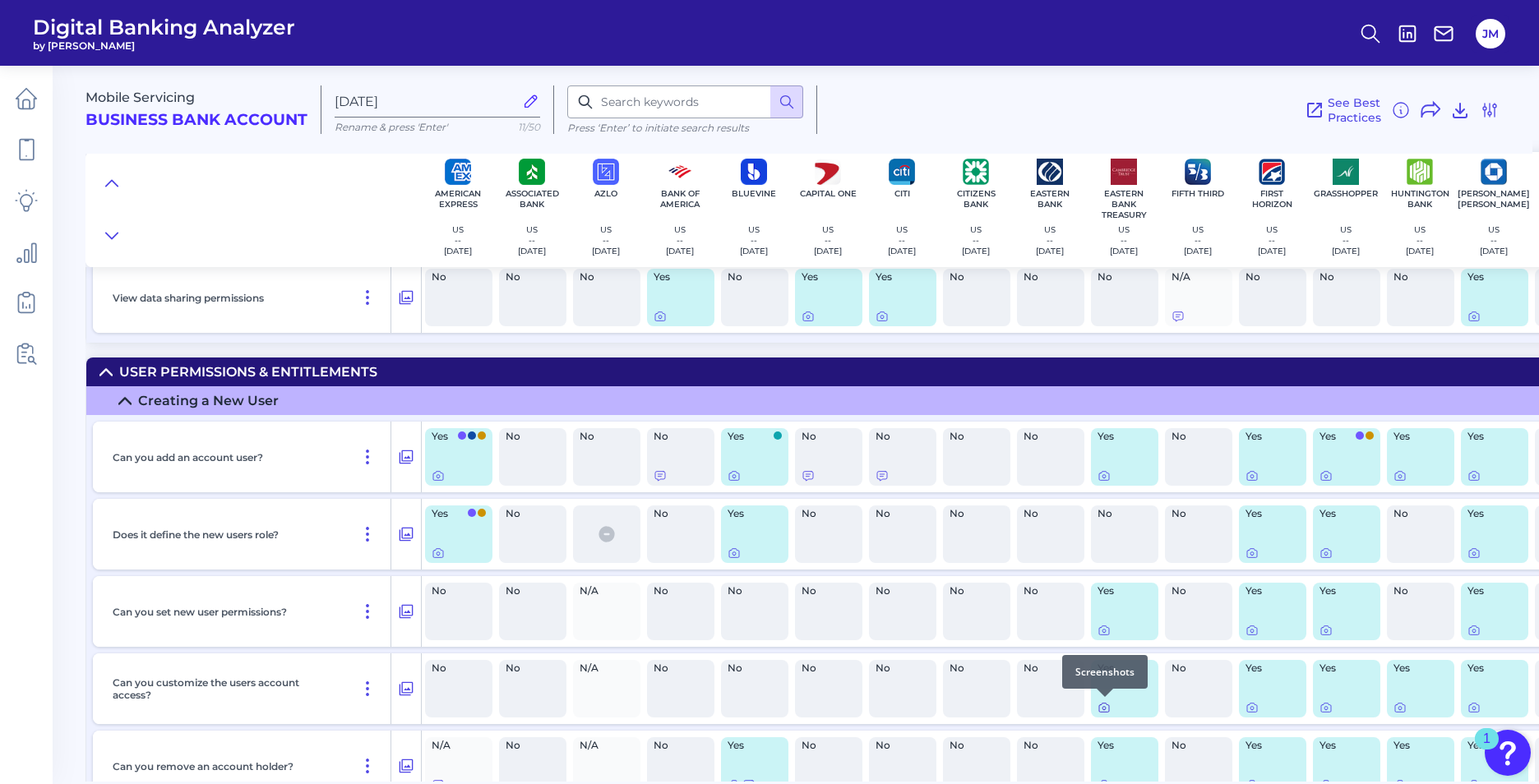
click at [1102, 707] on icon at bounding box center [1104, 708] width 13 height 13
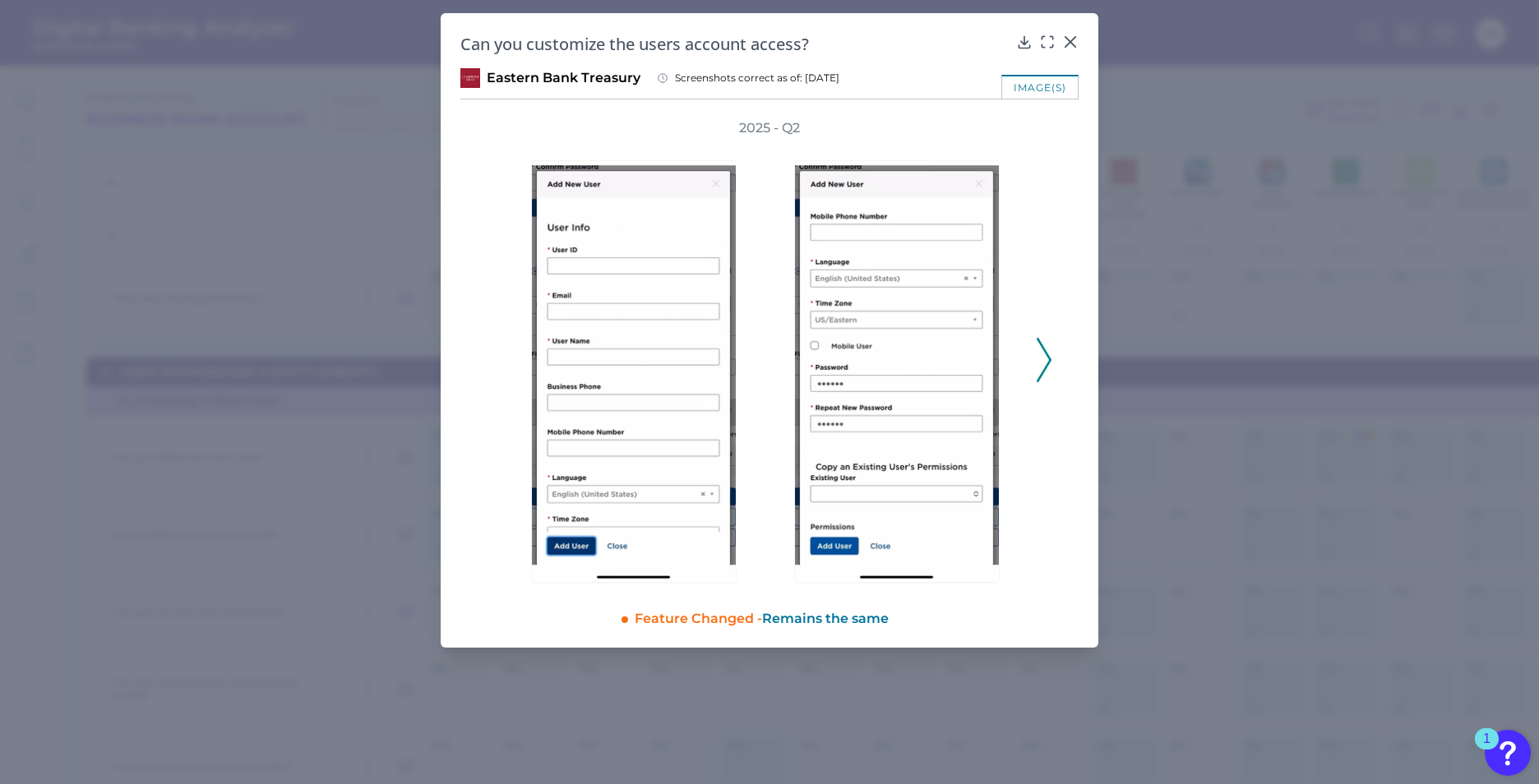
click at [1040, 369] on icon at bounding box center [1044, 360] width 15 height 44
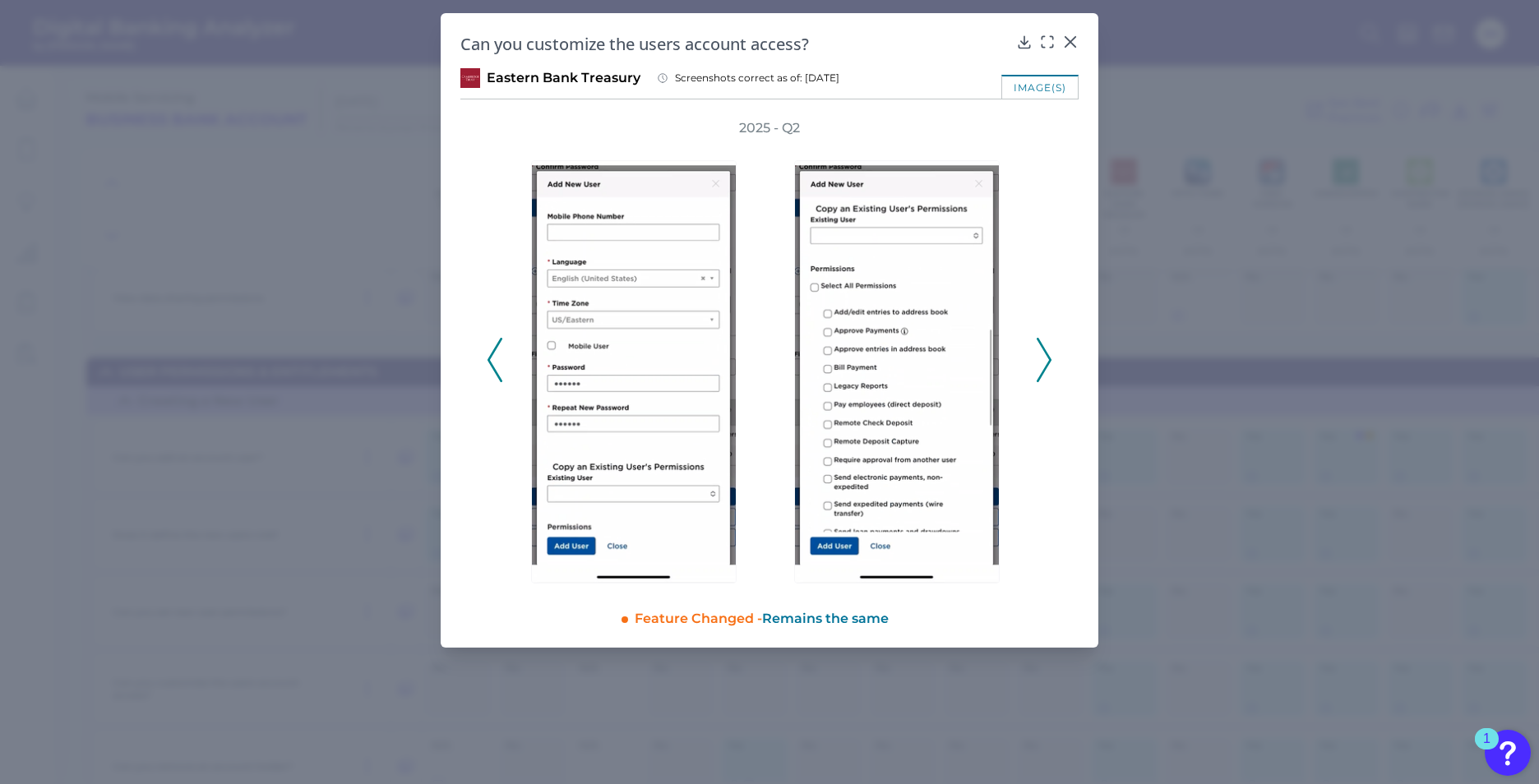
click at [1040, 369] on icon at bounding box center [1044, 360] width 15 height 44
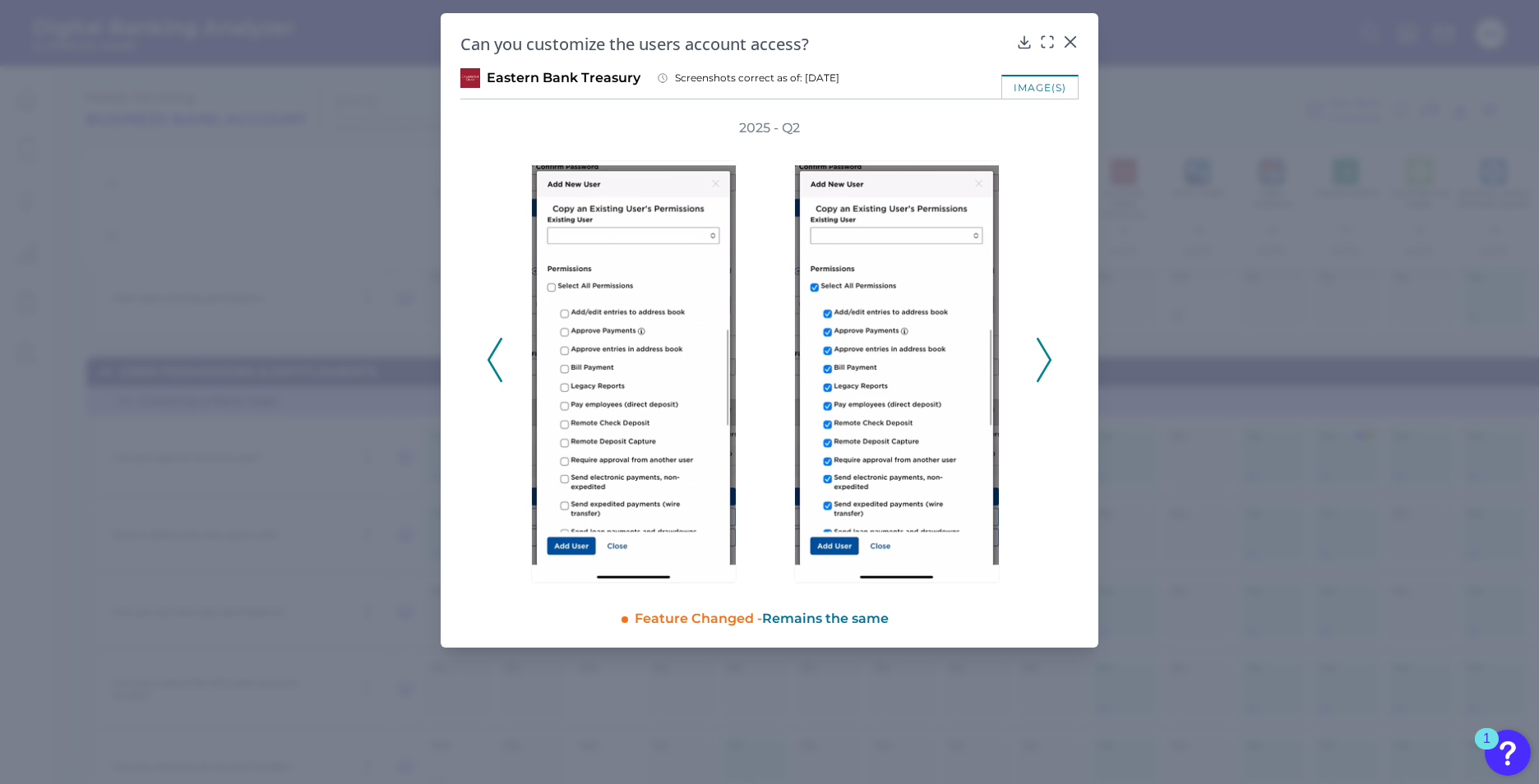
click at [1040, 369] on icon at bounding box center [1044, 360] width 15 height 44
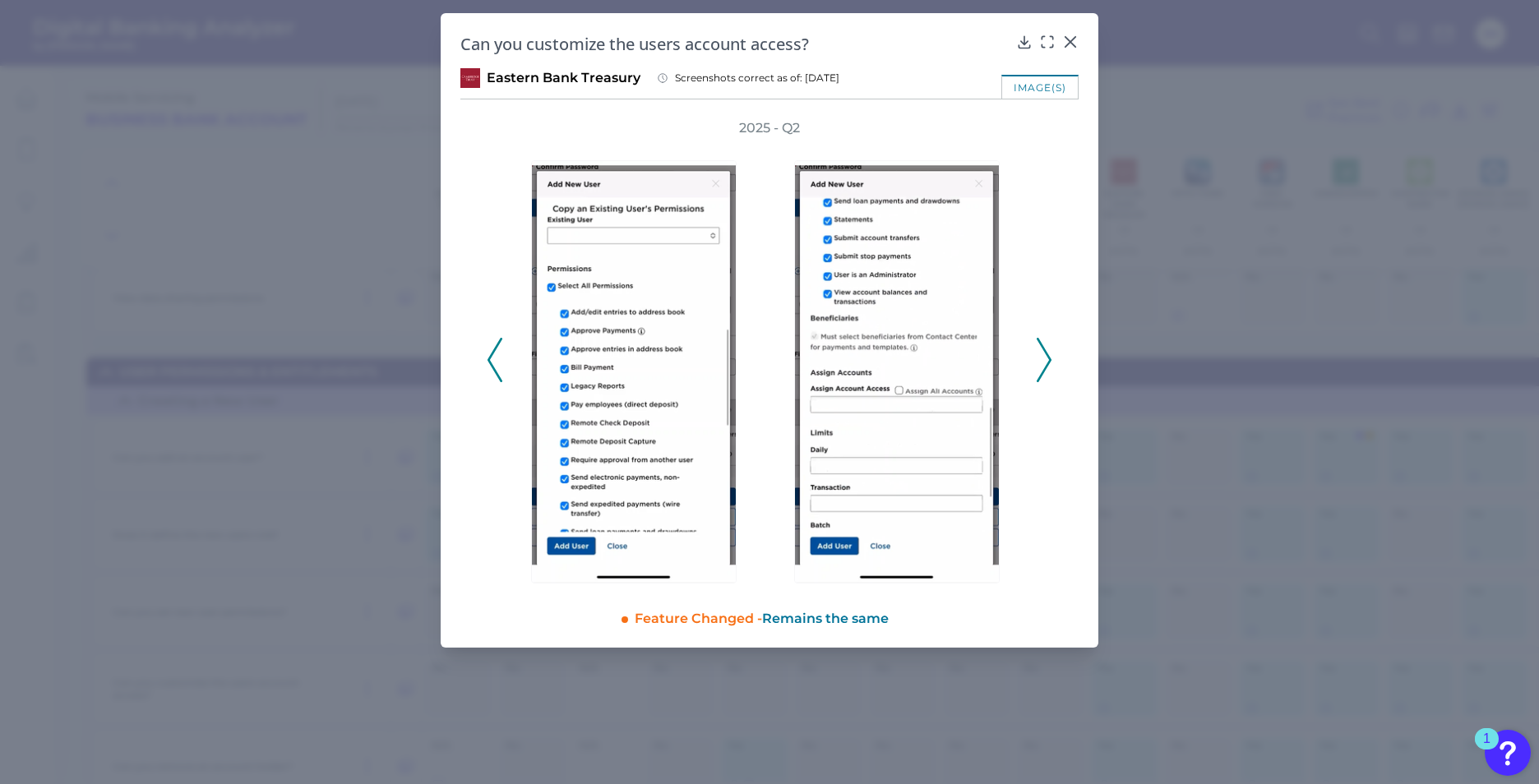
click at [1040, 369] on icon at bounding box center [1044, 360] width 15 height 44
click at [1065, 43] on icon at bounding box center [1071, 42] width 17 height 17
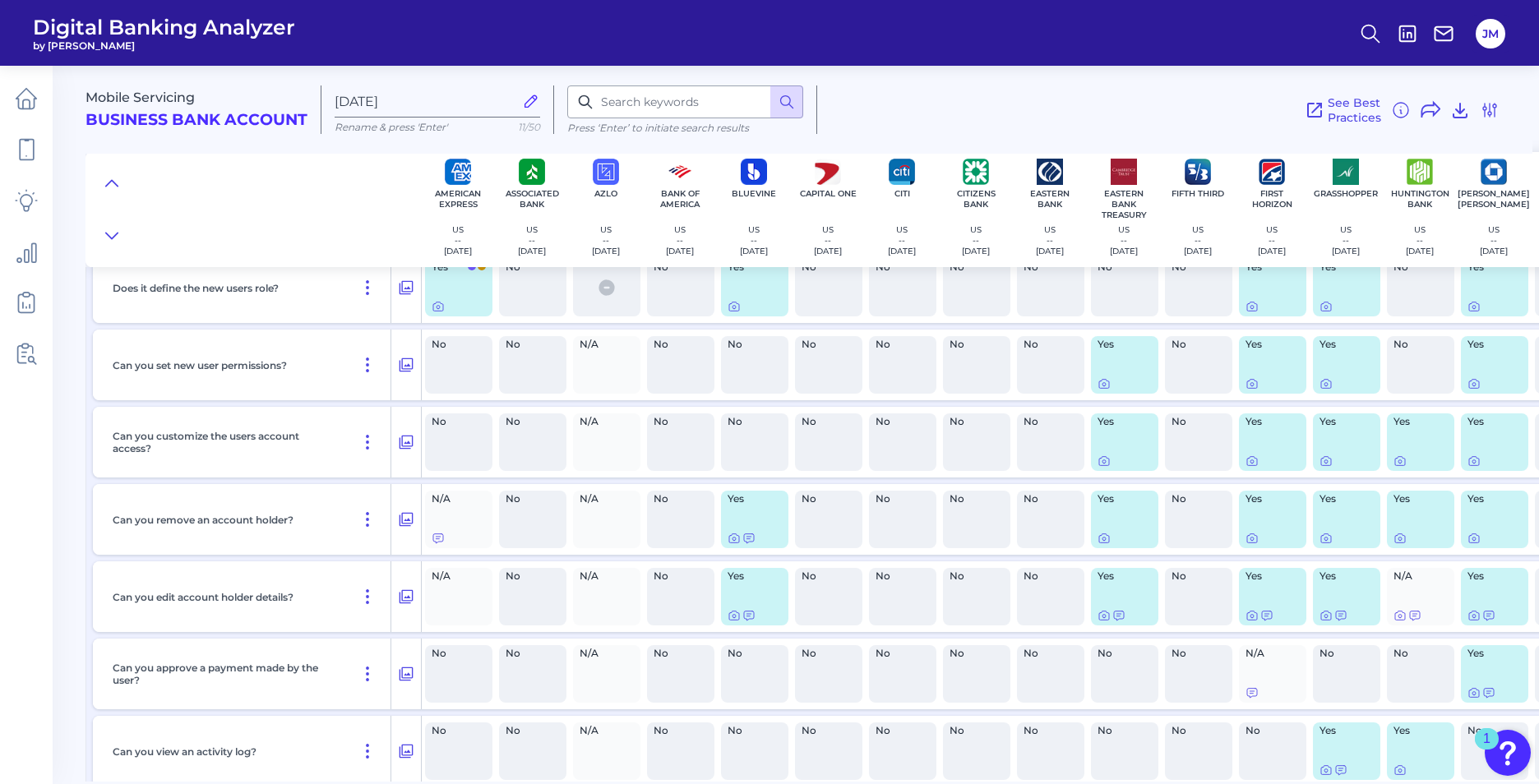
scroll to position [4850, 0]
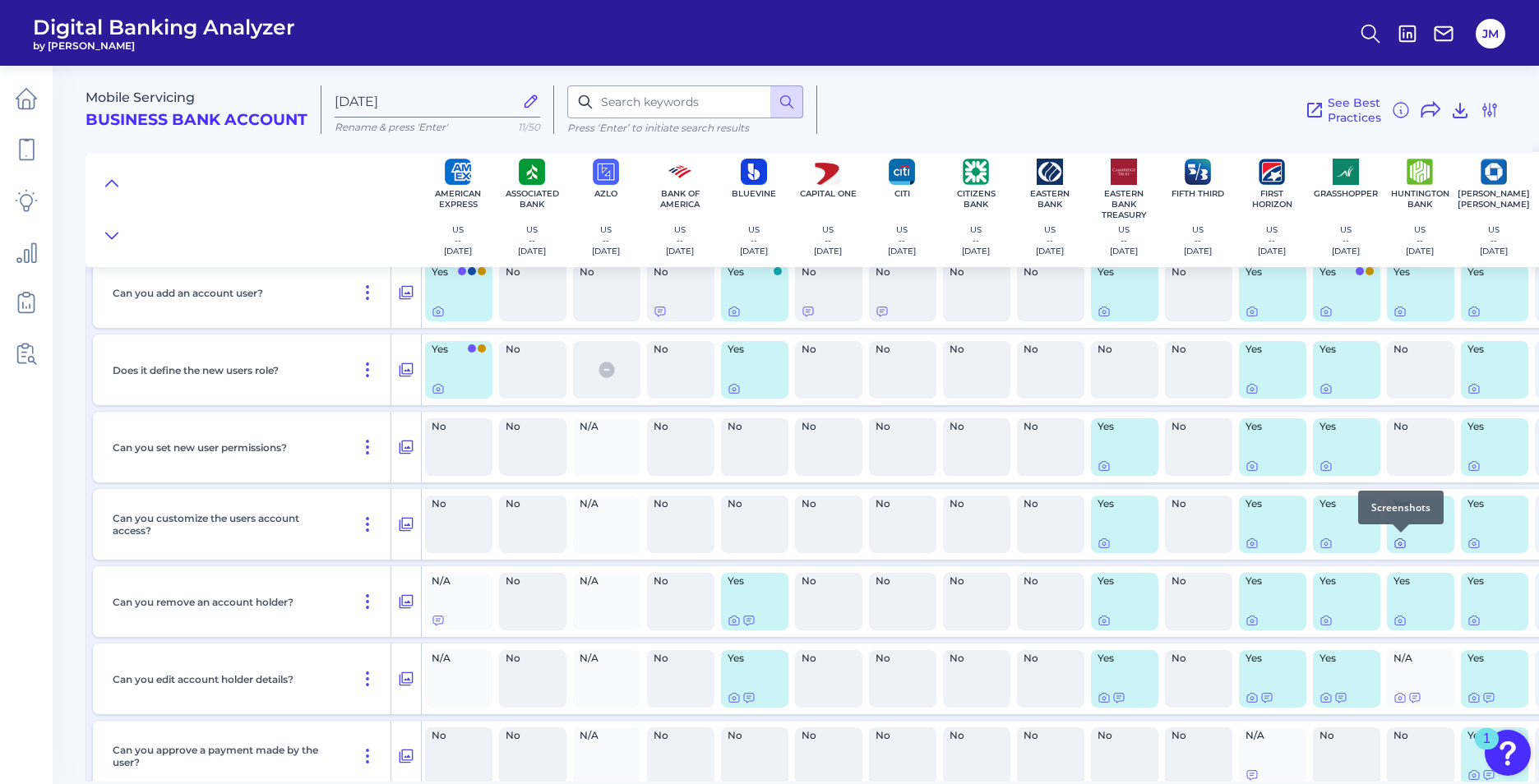
click at [1395, 542] on icon at bounding box center [1400, 544] width 10 height 9
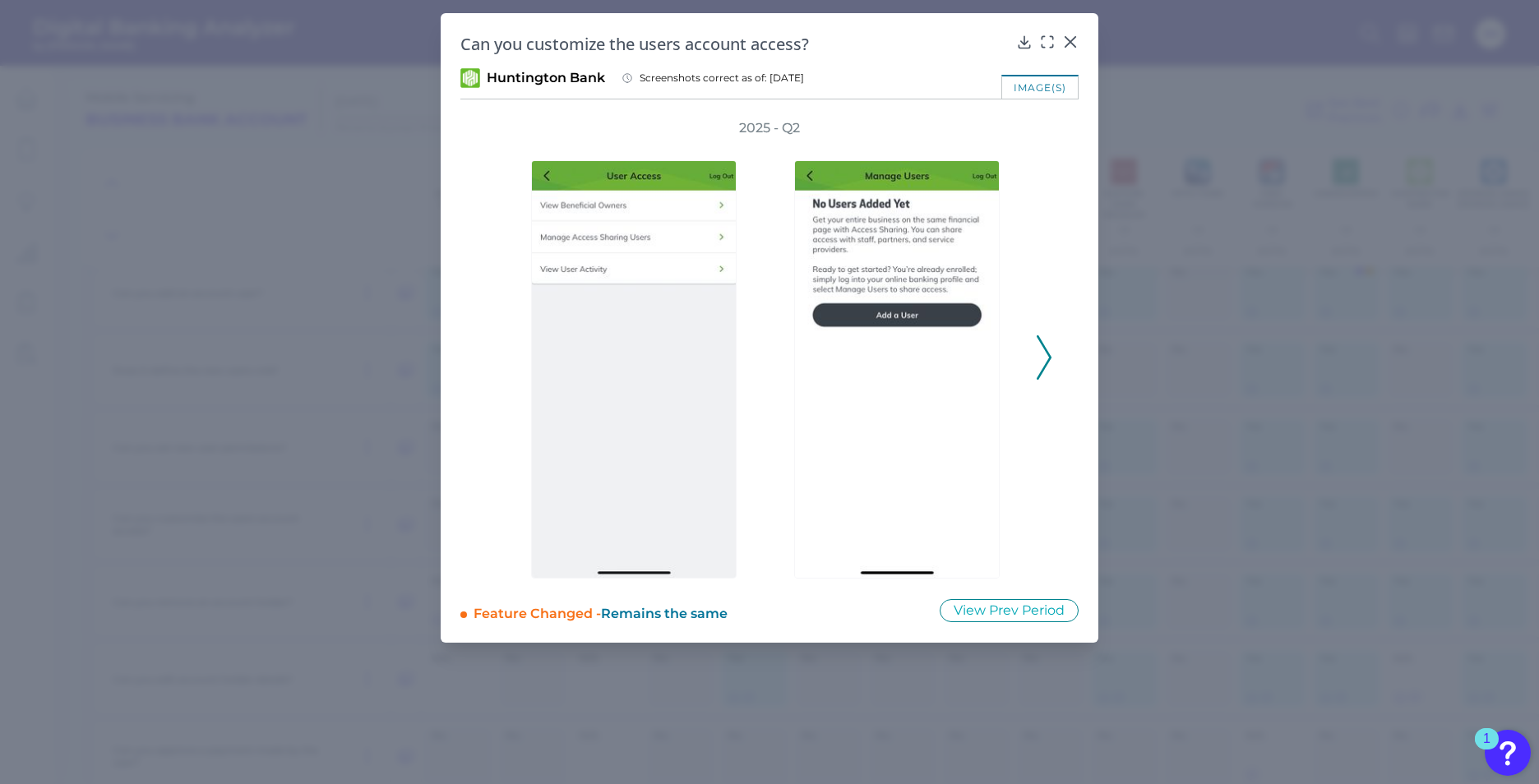
click at [1045, 357] on icon at bounding box center [1044, 357] width 15 height 44
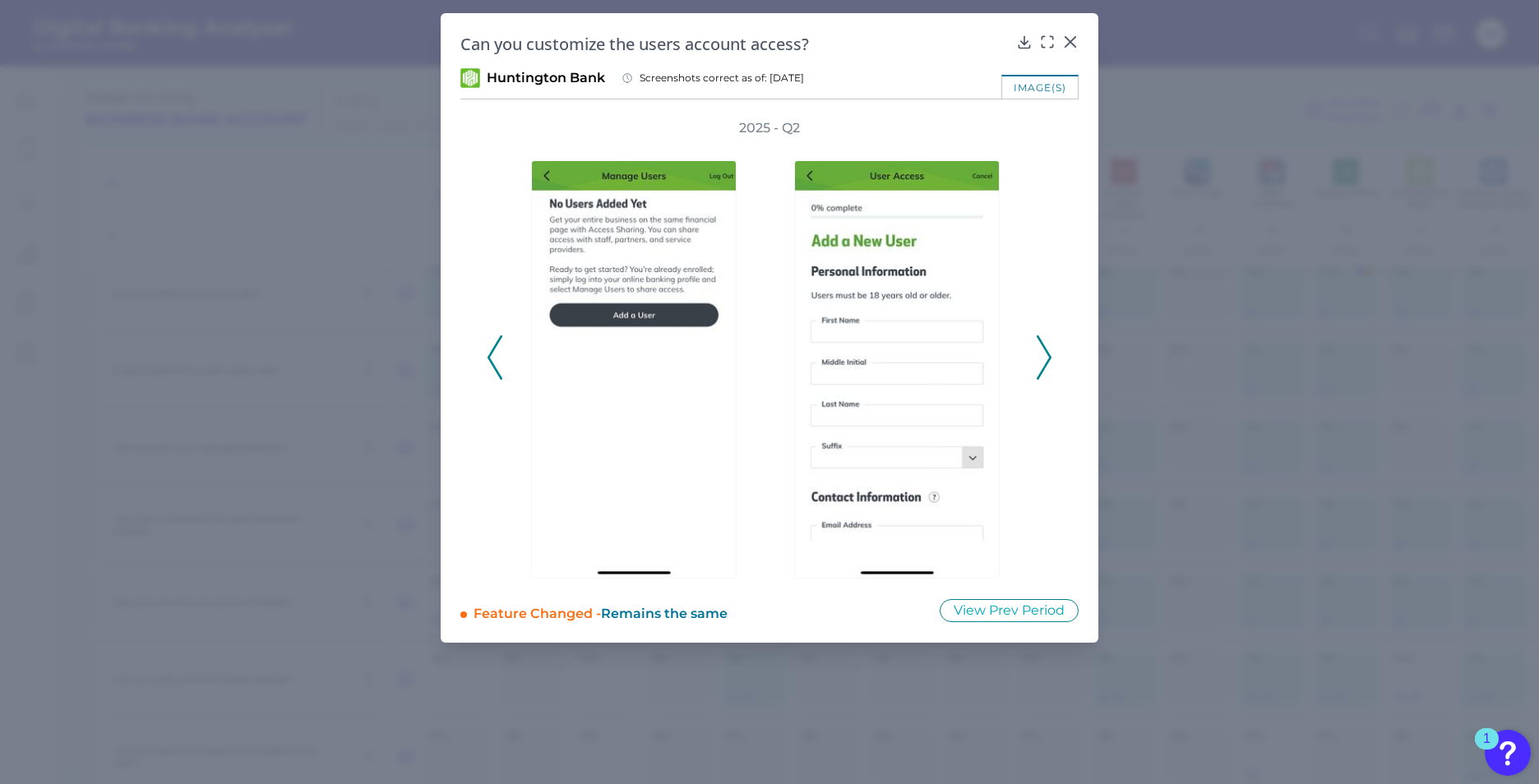
click at [1048, 358] on icon at bounding box center [1044, 357] width 15 height 44
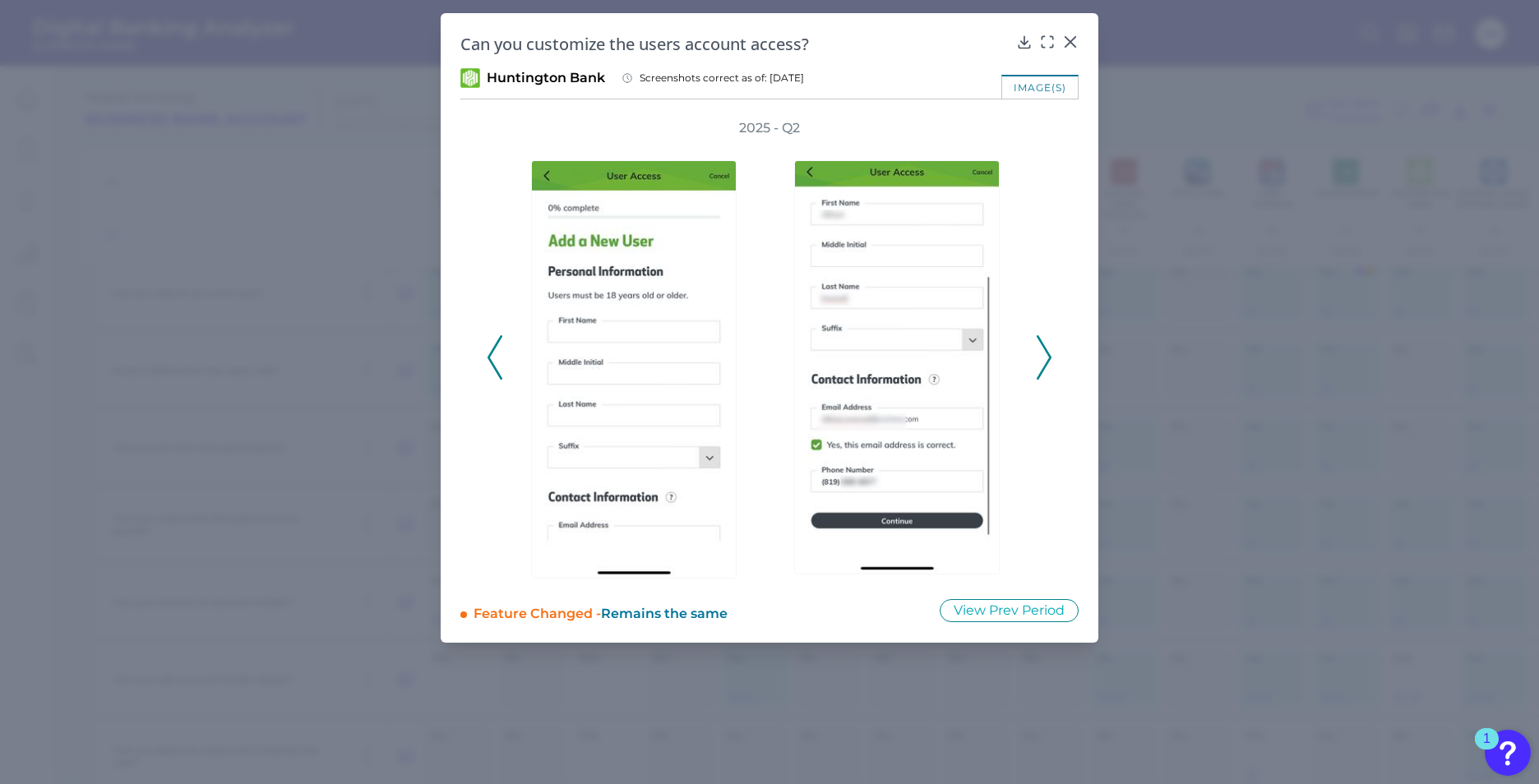
click at [1048, 358] on icon at bounding box center [1044, 357] width 15 height 44
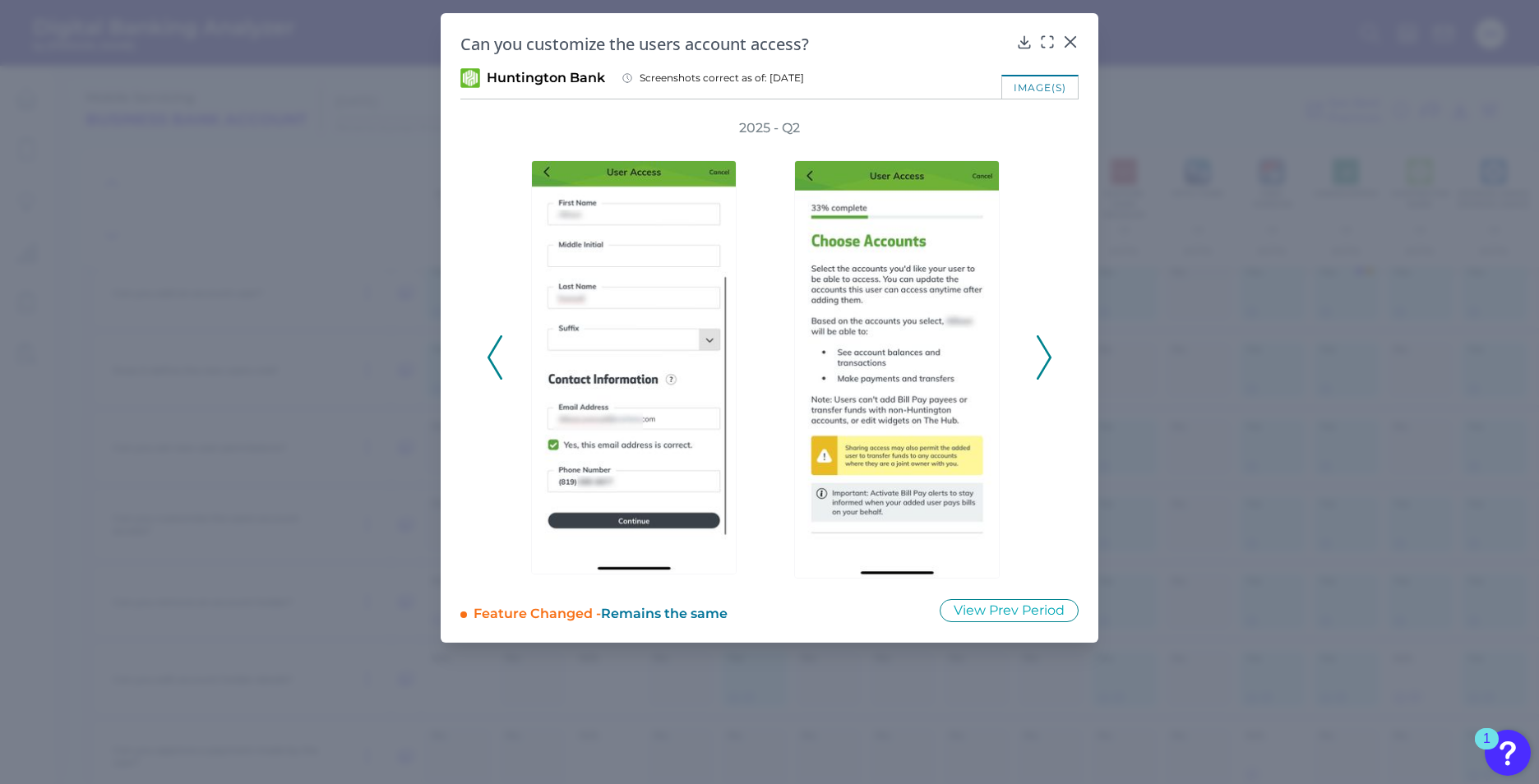
click at [1051, 348] on icon at bounding box center [1044, 357] width 15 height 44
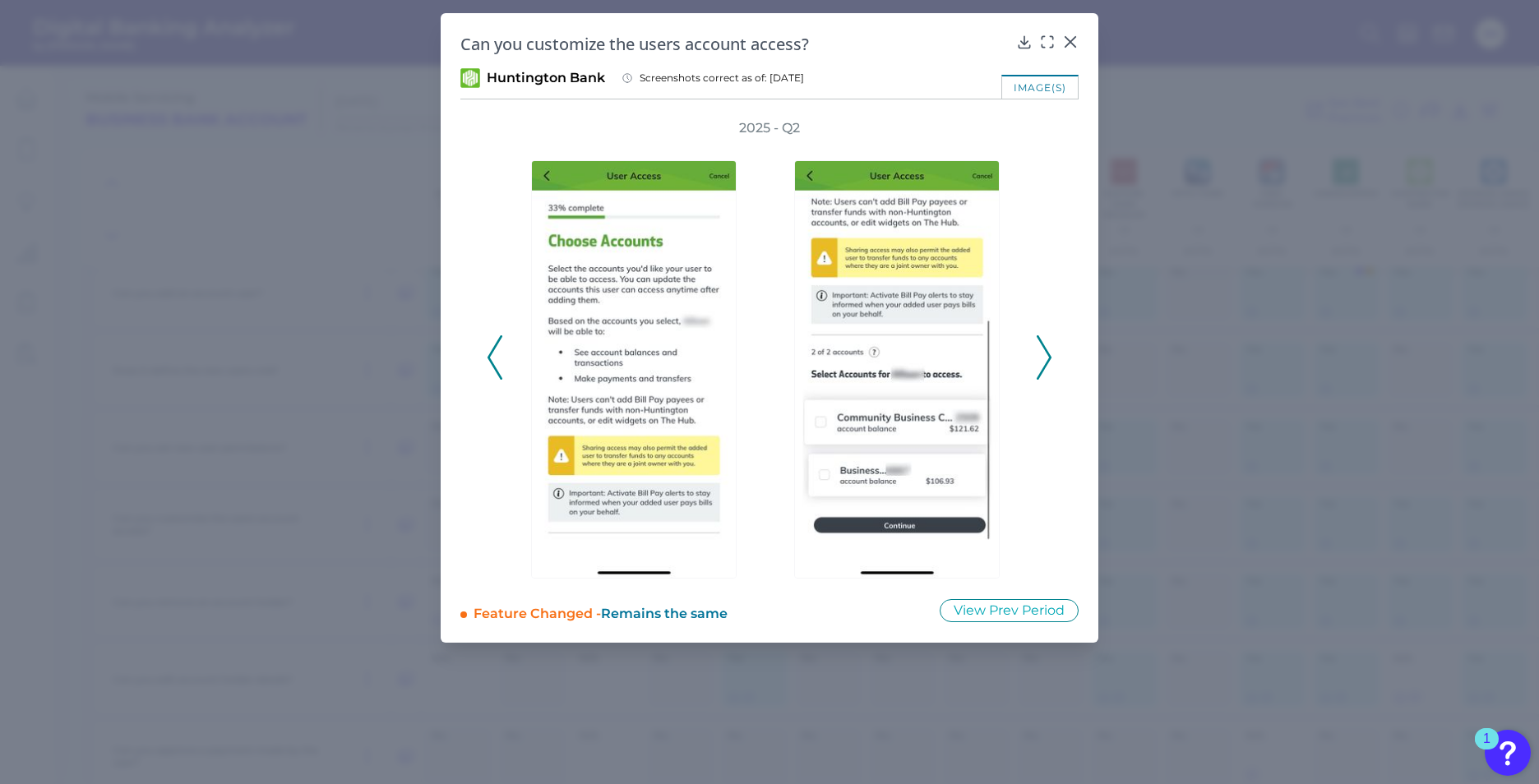
click at [1051, 348] on icon at bounding box center [1044, 357] width 15 height 44
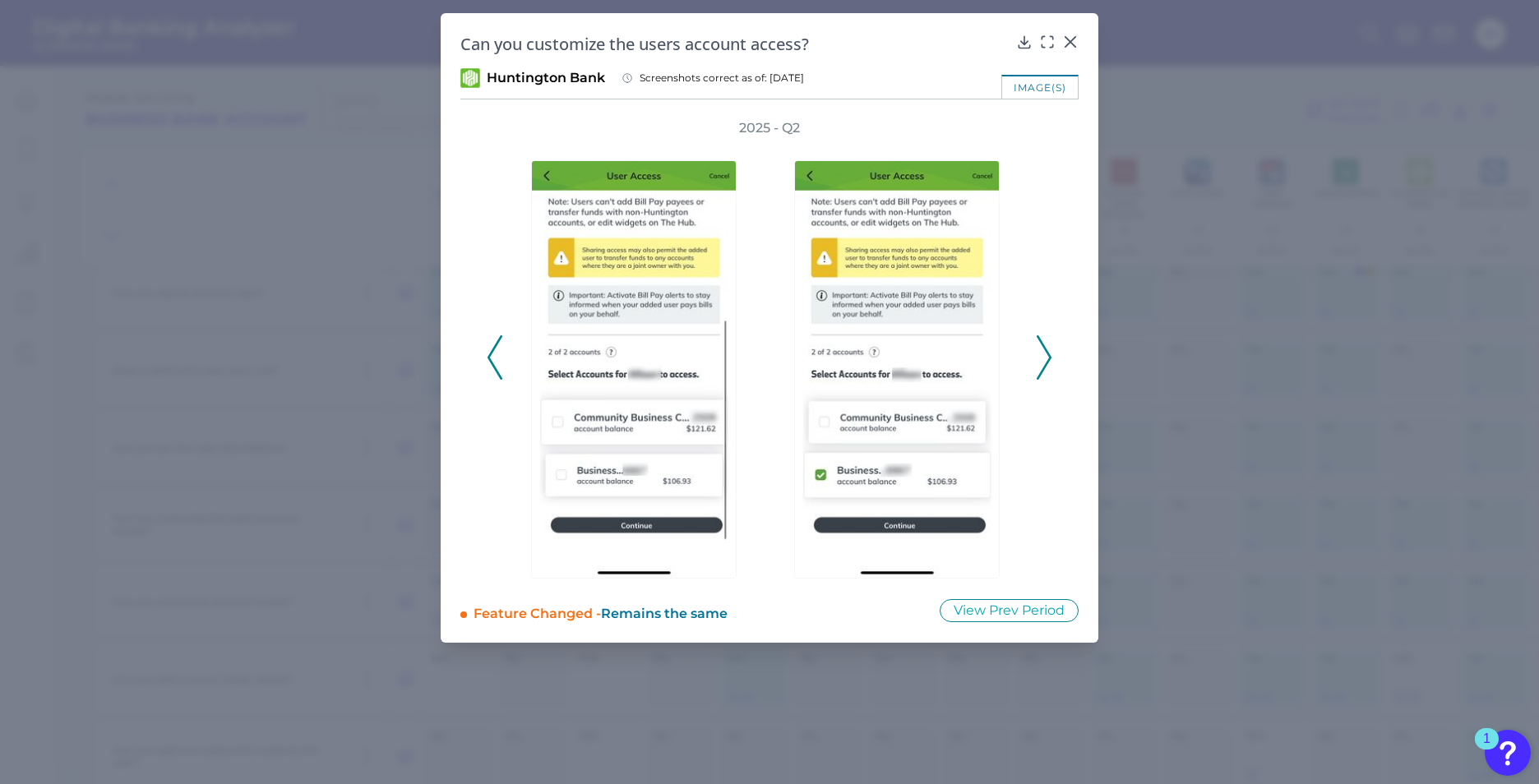
click at [1051, 348] on icon at bounding box center [1044, 357] width 15 height 44
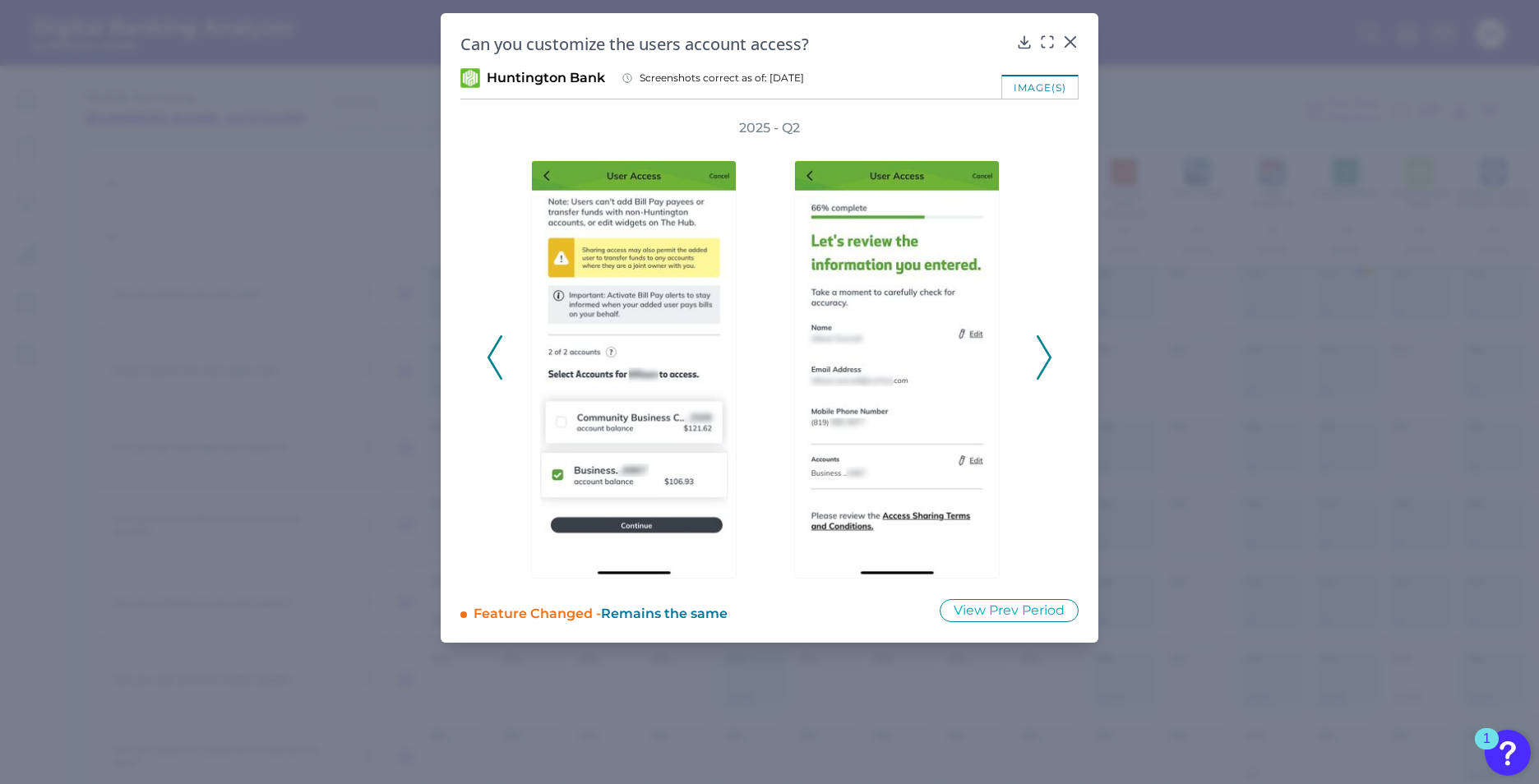
click at [1051, 348] on icon at bounding box center [1044, 357] width 15 height 44
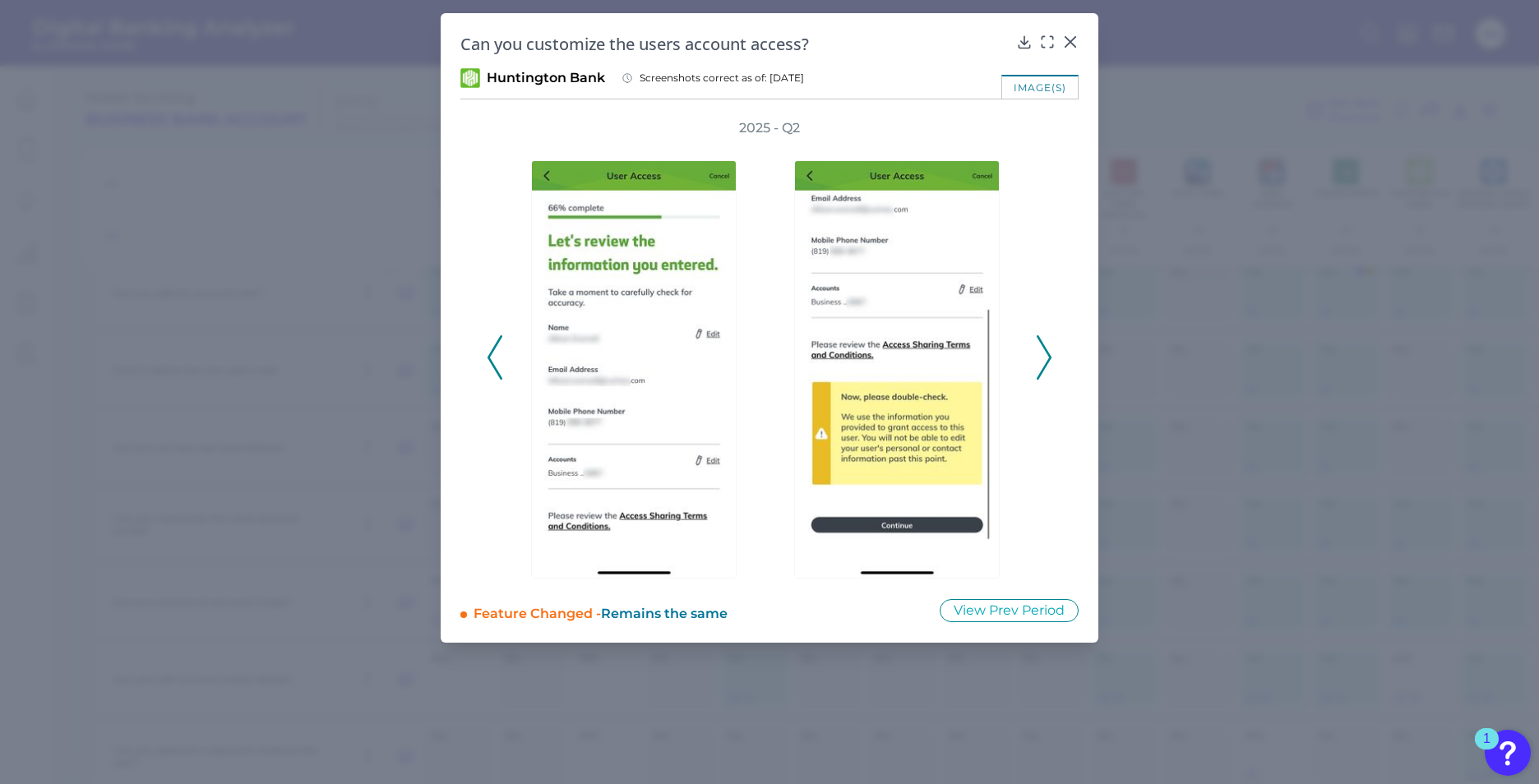
click at [1051, 348] on icon at bounding box center [1044, 357] width 15 height 44
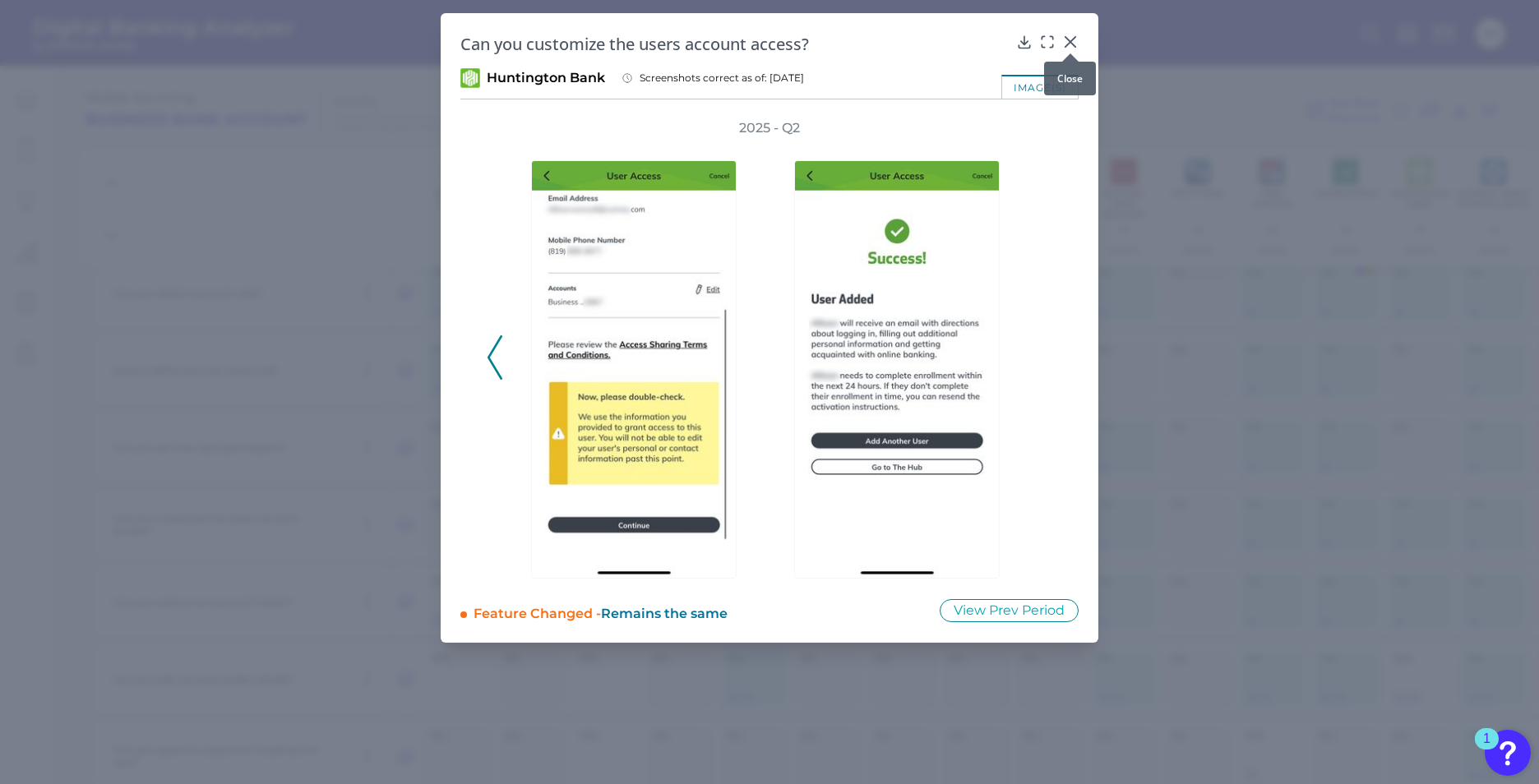
click at [1071, 41] on icon at bounding box center [1070, 41] width 10 height 10
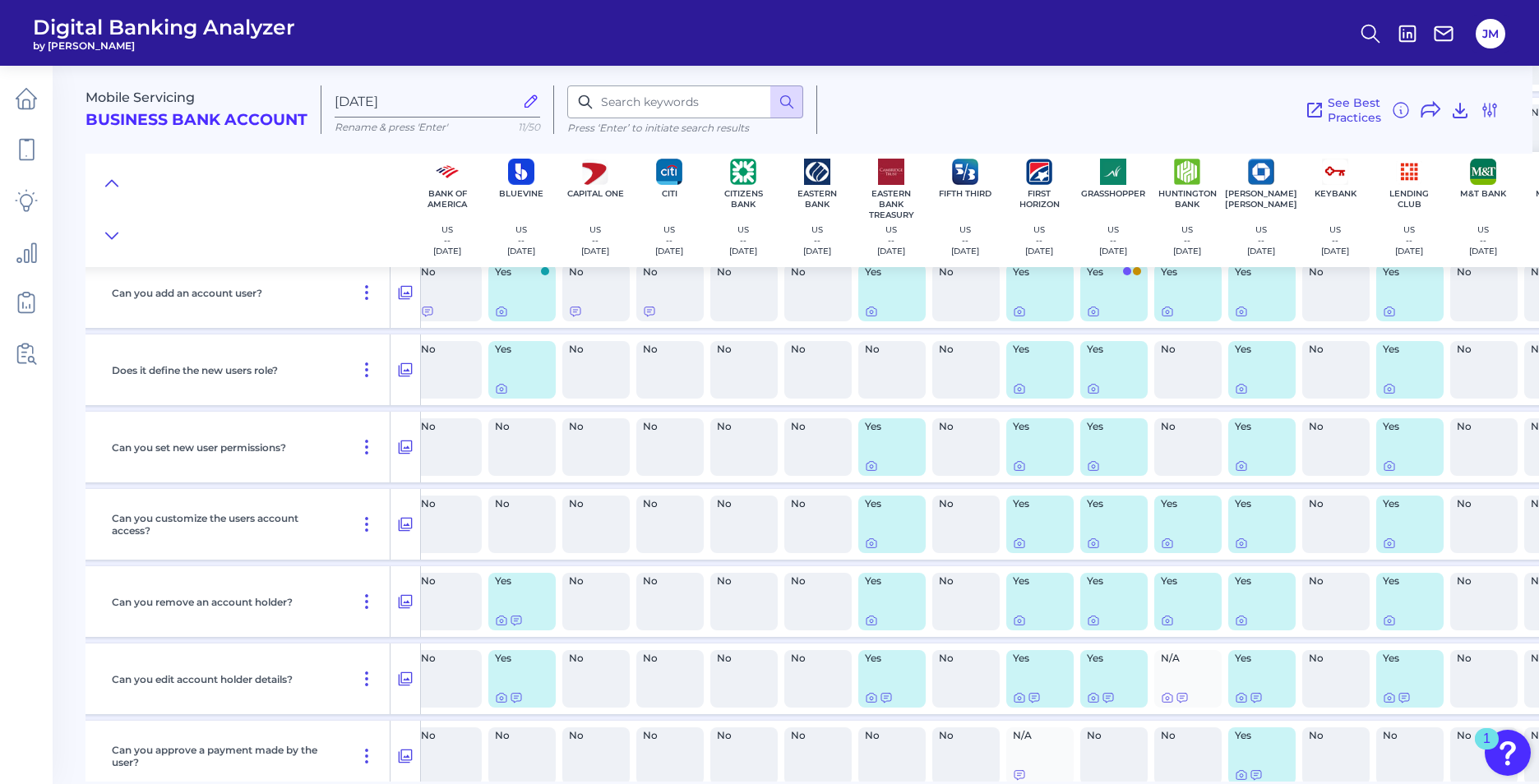
scroll to position [4850, 324]
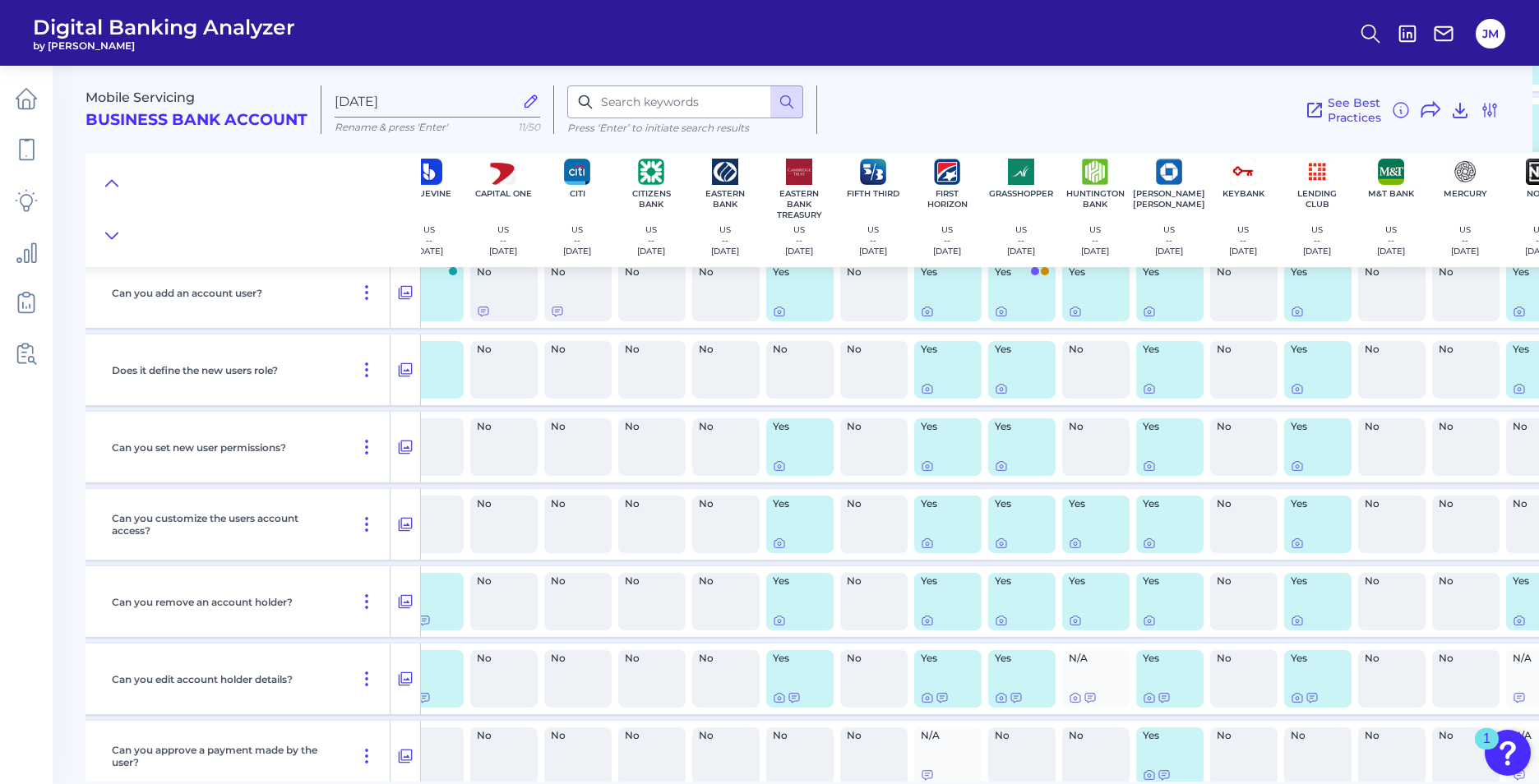
click at [1278, 536] on div "No" at bounding box center [1244, 524] width 74 height 71
click at [1149, 543] on icon at bounding box center [1149, 544] width 4 height 4
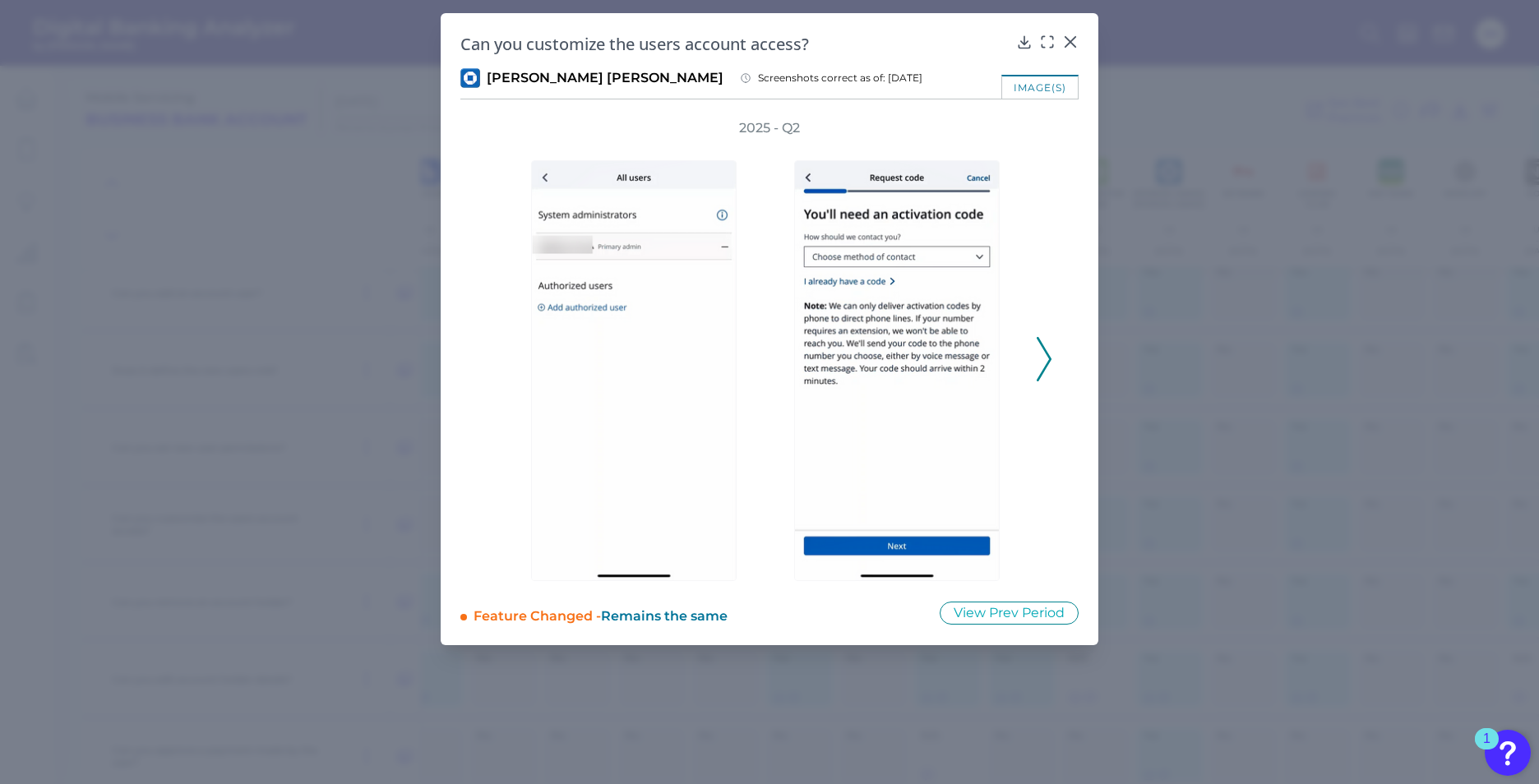
click at [1045, 353] on icon at bounding box center [1044, 359] width 15 height 44
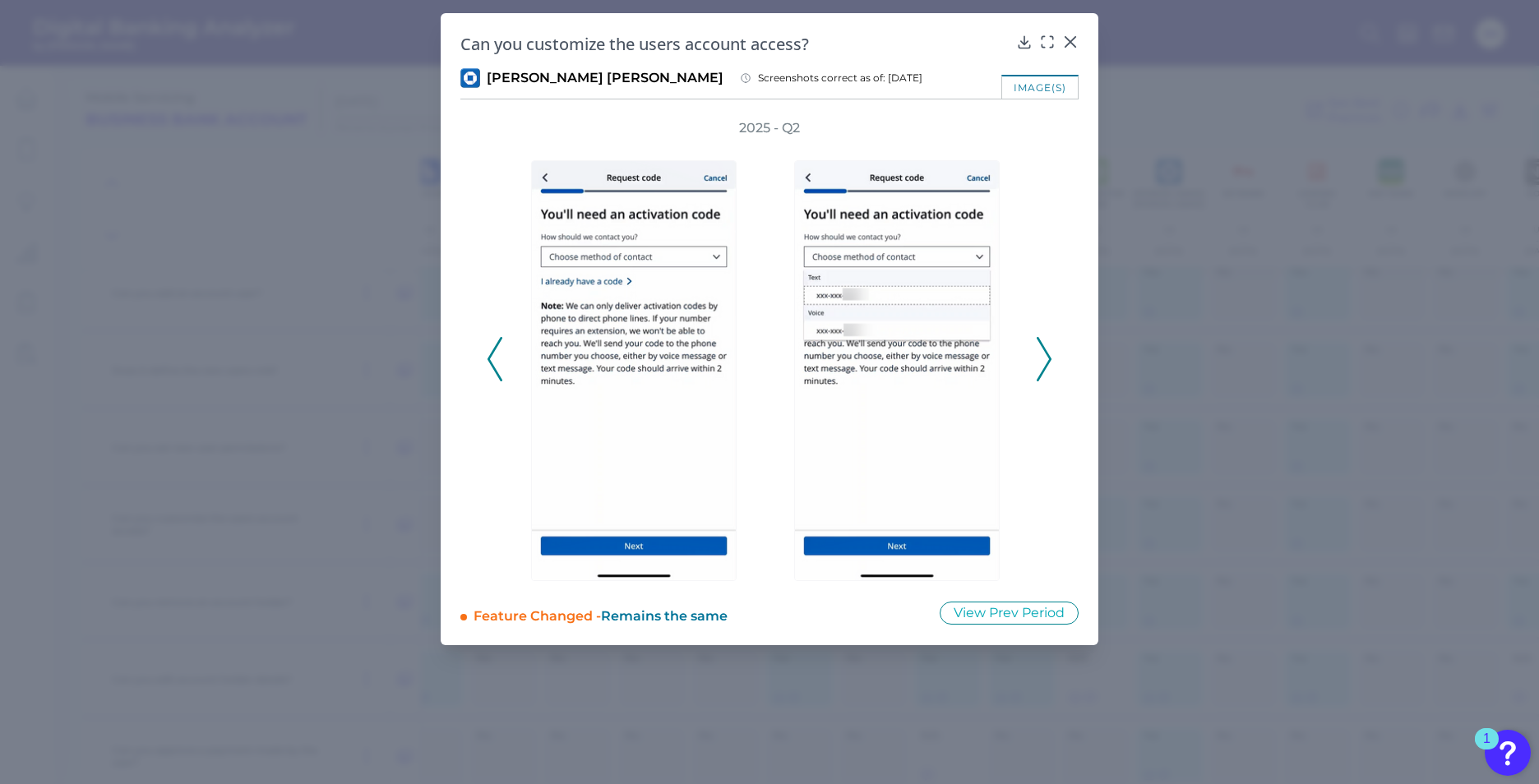
click at [1045, 353] on icon at bounding box center [1044, 359] width 15 height 44
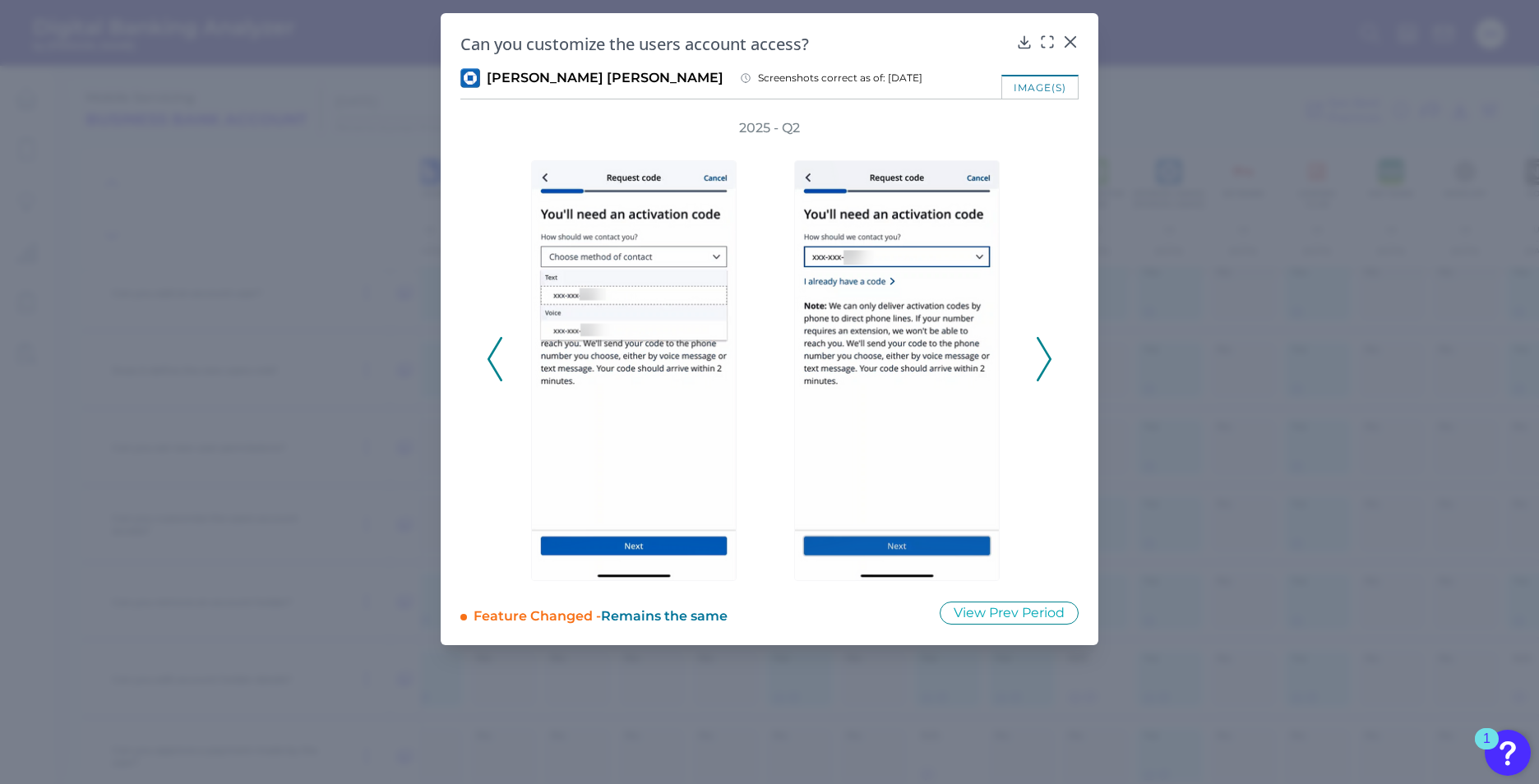
click at [1045, 353] on icon at bounding box center [1044, 359] width 15 height 44
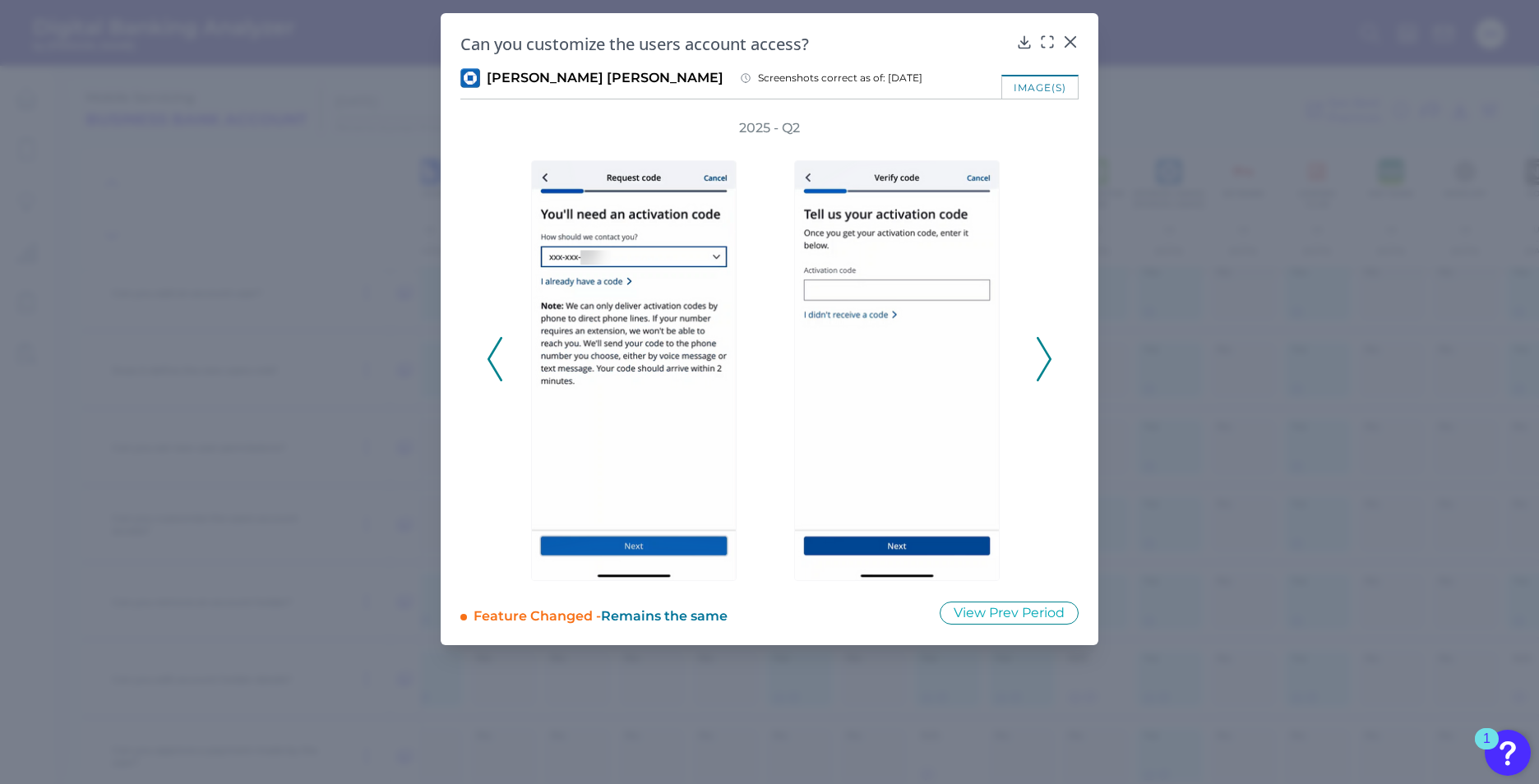
click at [1045, 353] on icon at bounding box center [1044, 359] width 15 height 44
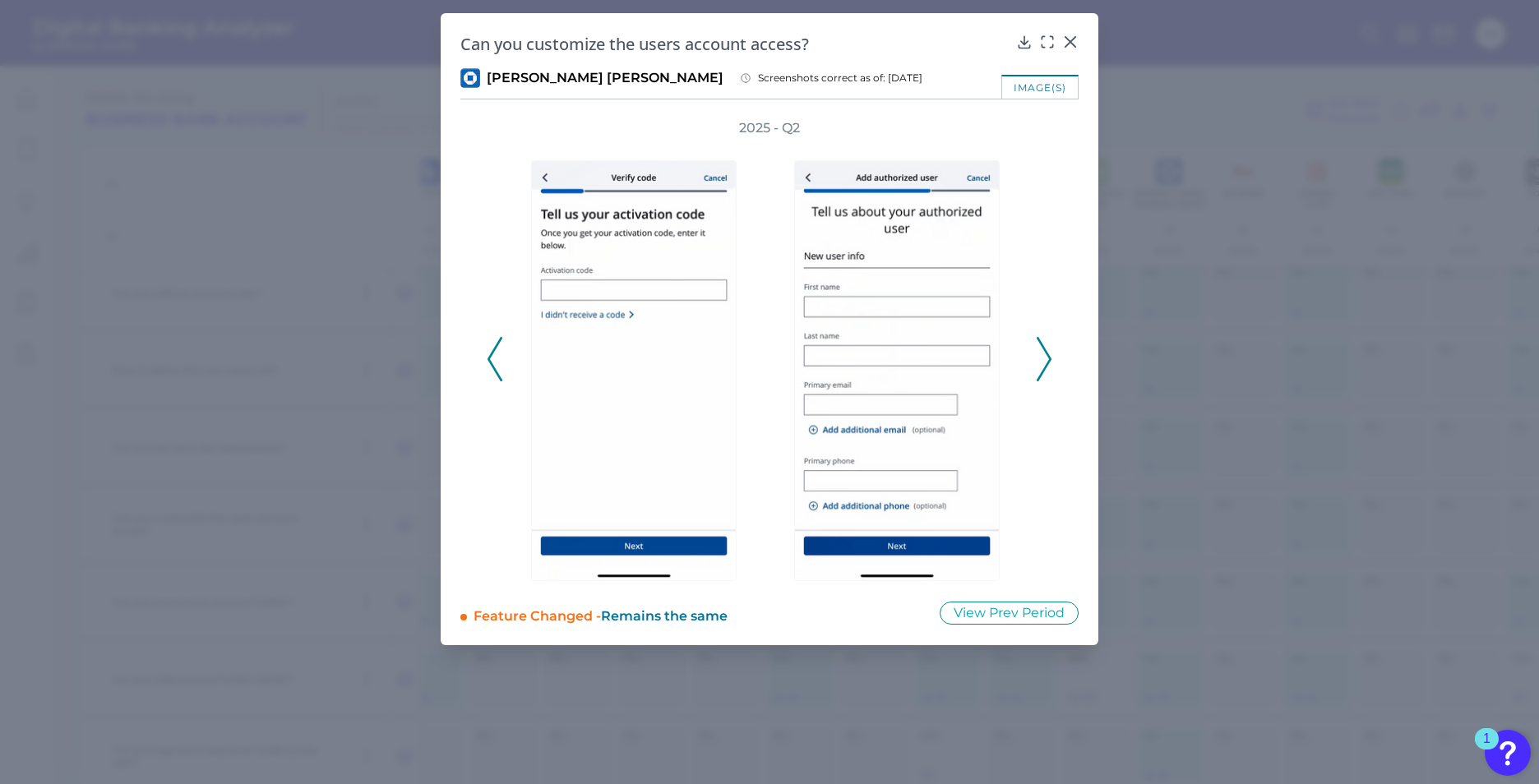
click at [1045, 353] on icon at bounding box center [1044, 359] width 15 height 44
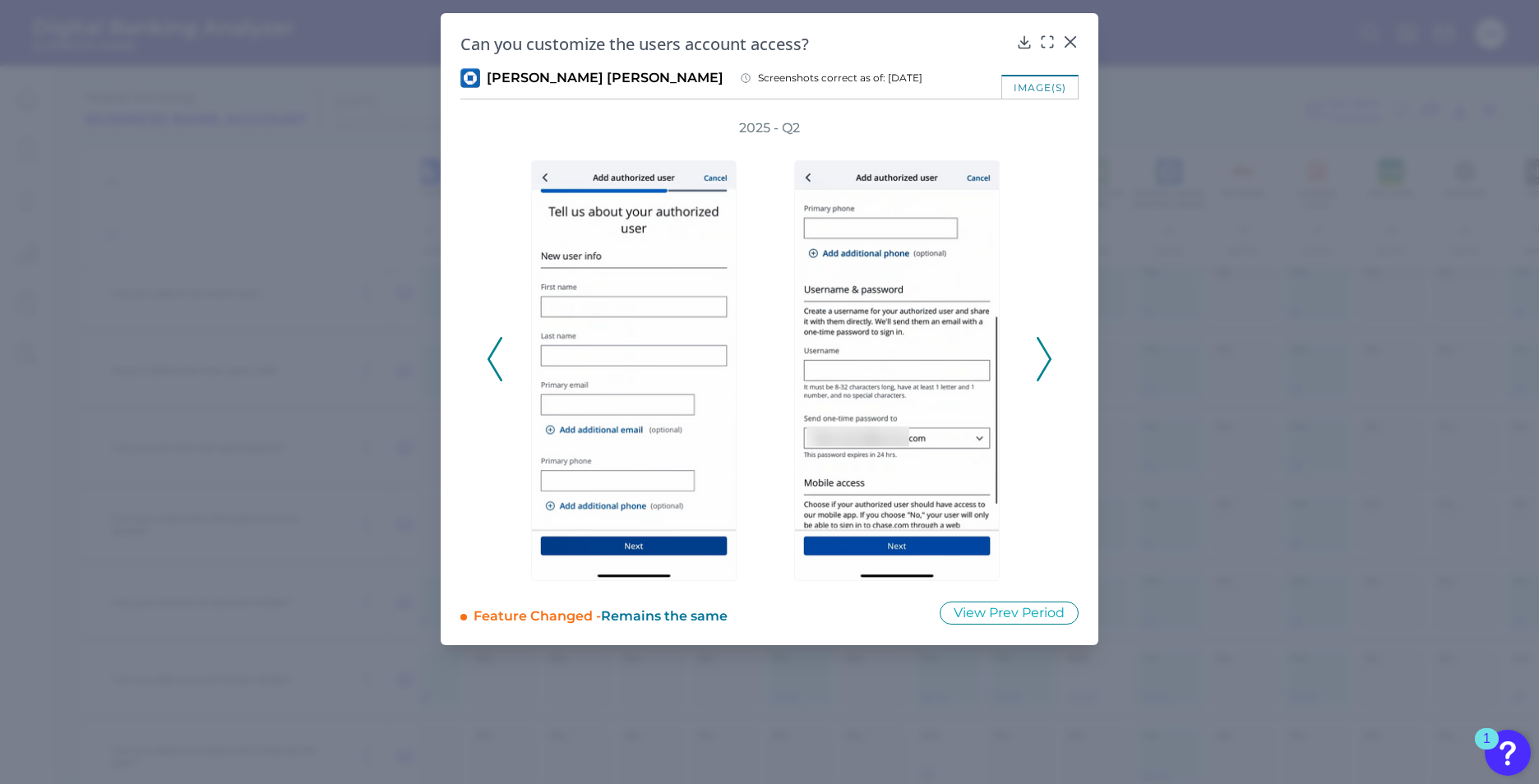
click at [1045, 353] on icon at bounding box center [1044, 359] width 15 height 44
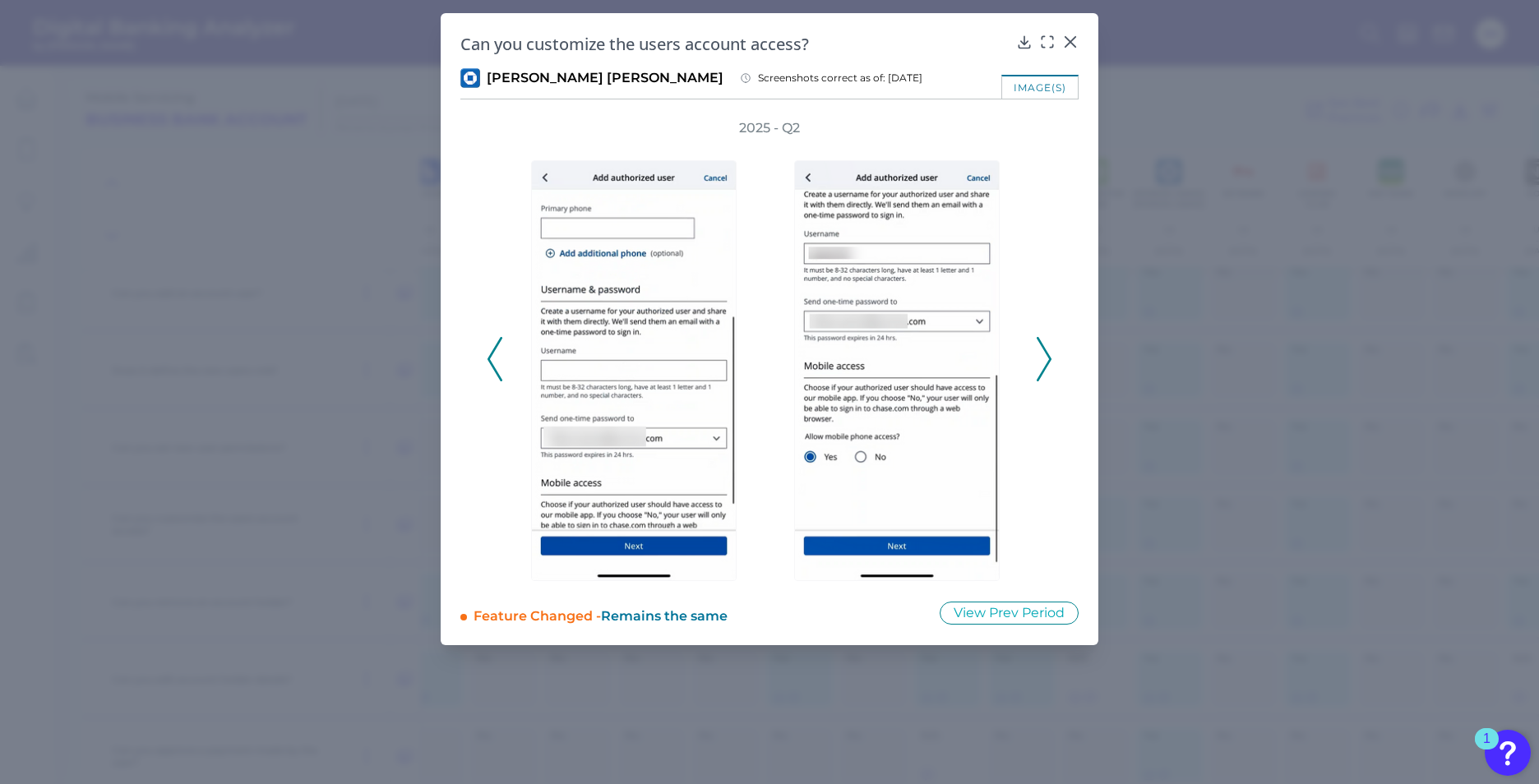
click at [1045, 353] on icon at bounding box center [1044, 359] width 15 height 44
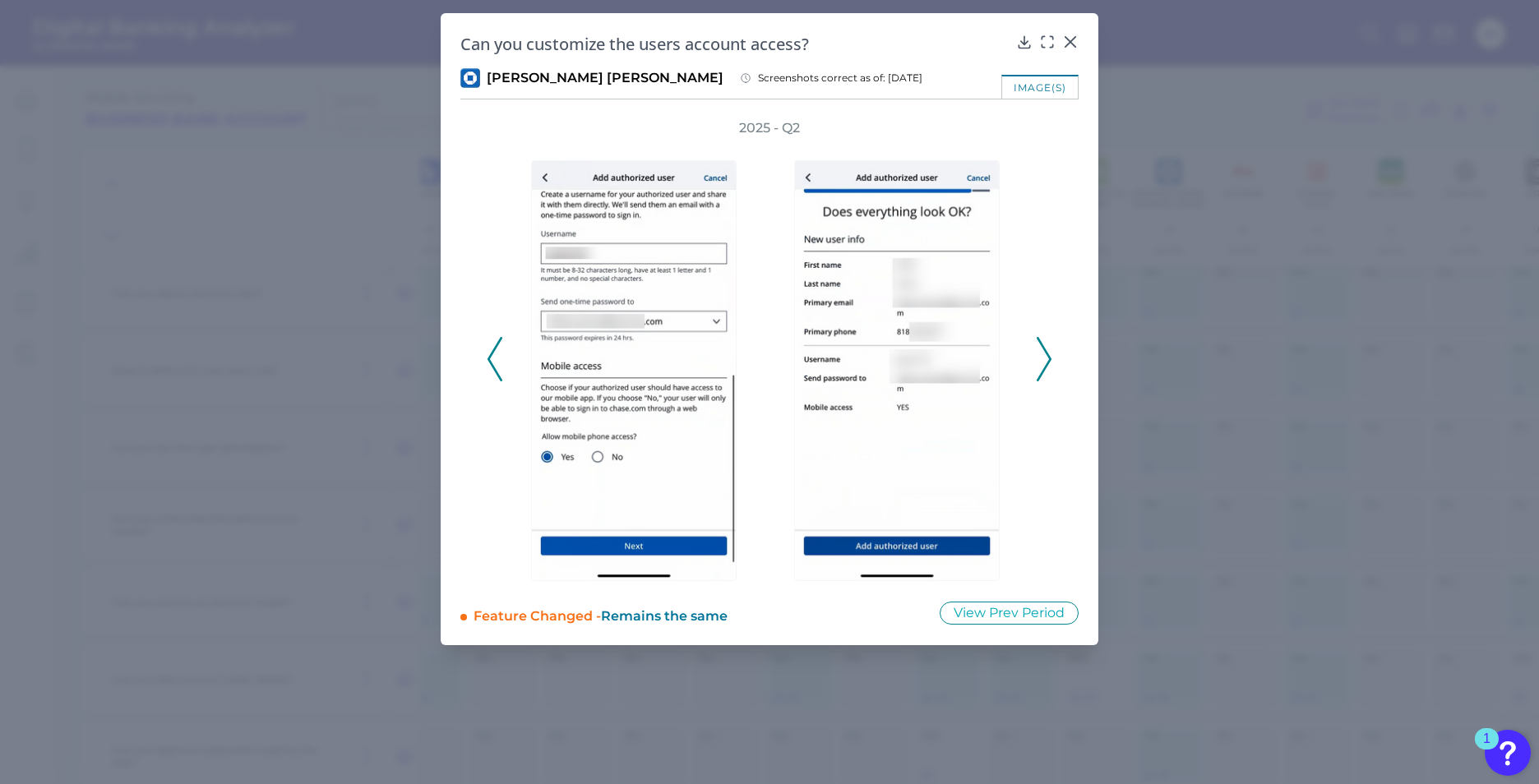
click at [1045, 353] on icon at bounding box center [1044, 359] width 15 height 44
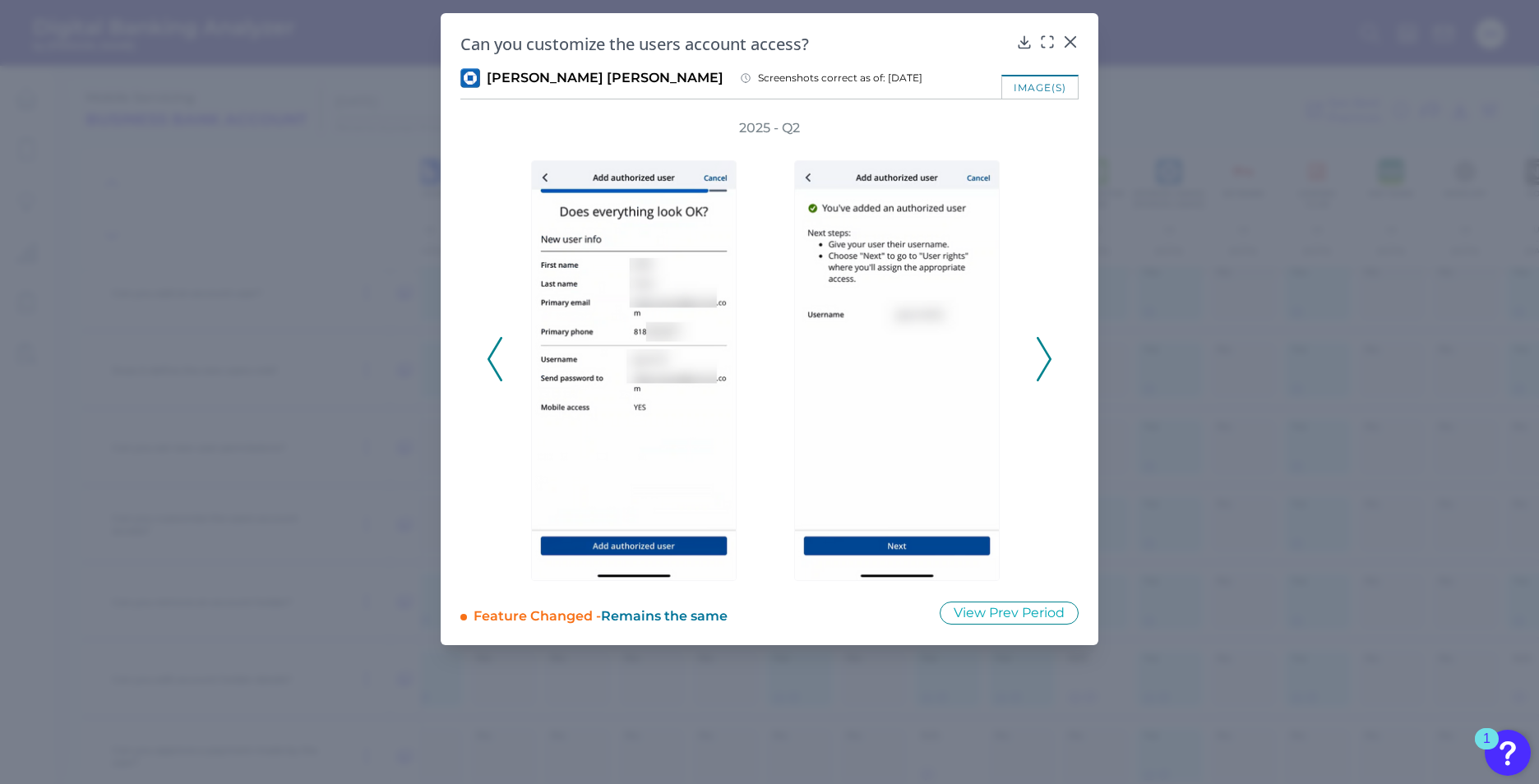
click at [1045, 353] on icon at bounding box center [1044, 359] width 15 height 44
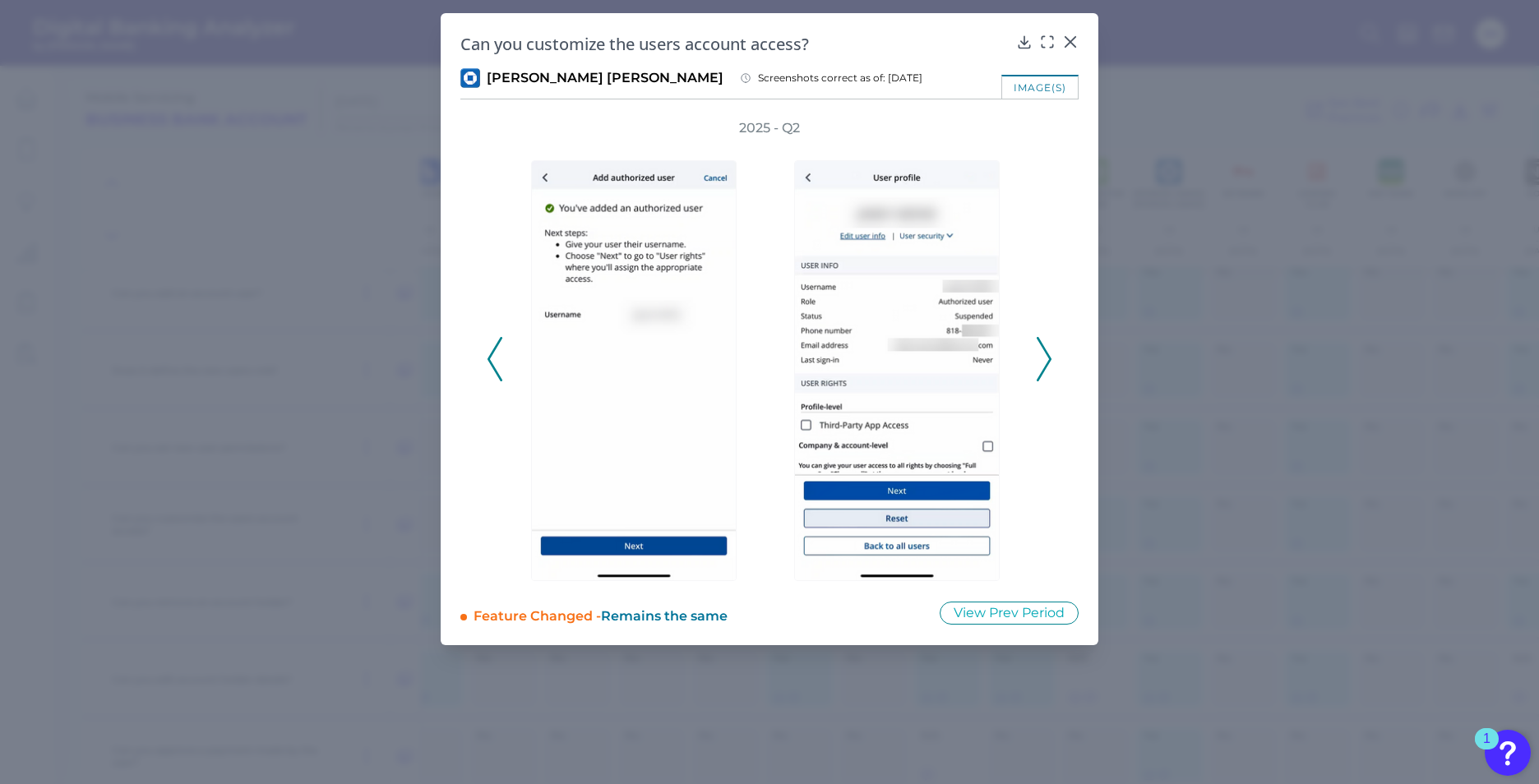
click at [1045, 353] on icon at bounding box center [1044, 359] width 15 height 44
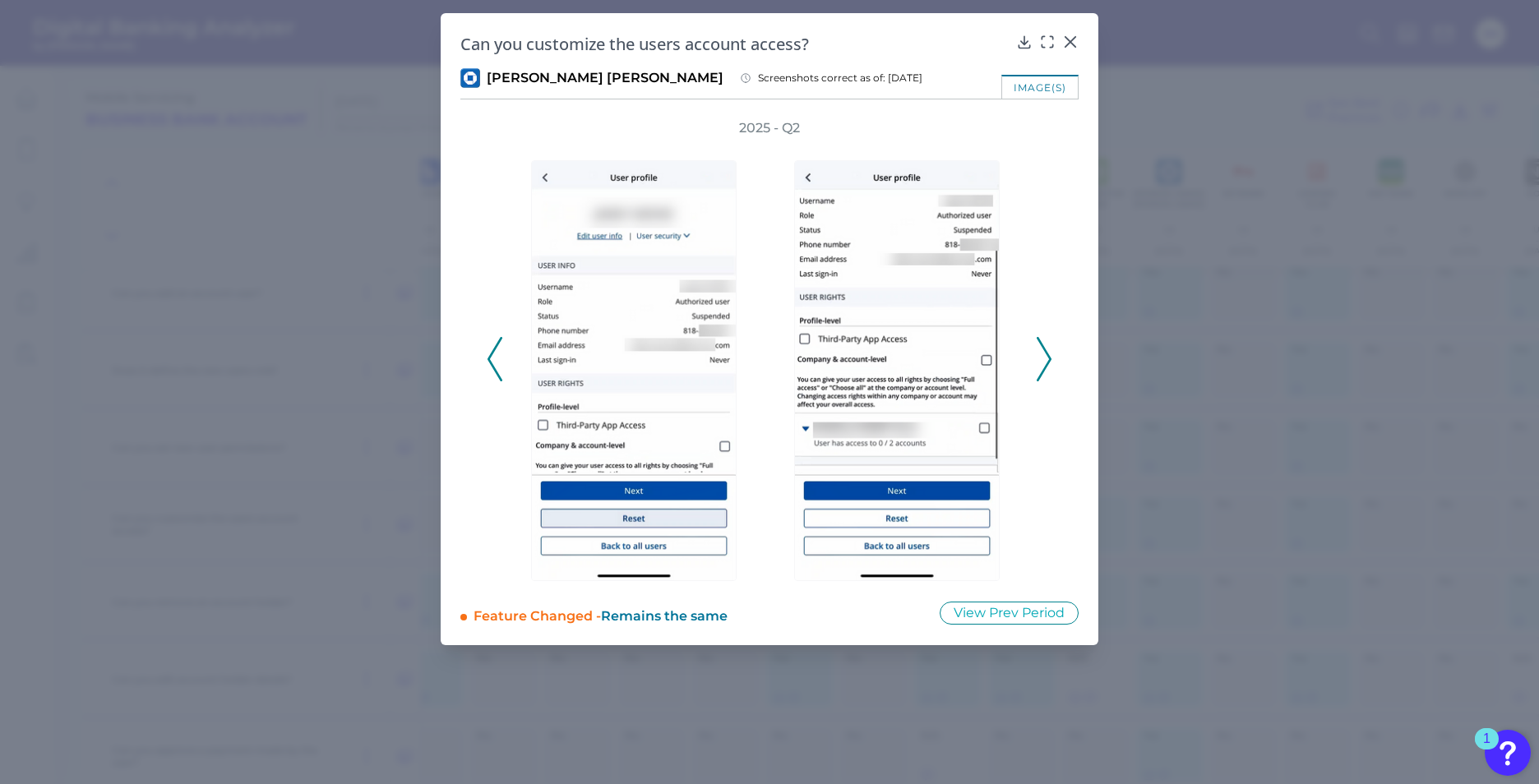
click at [1045, 353] on icon at bounding box center [1044, 359] width 15 height 44
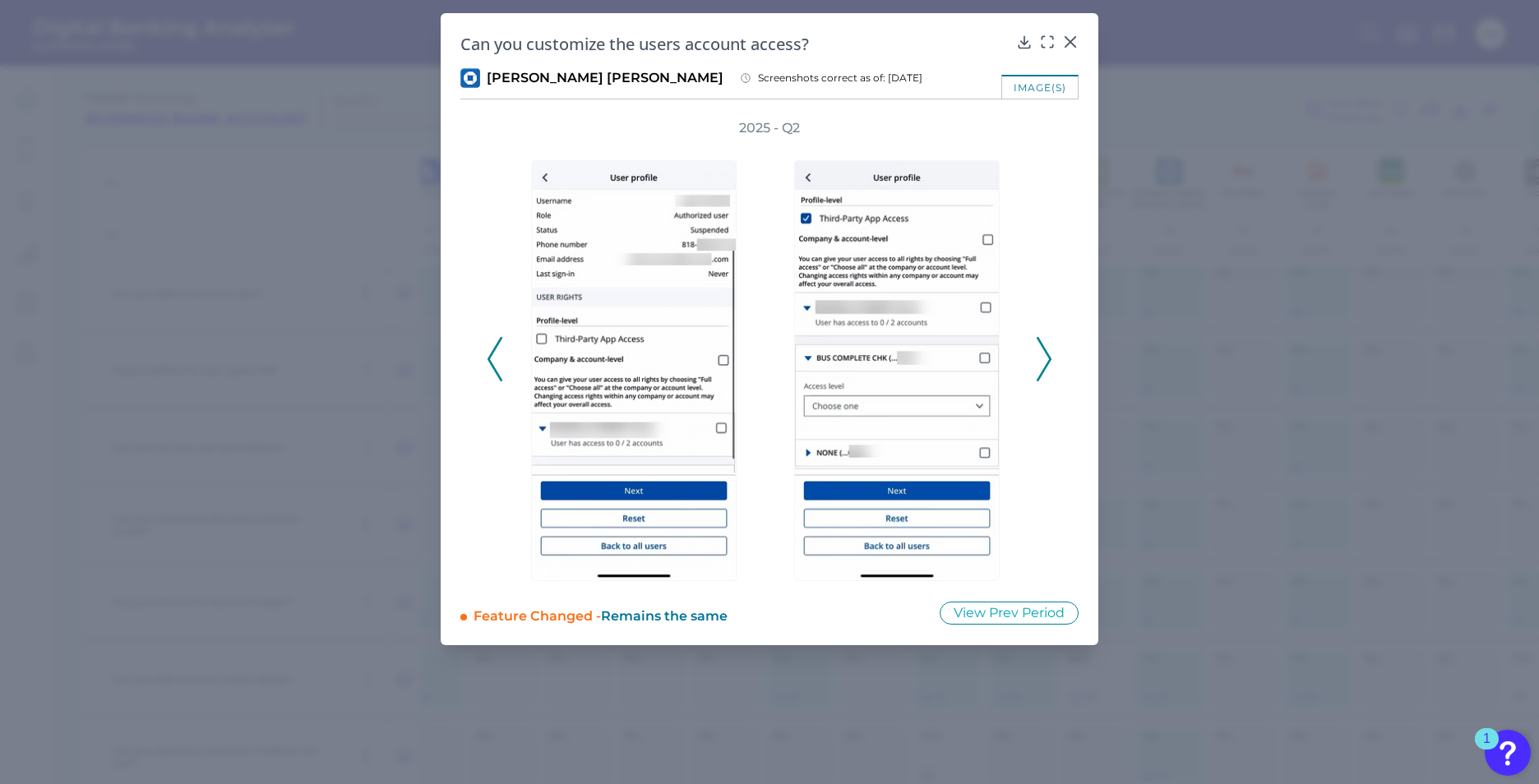
click at [1045, 353] on icon at bounding box center [1044, 359] width 15 height 44
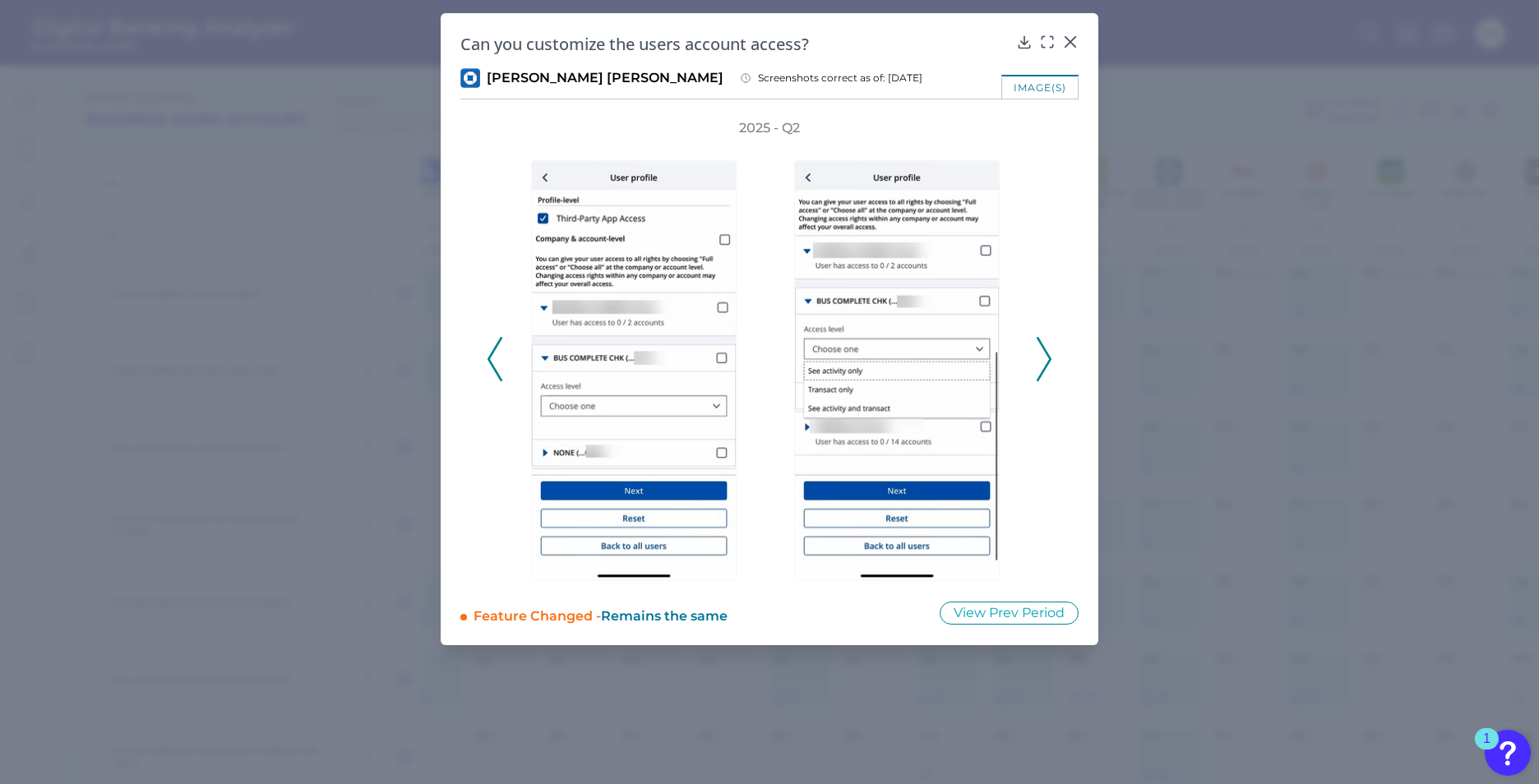
click at [1045, 353] on icon at bounding box center [1044, 359] width 15 height 44
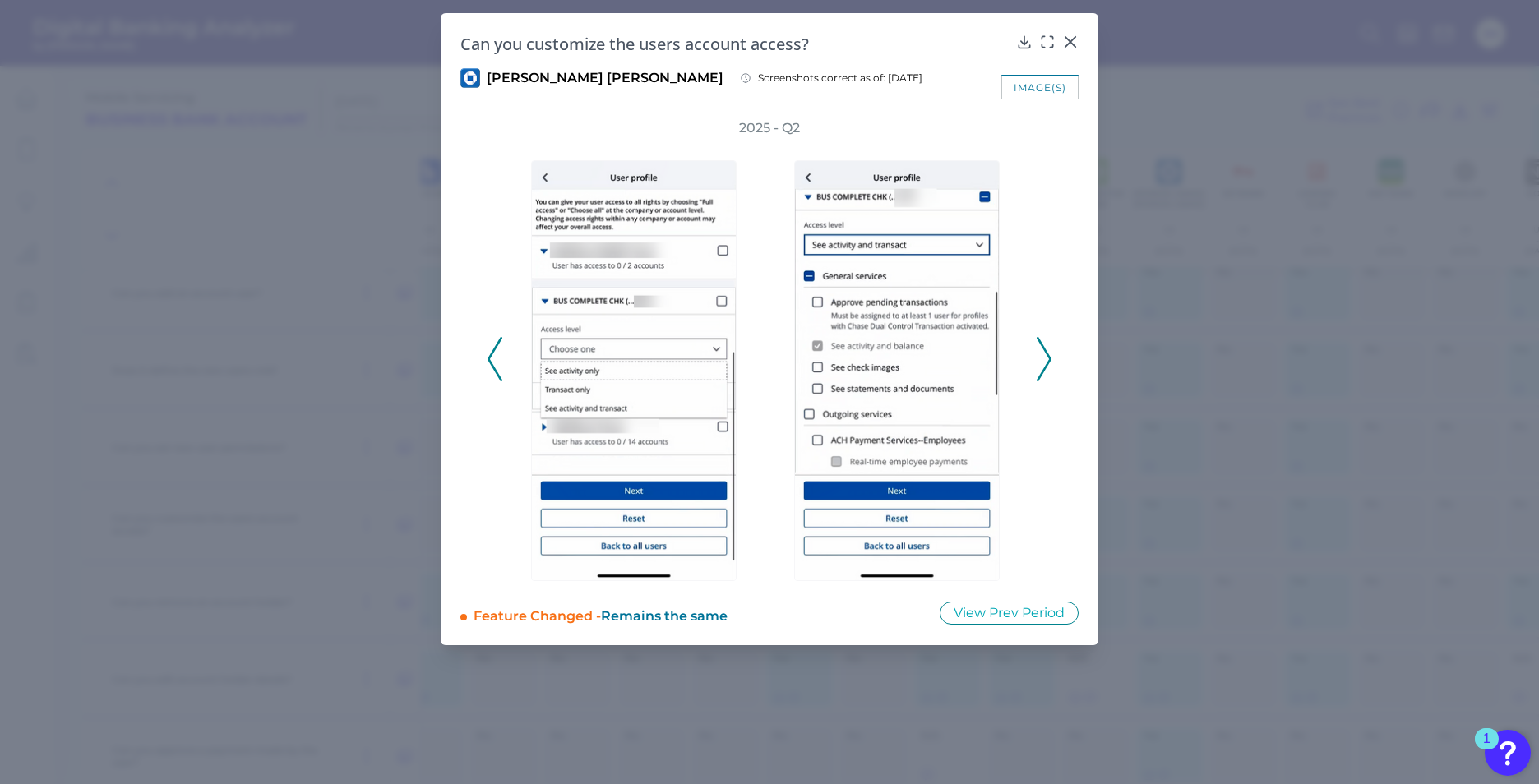
click at [1045, 353] on icon at bounding box center [1044, 359] width 15 height 44
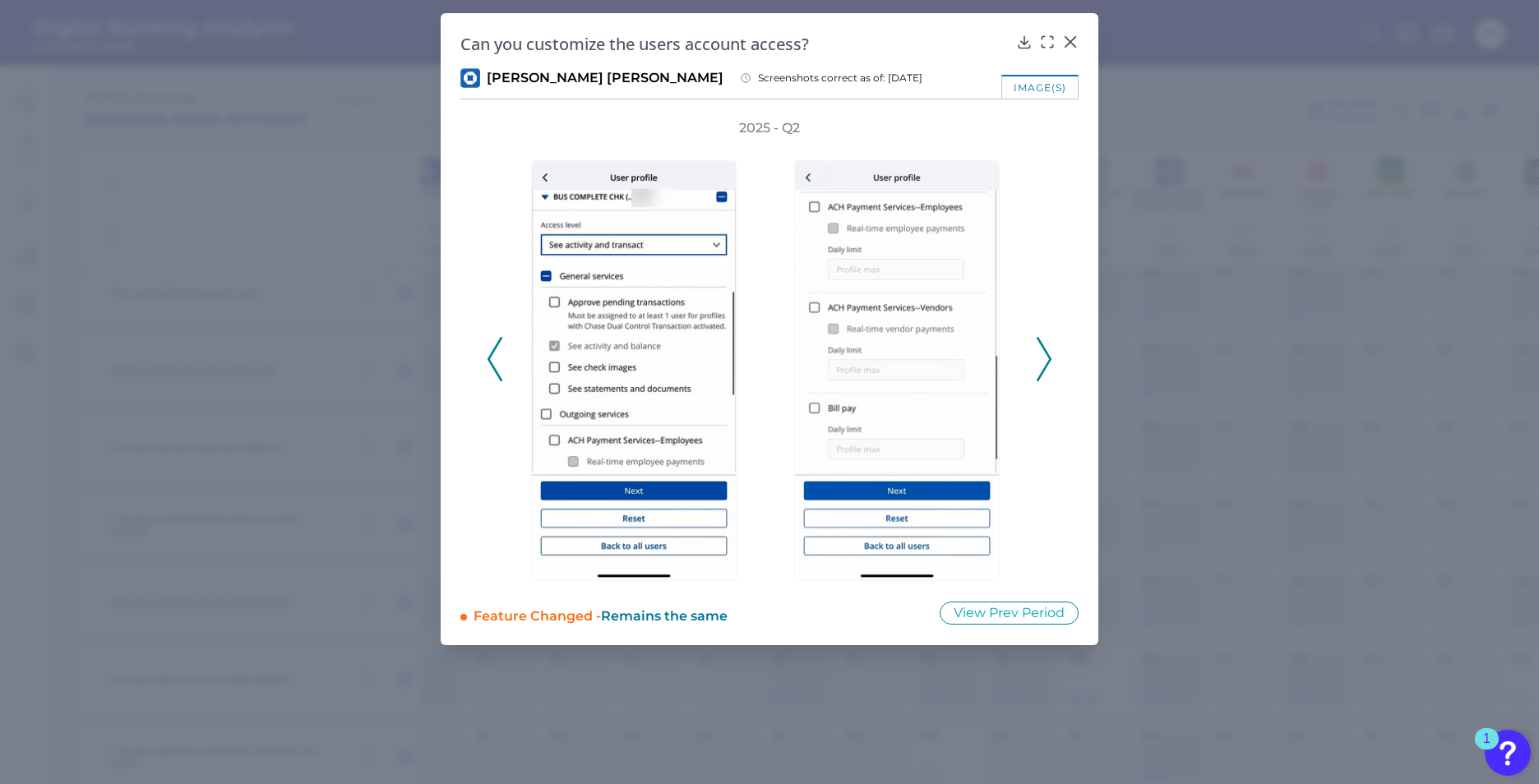
click at [1045, 353] on icon at bounding box center [1044, 359] width 15 height 44
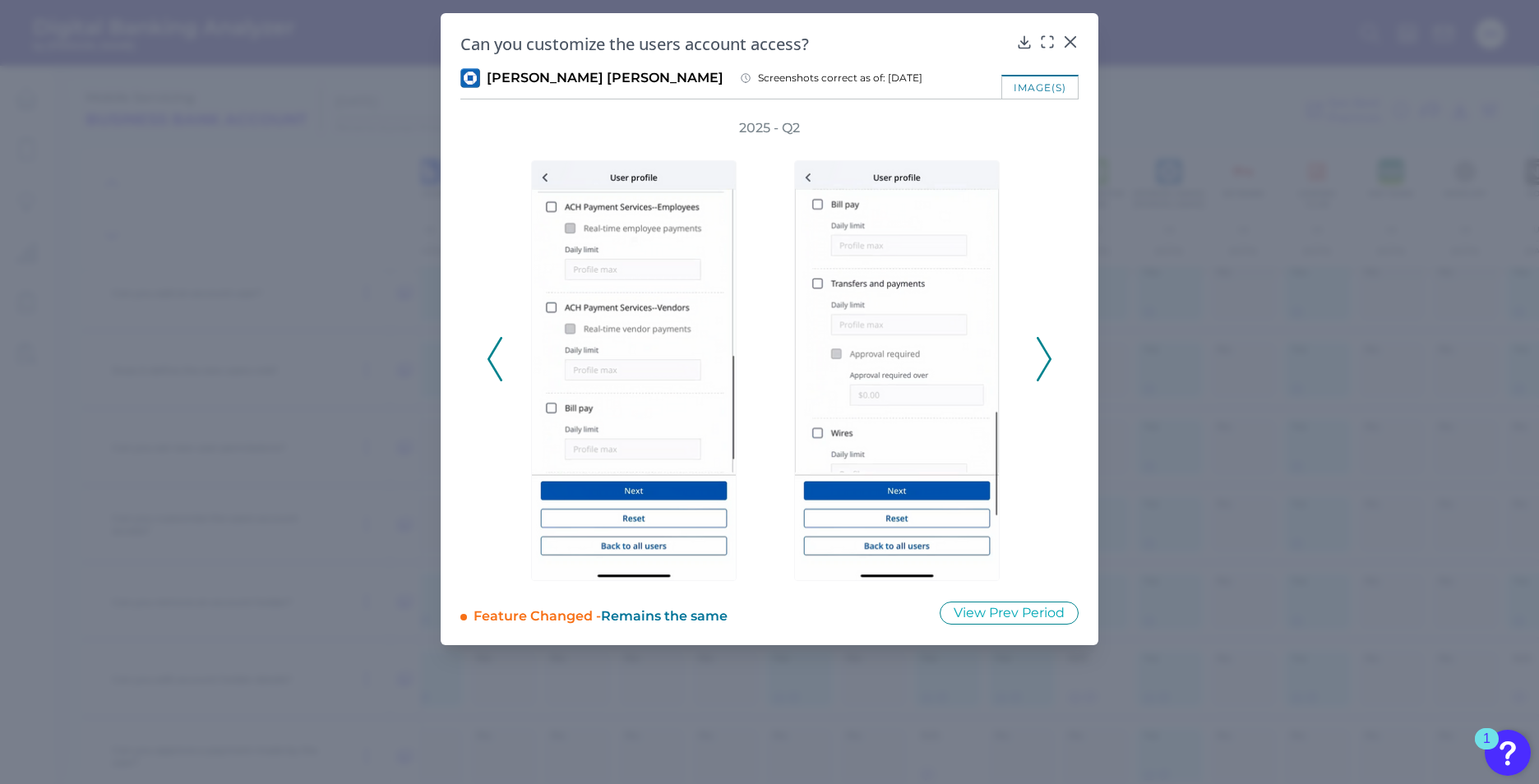
drag, startPoint x: 476, startPoint y: 135, endPoint x: 494, endPoint y: 137, distance: 18.1
click at [476, 135] on div "2025 - Q2" at bounding box center [770, 349] width 618 height 462
click at [1040, 351] on icon at bounding box center [1044, 359] width 15 height 44
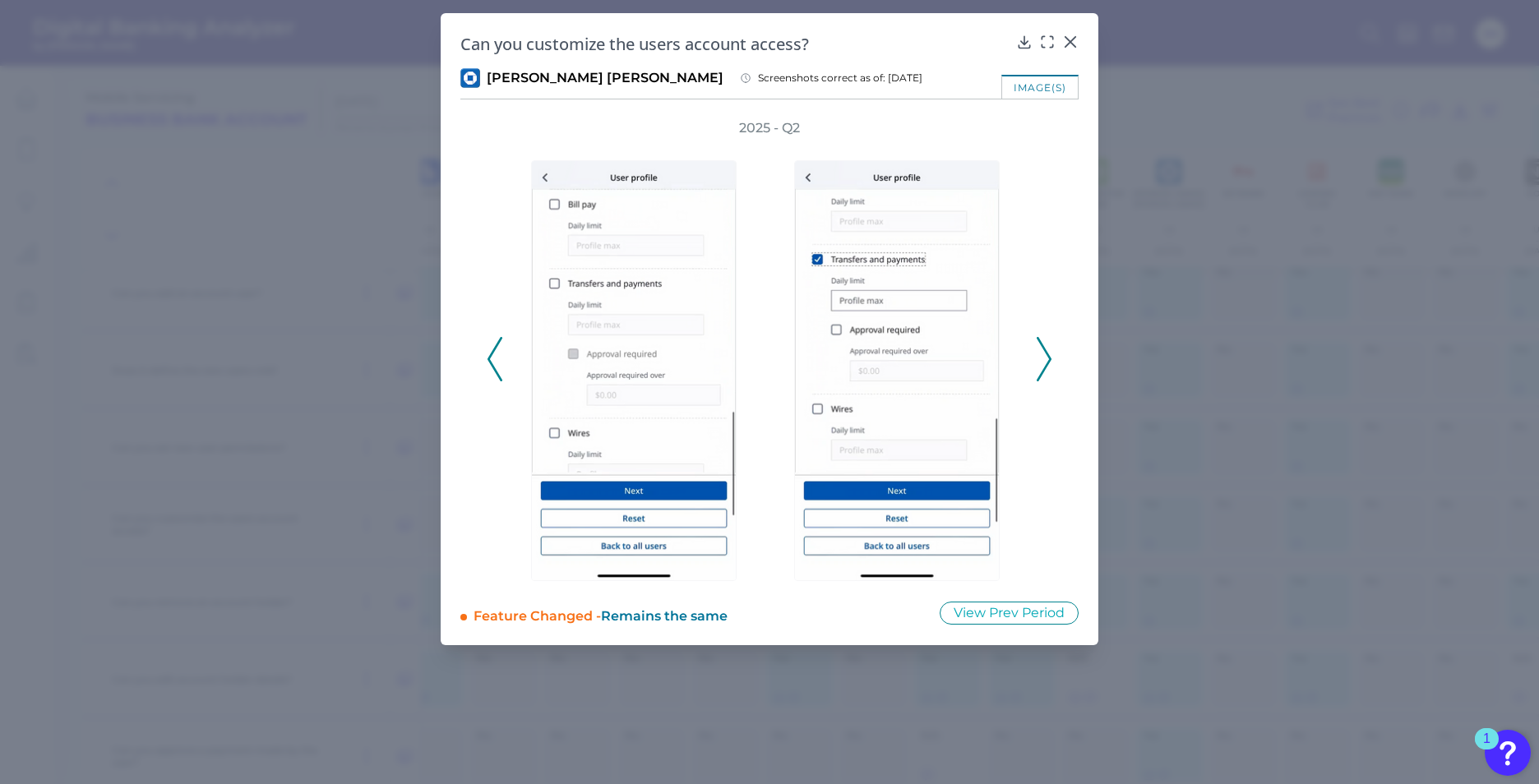
click at [1043, 357] on icon at bounding box center [1044, 359] width 15 height 44
click at [1043, 353] on icon at bounding box center [1044, 359] width 15 height 44
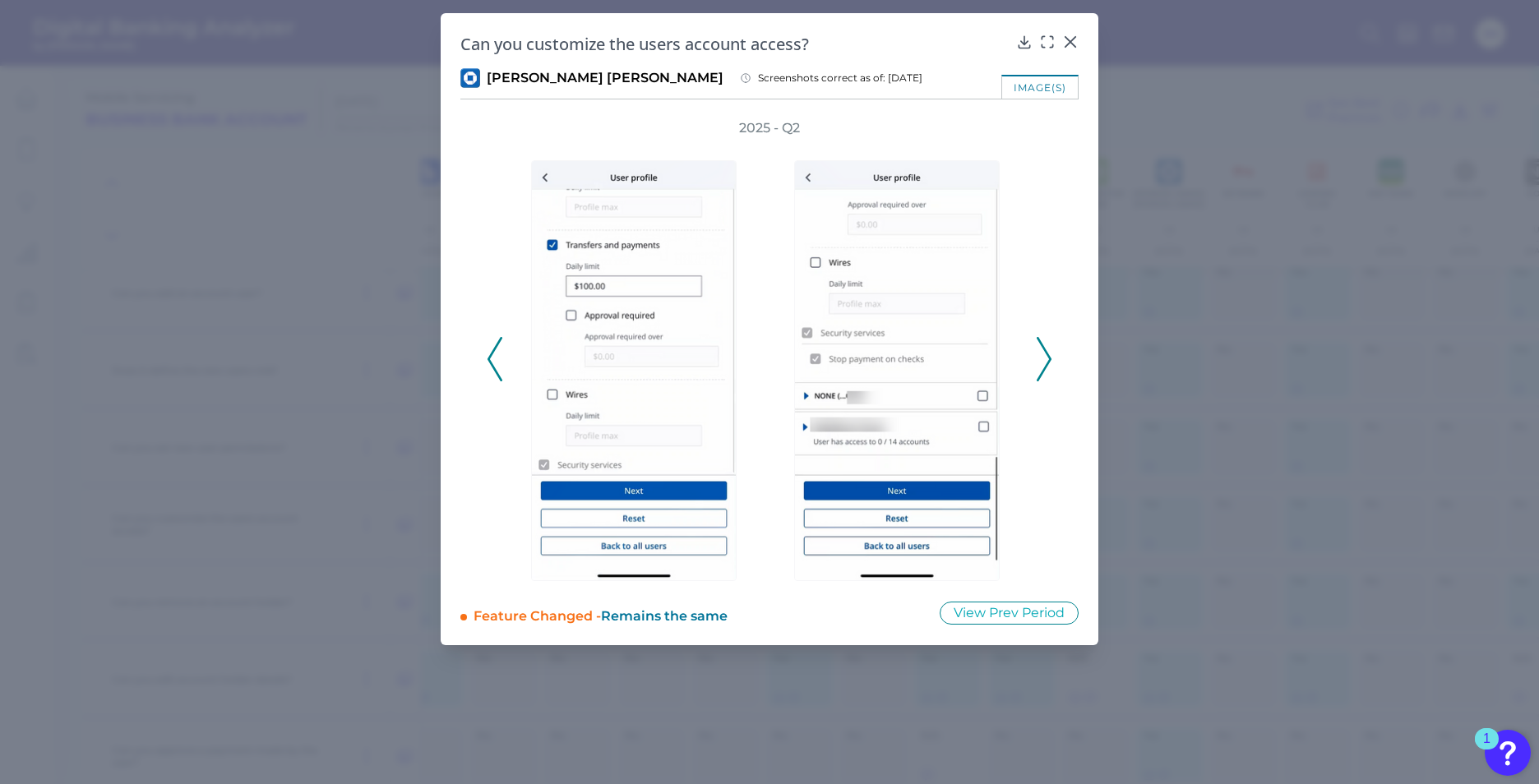
click at [1047, 346] on icon at bounding box center [1044, 359] width 15 height 44
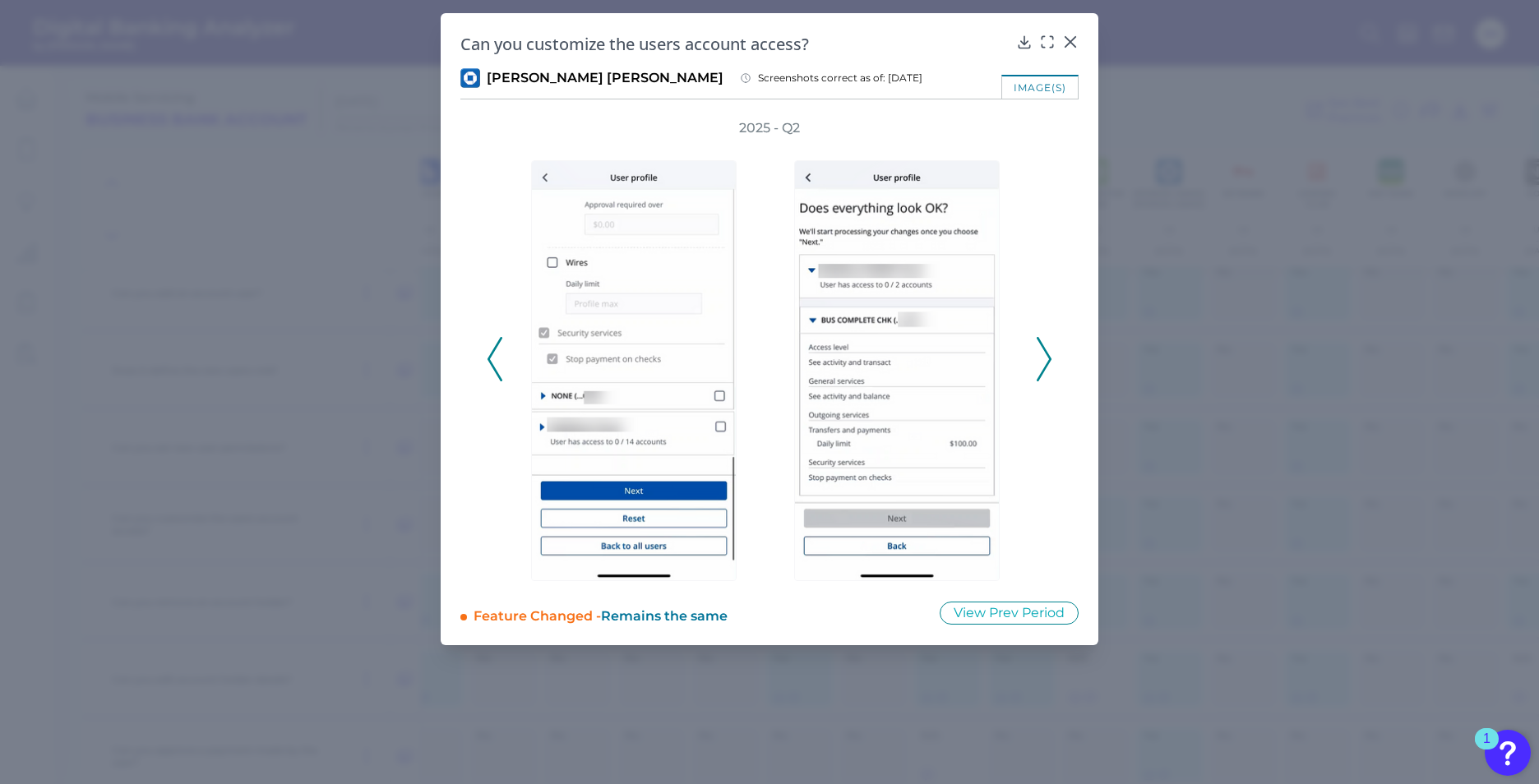
click at [1047, 346] on icon at bounding box center [1044, 359] width 15 height 44
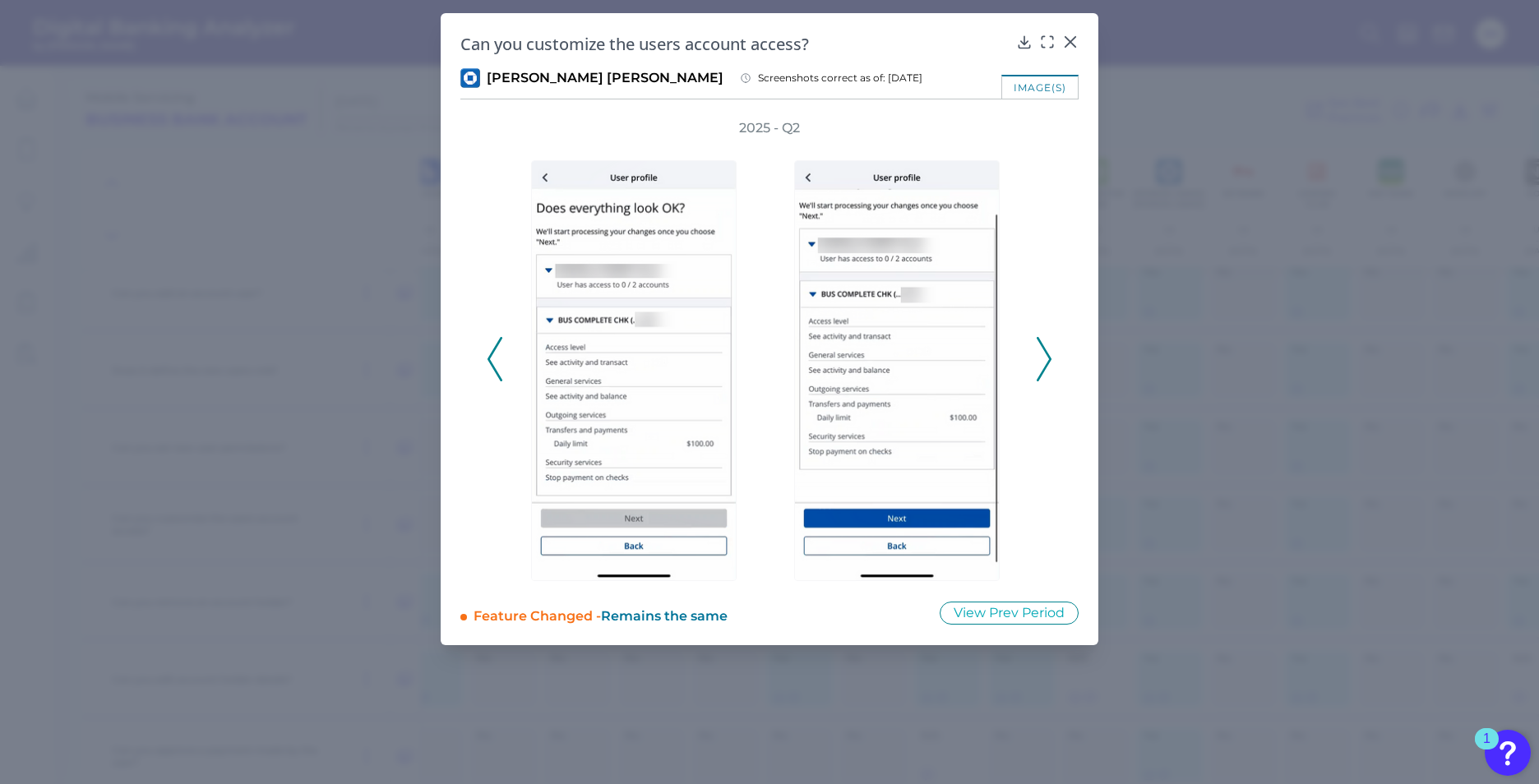
click at [1047, 346] on icon at bounding box center [1044, 359] width 15 height 44
